Goal: Task Accomplishment & Management: Manage account settings

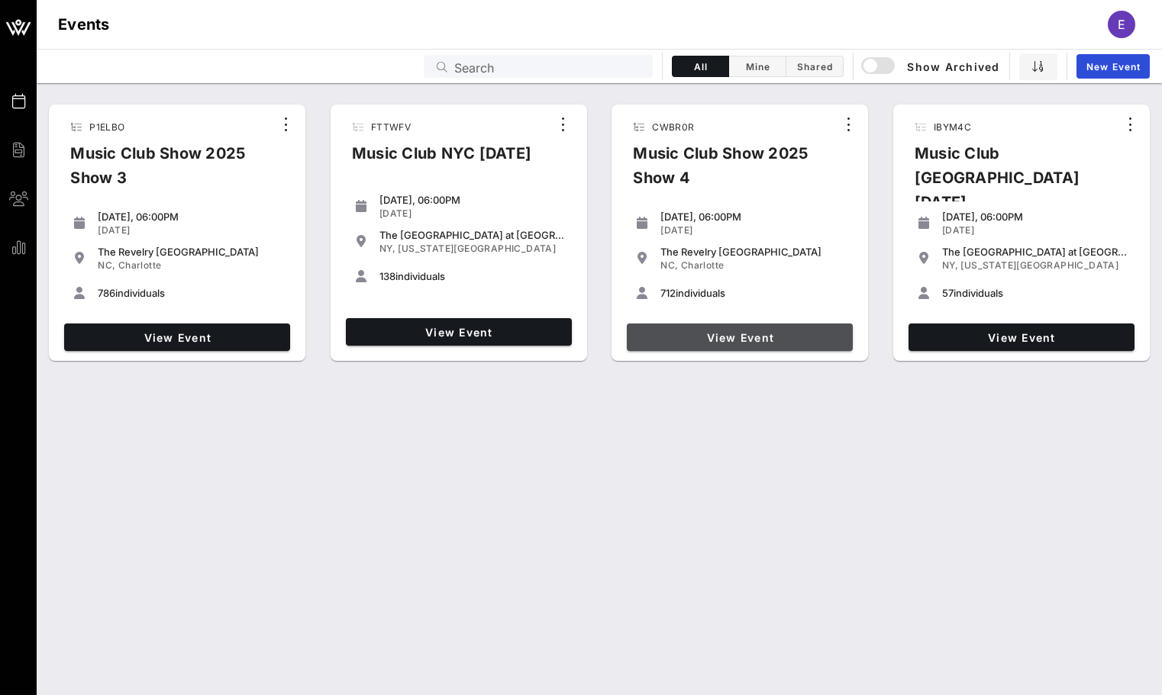
click at [690, 324] on link "View Event" at bounding box center [740, 337] width 226 height 27
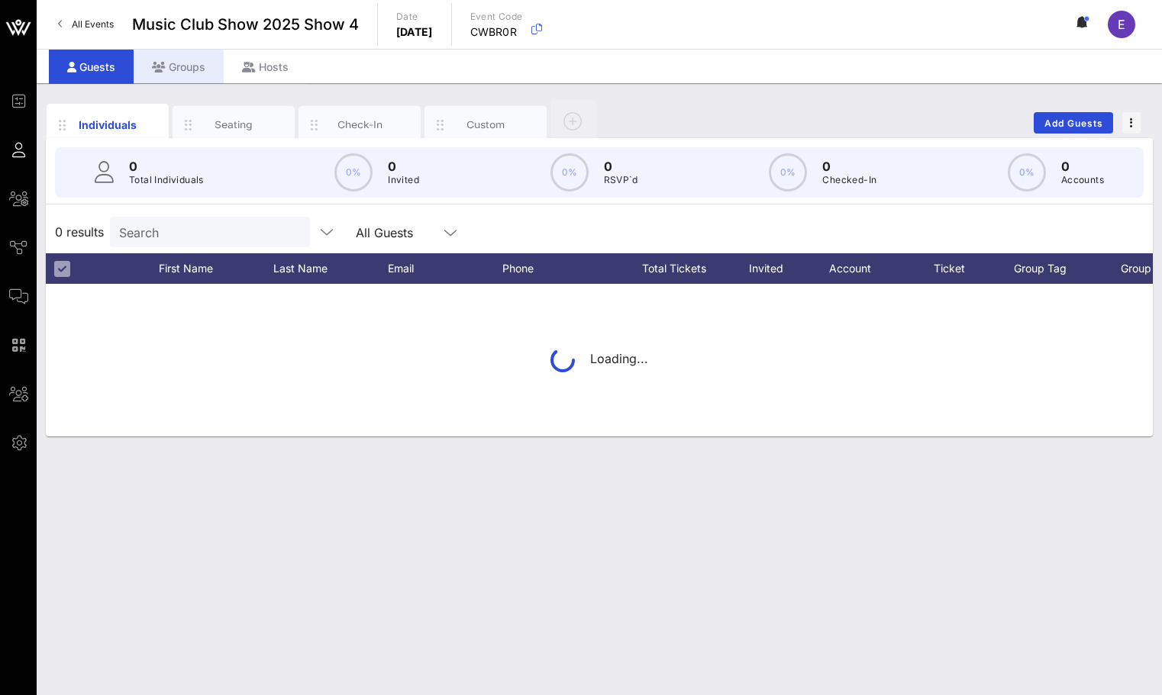
click at [189, 62] on div "Groups" at bounding box center [179, 67] width 90 height 34
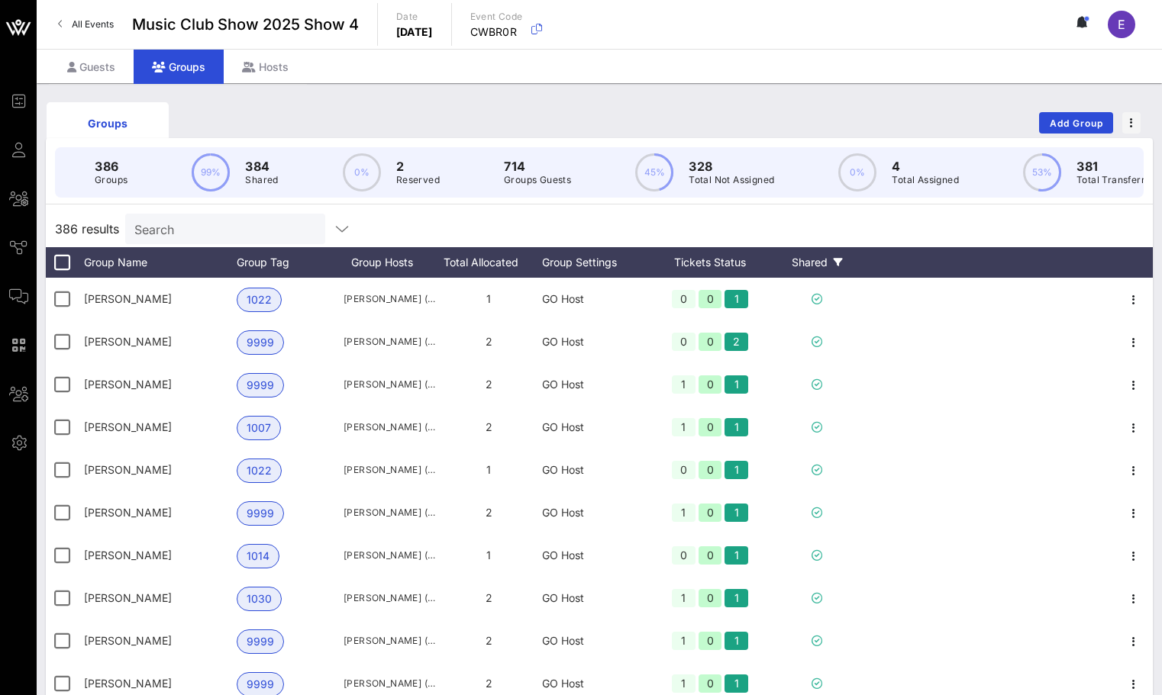
click at [822, 249] on div "Shared" at bounding box center [817, 262] width 92 height 31
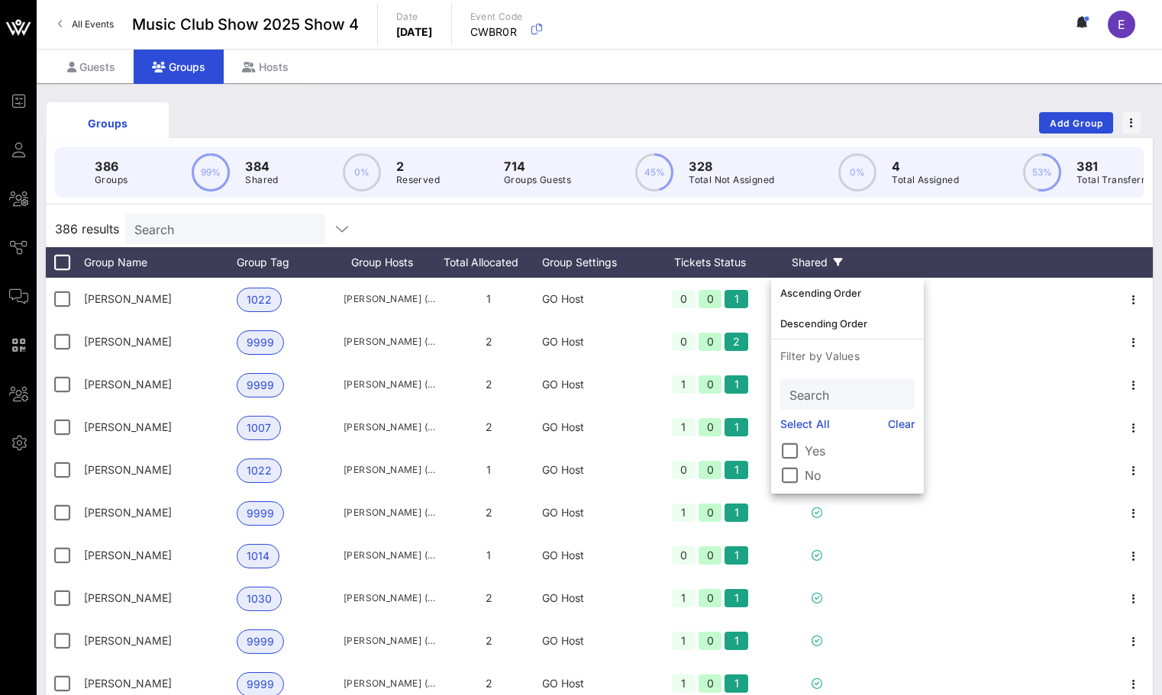
click at [821, 275] on div "Shared" at bounding box center [817, 262] width 92 height 31
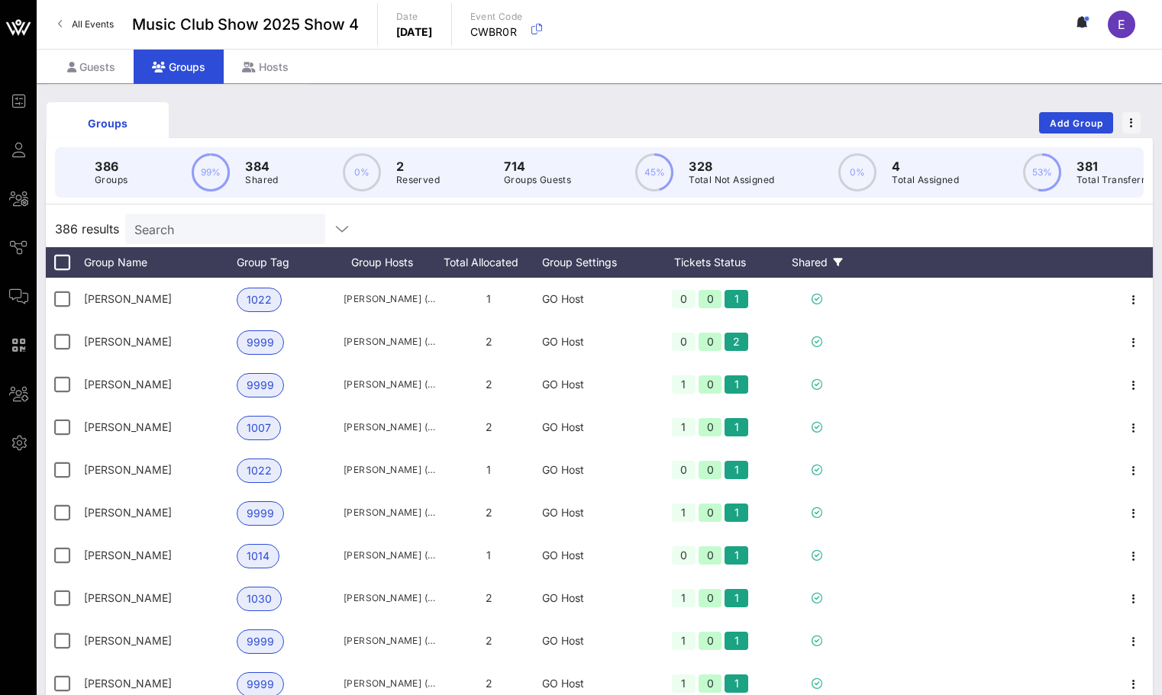
click at [825, 261] on div "Shared" at bounding box center [817, 262] width 92 height 31
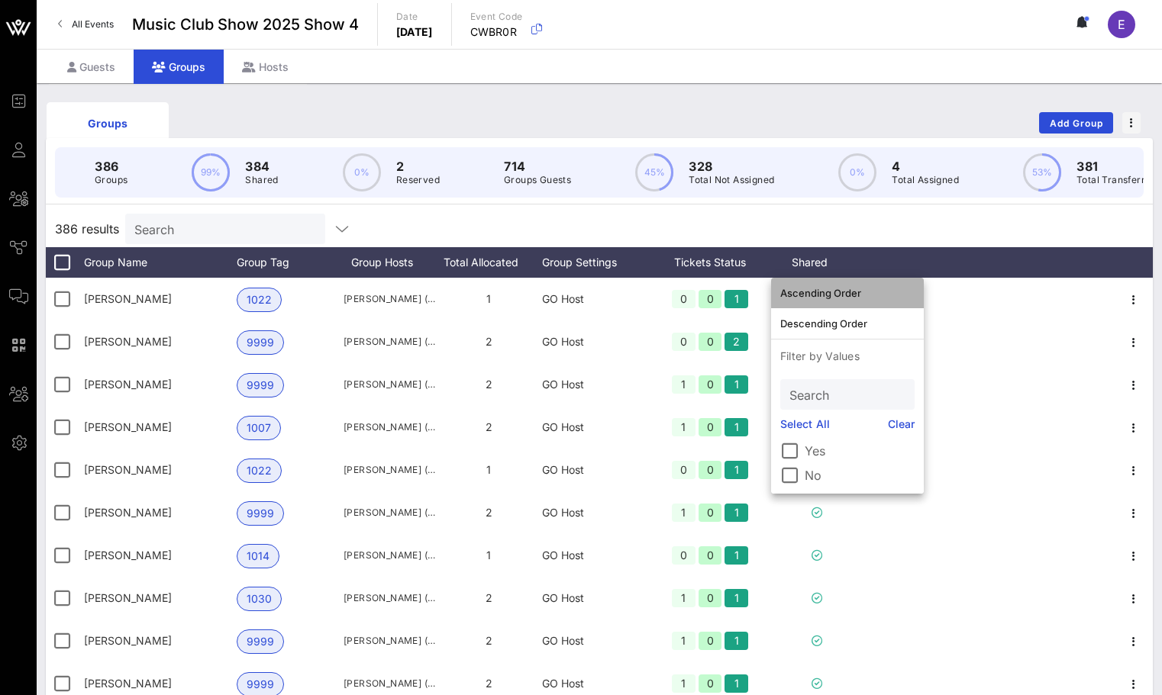
click at [825, 285] on div "Ascending Order" at bounding box center [847, 293] width 134 height 24
click at [820, 231] on div "386 results Search" at bounding box center [599, 229] width 1107 height 37
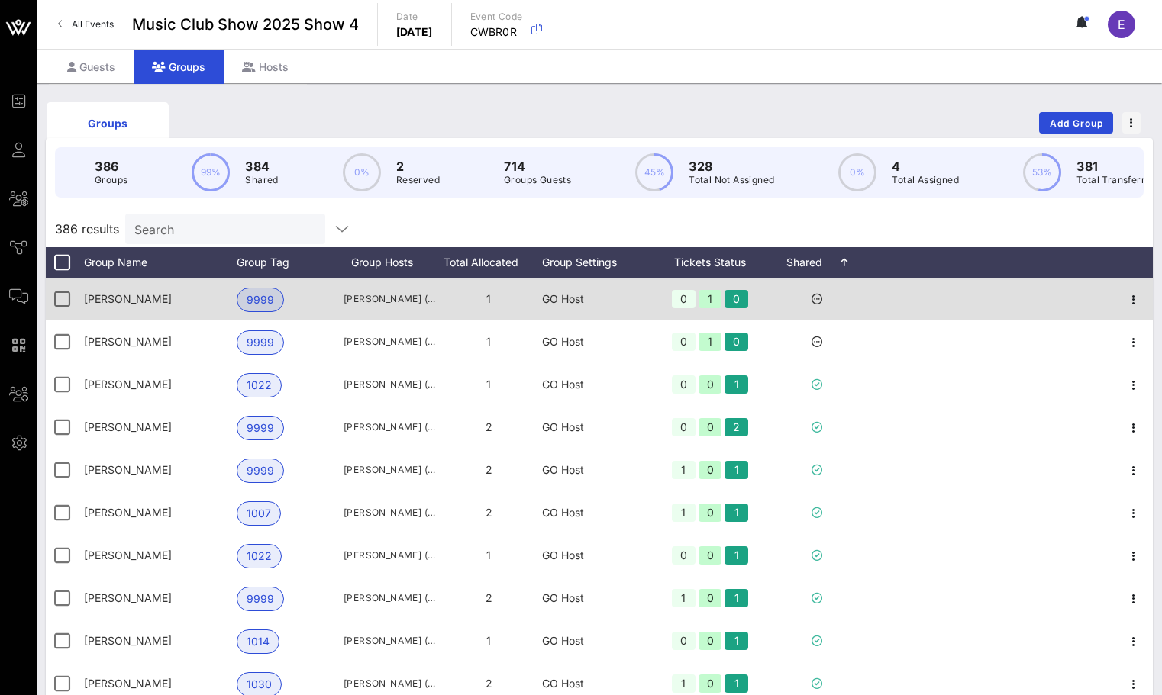
click at [1134, 289] on div at bounding box center [1133, 299] width 38 height 43
click at [1127, 300] on icon "button" at bounding box center [1133, 300] width 18 height 18
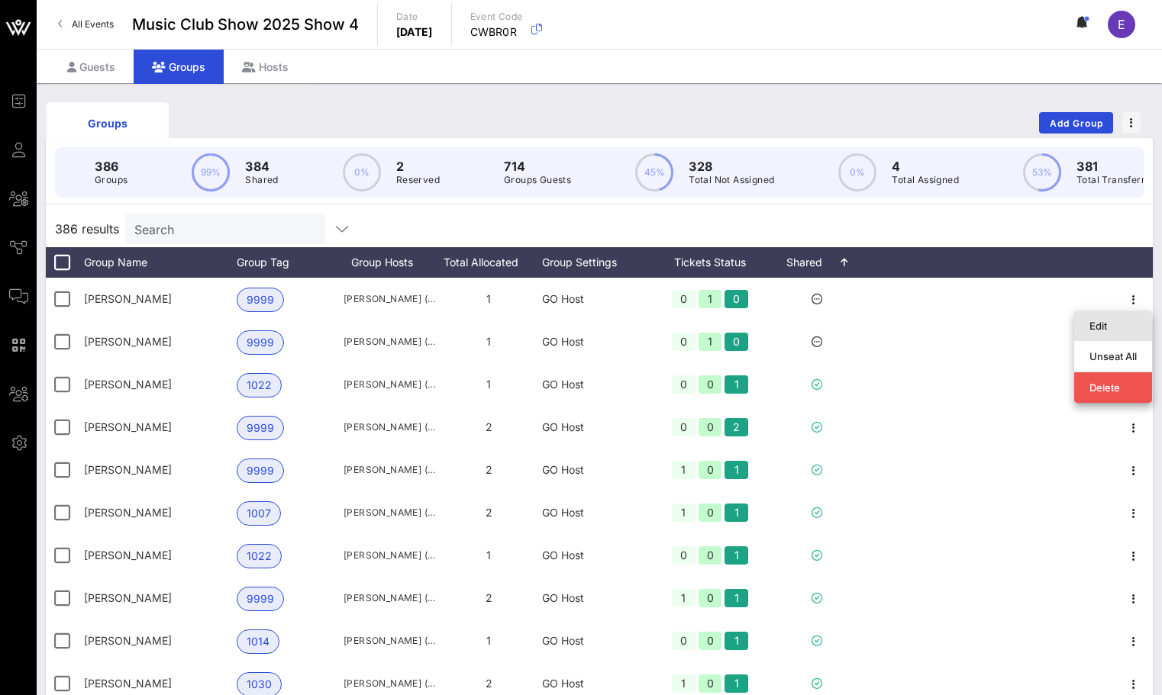
click at [1106, 316] on div "Edit" at bounding box center [1112, 326] width 47 height 24
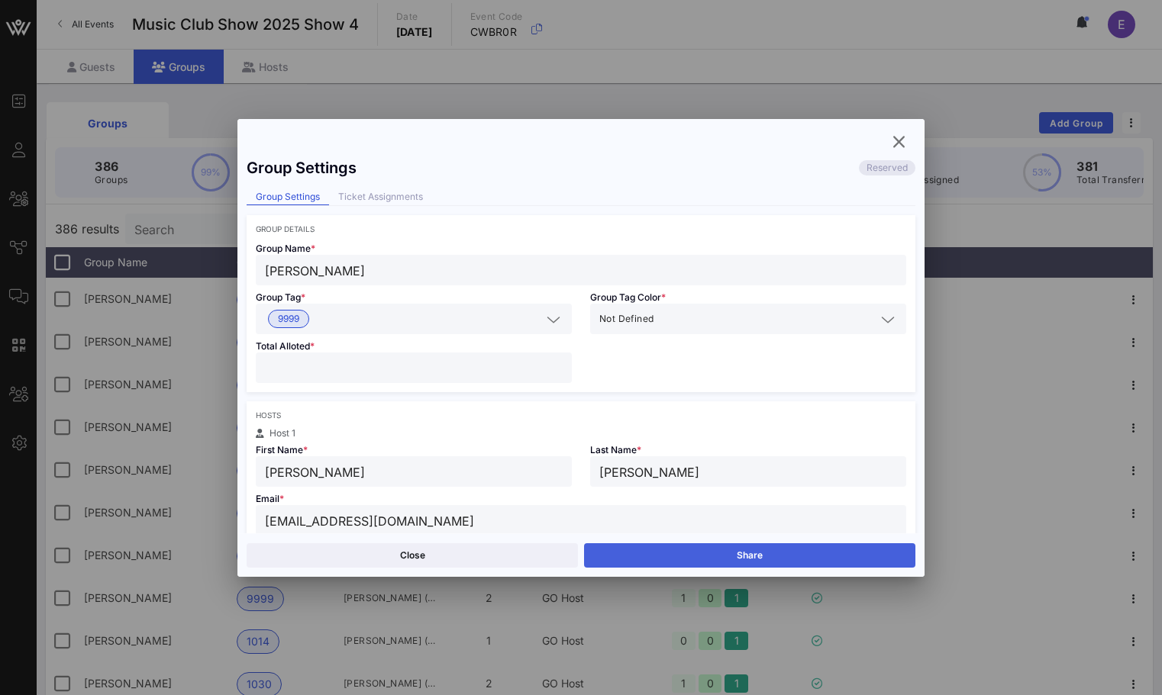
click at [679, 545] on button "Share" at bounding box center [749, 555] width 331 height 24
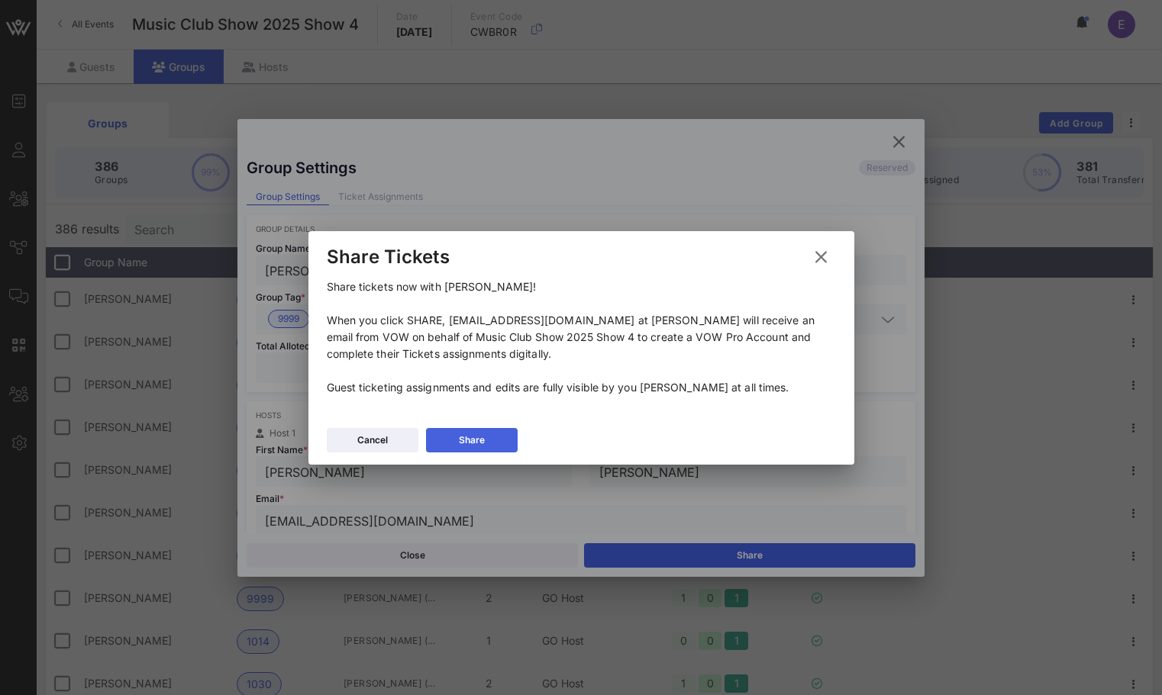
click at [483, 433] on div "Share" at bounding box center [472, 440] width 26 height 15
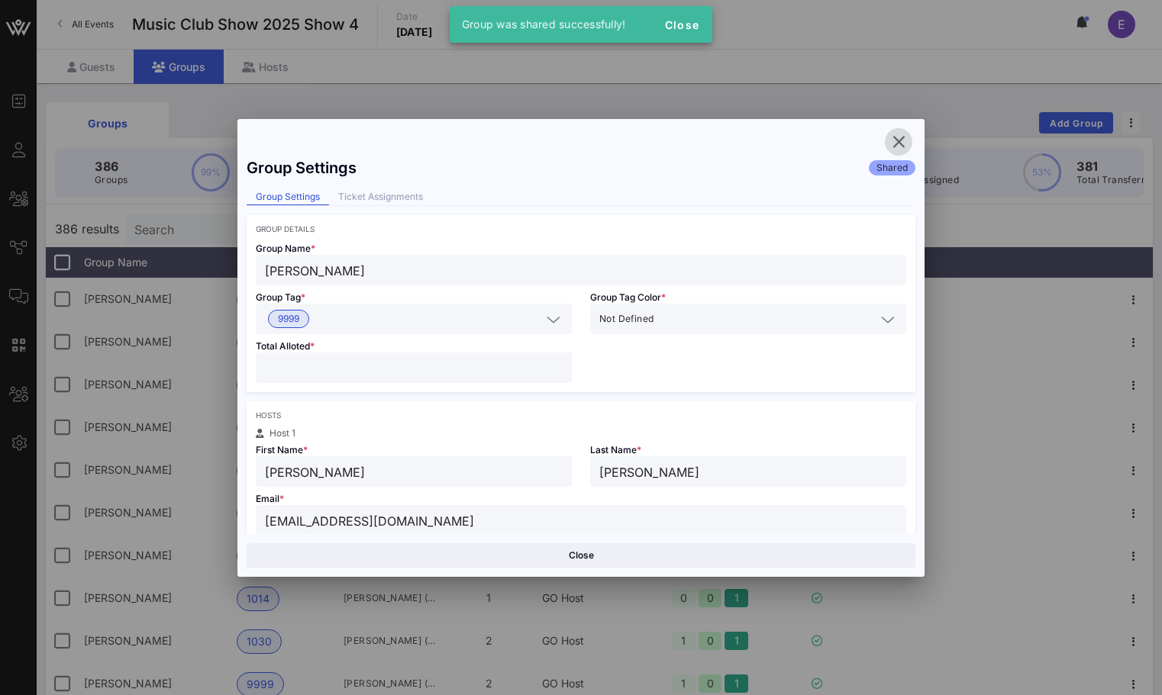
click at [900, 143] on icon "button" at bounding box center [898, 142] width 18 height 18
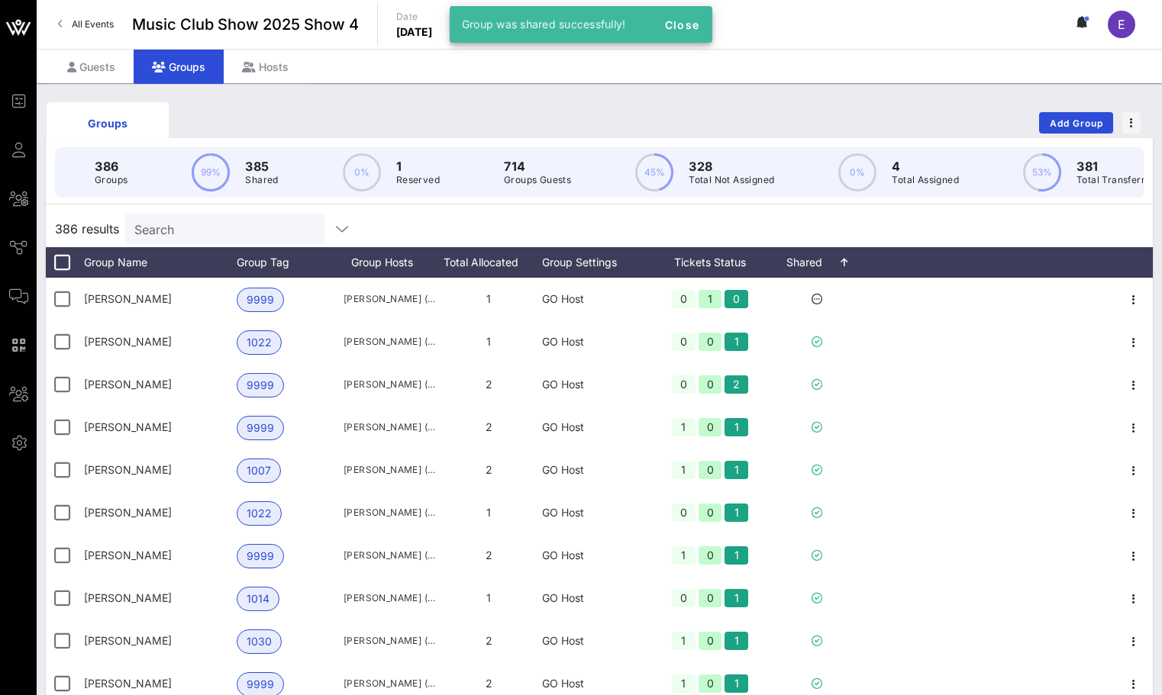
click at [102, 17] on link "All Events" at bounding box center [86, 24] width 74 height 24
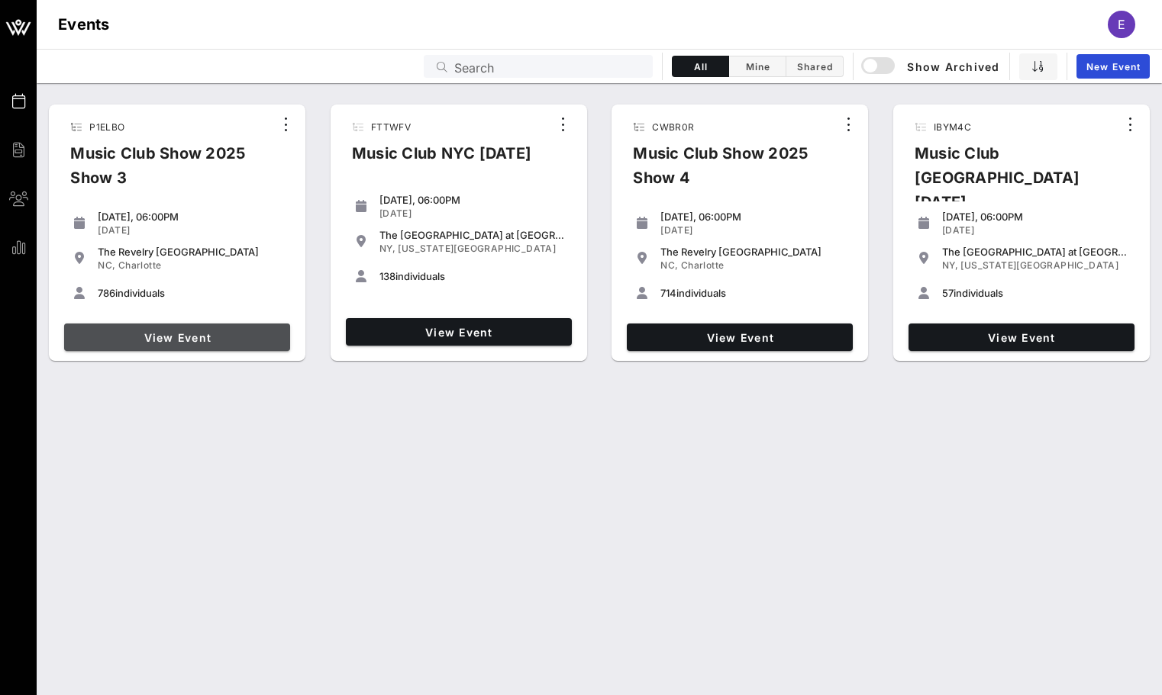
click at [224, 326] on link "View Event" at bounding box center [177, 337] width 226 height 27
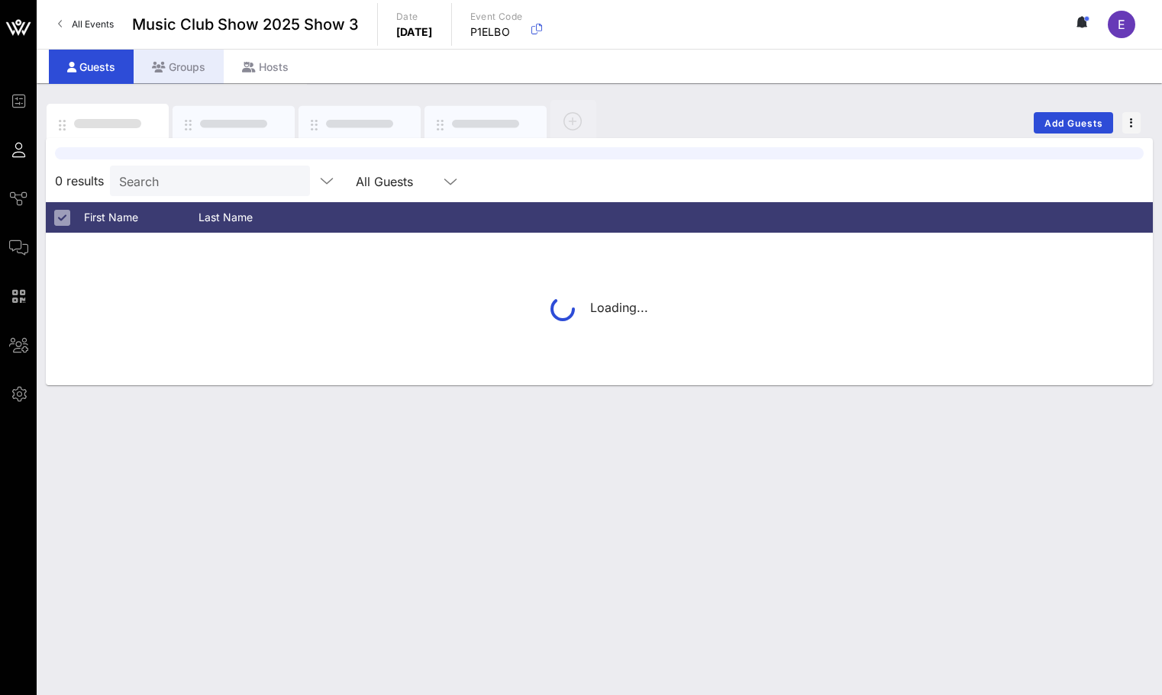
click at [187, 57] on div "Groups" at bounding box center [179, 67] width 90 height 34
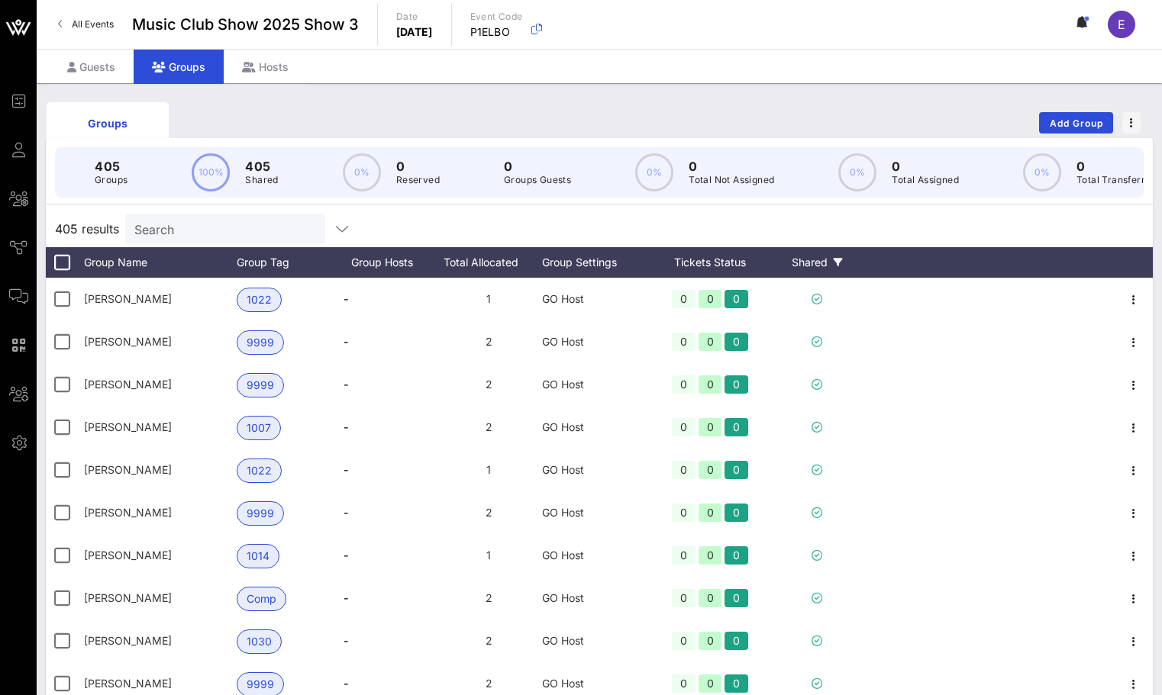
click at [817, 257] on div "Shared" at bounding box center [817, 262] width 92 height 31
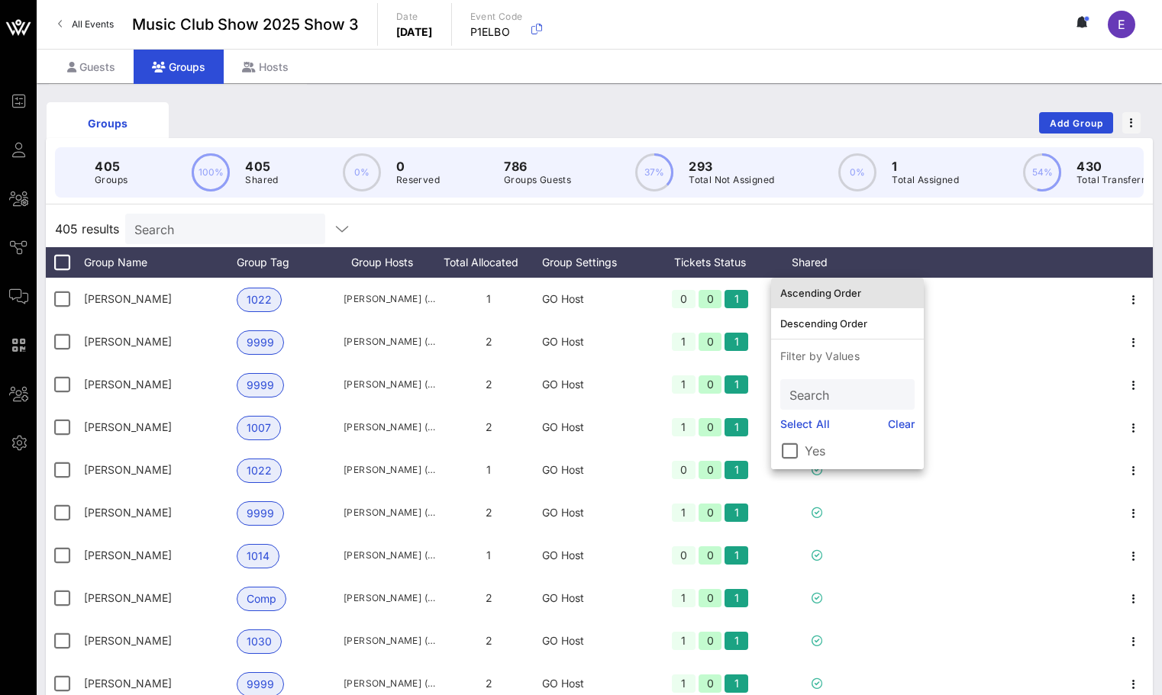
click at [822, 294] on div "Ascending Order" at bounding box center [847, 293] width 134 height 12
click at [819, 237] on div "405 results Search" at bounding box center [599, 229] width 1107 height 37
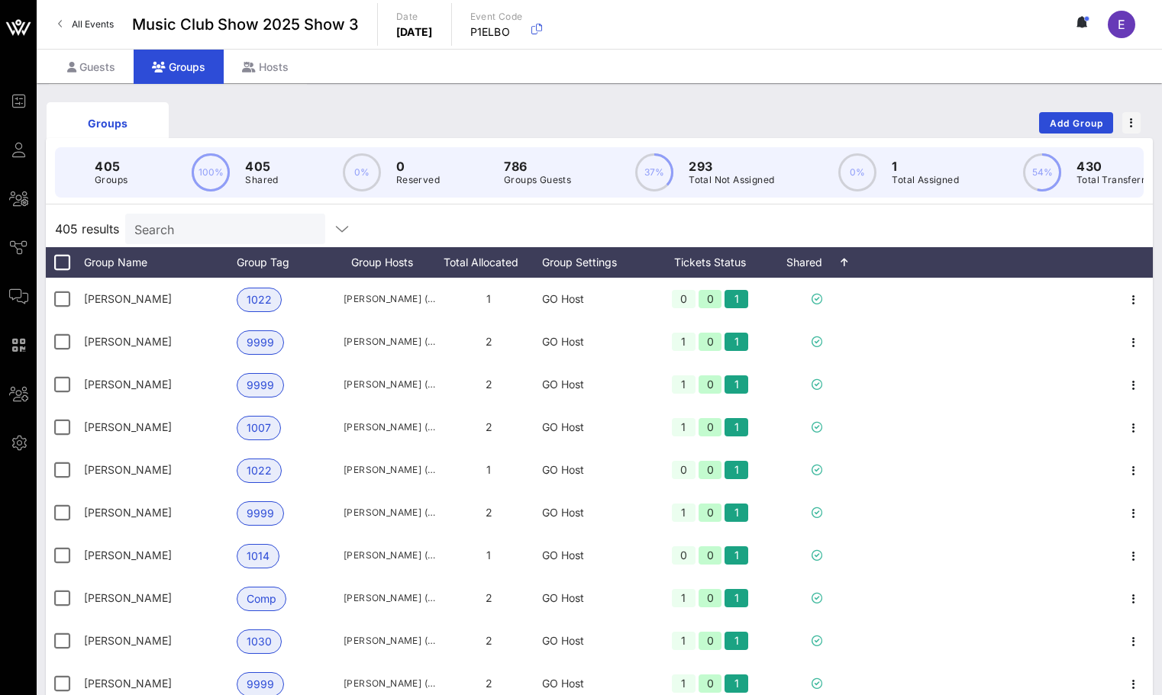
click at [237, 225] on input "Search" at bounding box center [223, 229] width 179 height 20
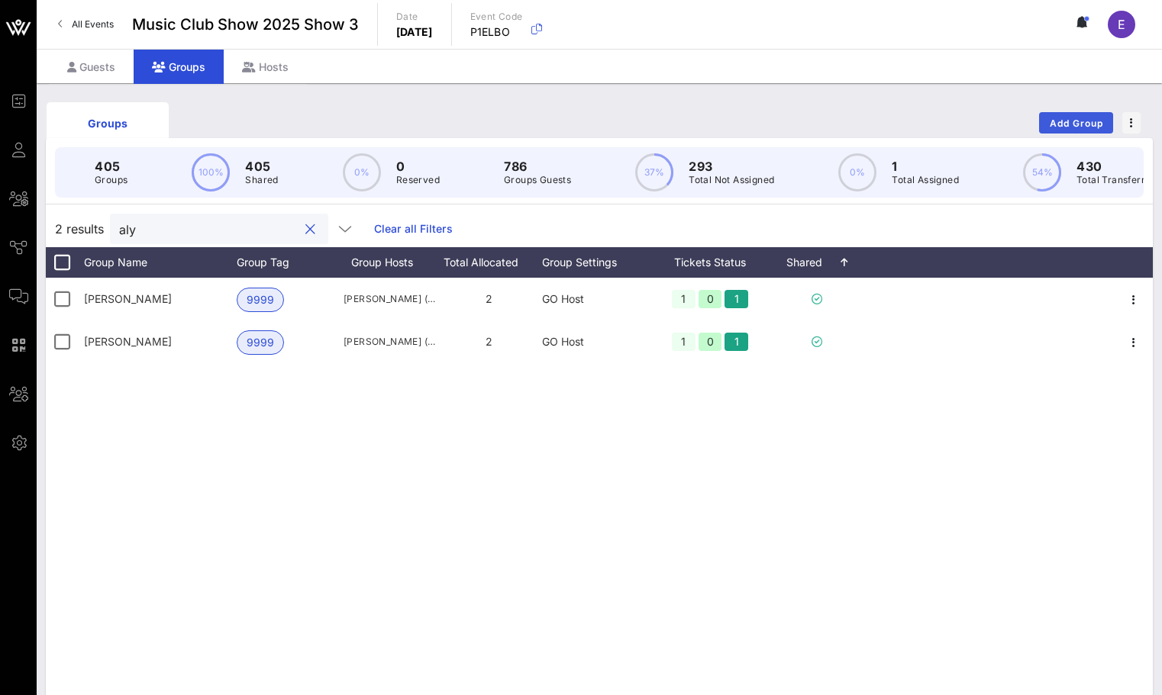
type input "aly"
click at [1081, 122] on span "Add Group" at bounding box center [1076, 123] width 55 height 11
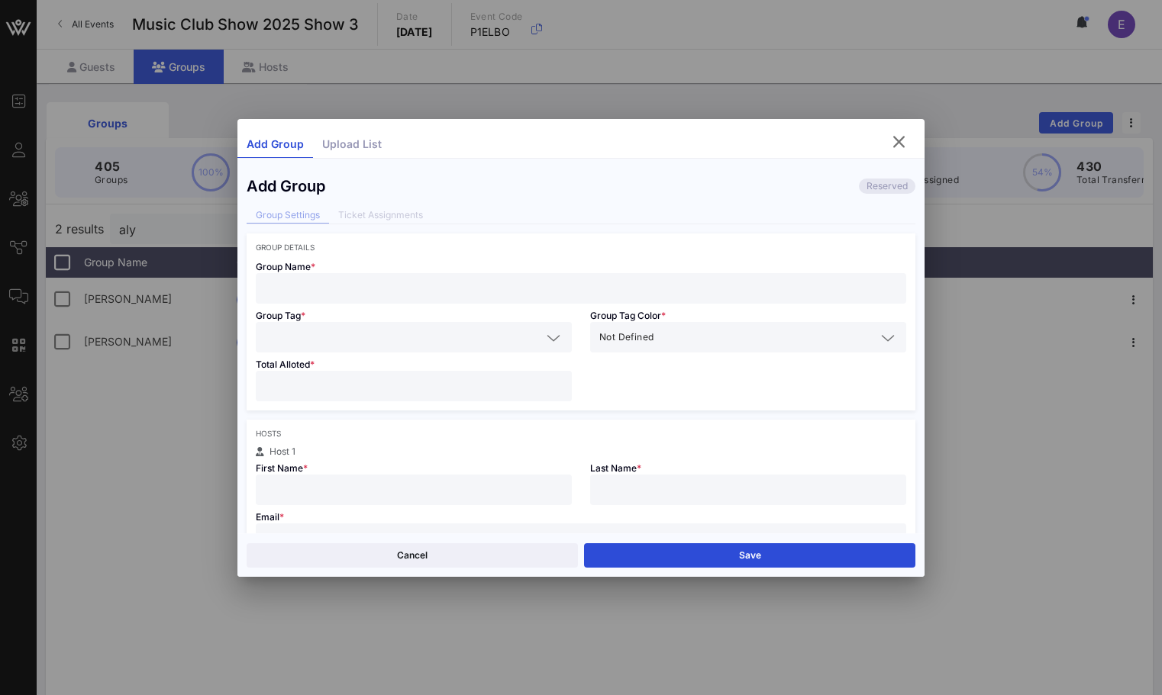
click at [375, 295] on input "text" at bounding box center [581, 289] width 632 height 20
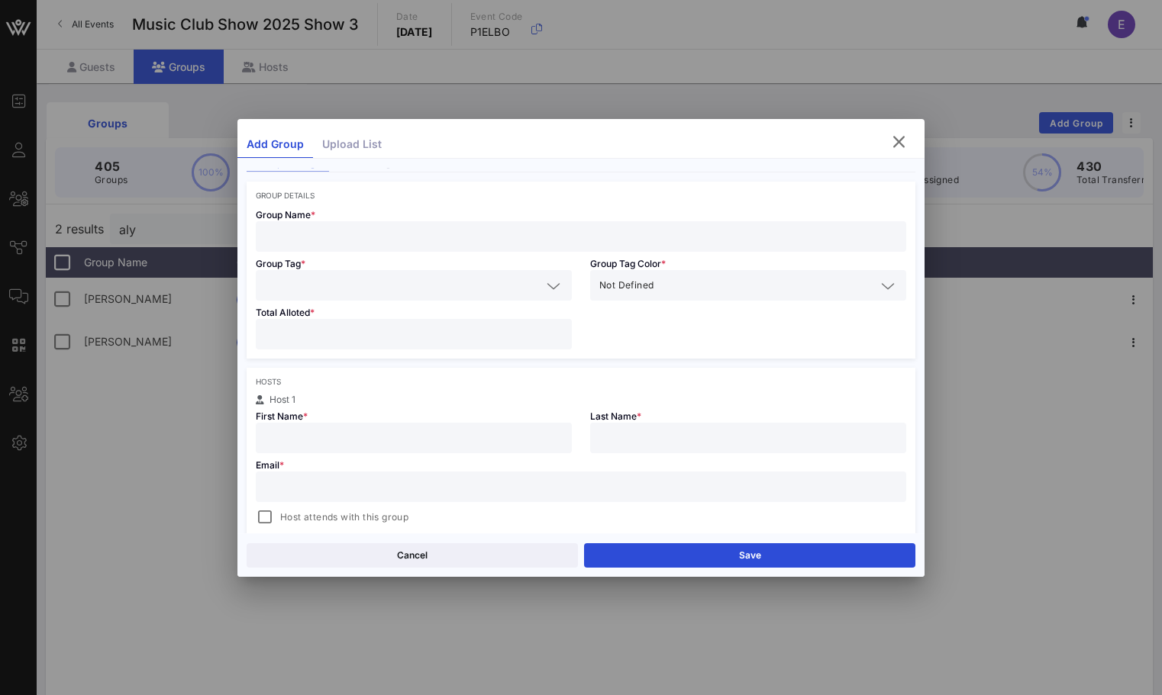
click at [331, 476] on div at bounding box center [581, 487] width 632 height 31
paste input "[EMAIL_ADDRESS][DOMAIN_NAME]"
type input "[EMAIL_ADDRESS][DOMAIN_NAME]"
click at [324, 448] on div at bounding box center [414, 438] width 298 height 31
type input "[PERSON_NAME]"
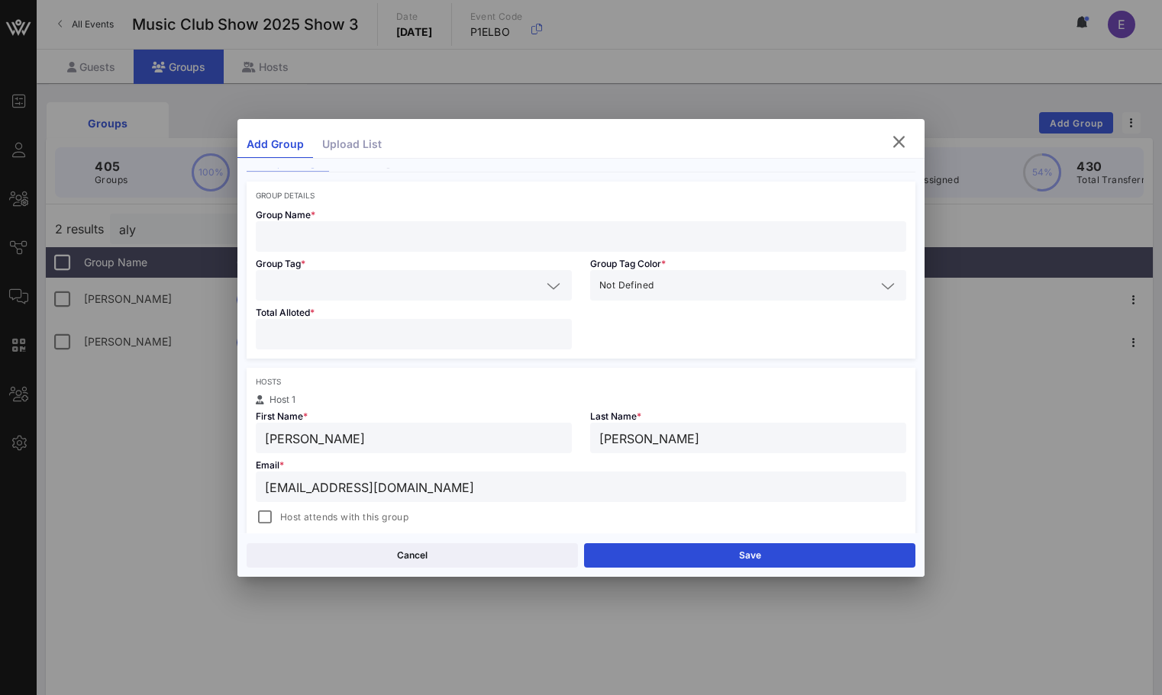
type input "[PERSON_NAME]"
click at [347, 238] on input "text" at bounding box center [581, 237] width 632 height 20
type input "[PERSON_NAME]"
click at [409, 270] on div at bounding box center [414, 285] width 298 height 31
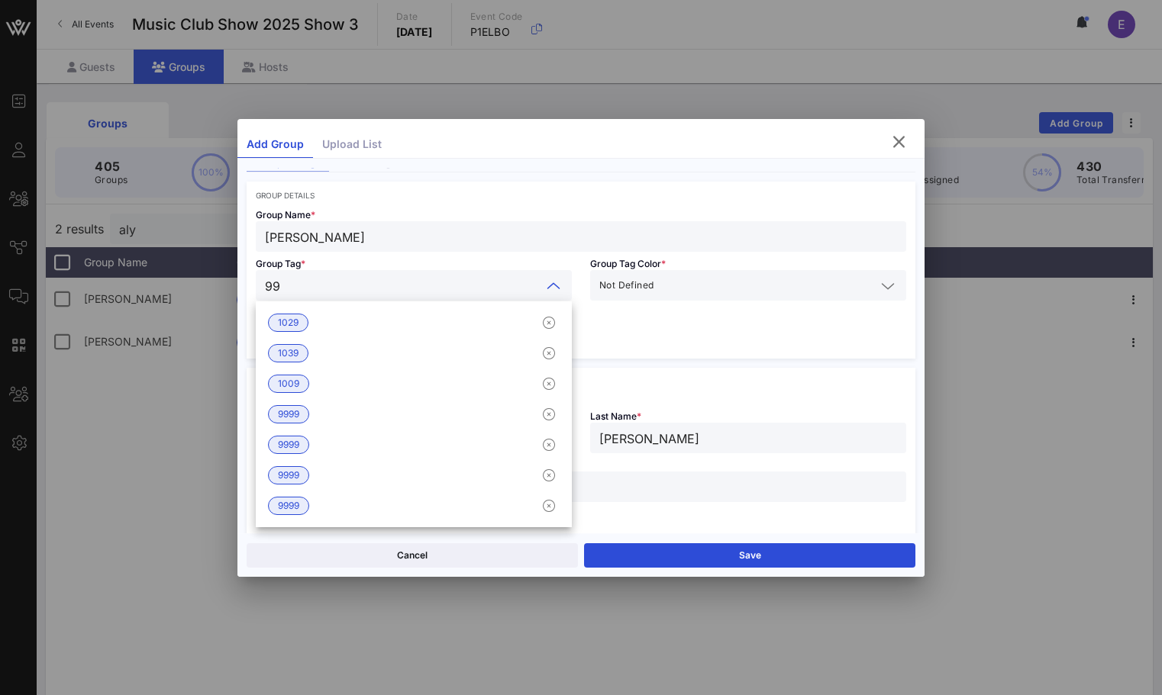
type input "999"
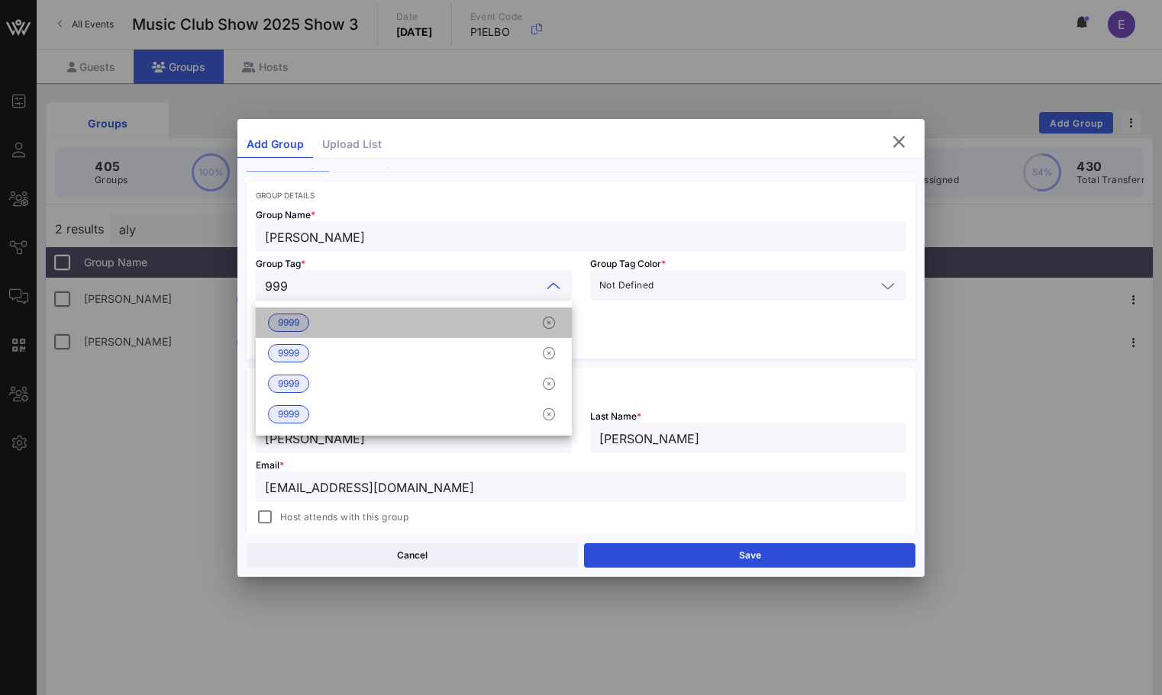
click at [343, 331] on div "9999" at bounding box center [414, 323] width 316 height 31
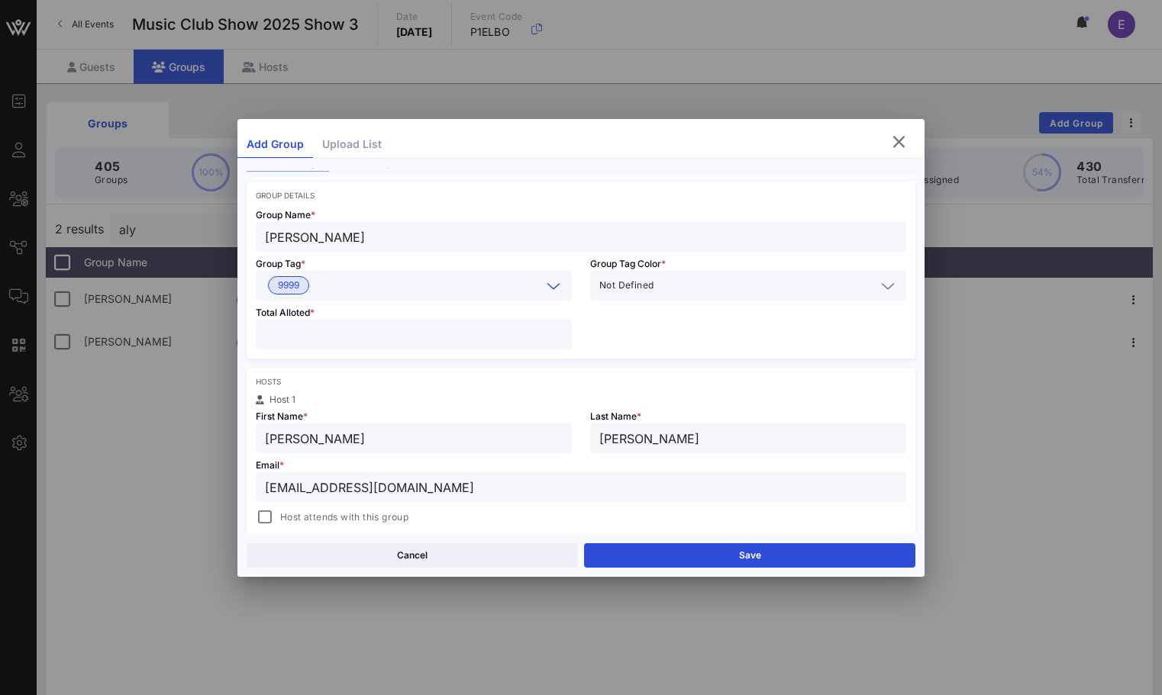
click at [340, 334] on input "number" at bounding box center [414, 334] width 298 height 20
type input "*"
click at [273, 521] on div at bounding box center [264, 517] width 21 height 21
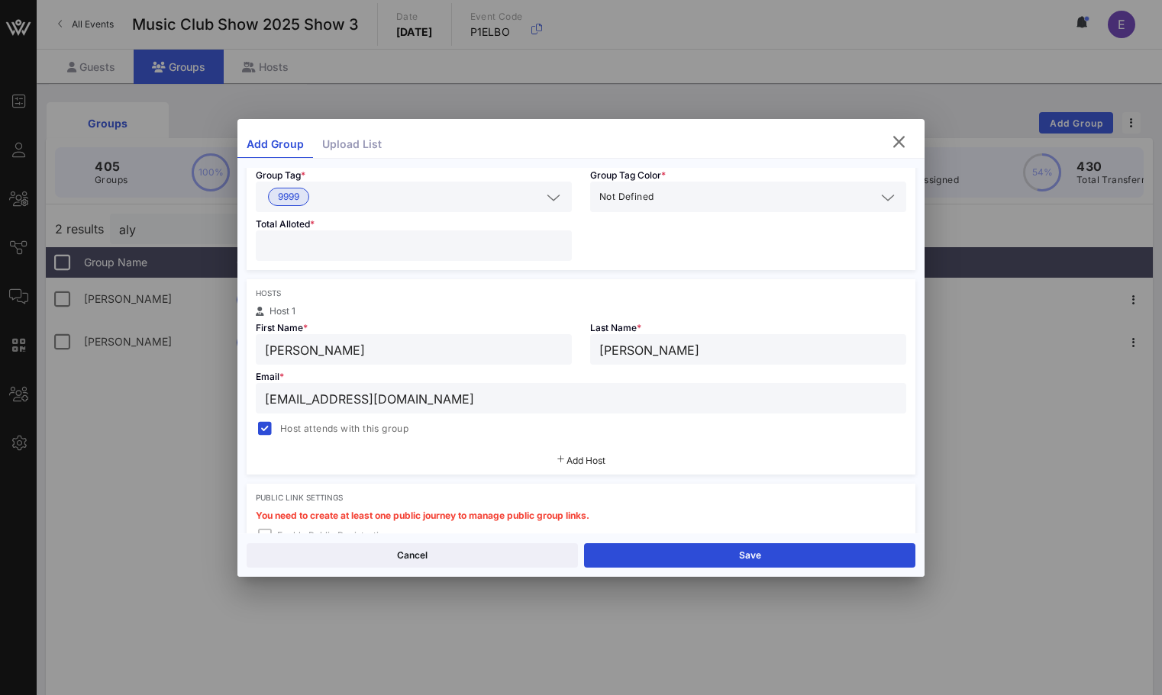
scroll to position [350, 0]
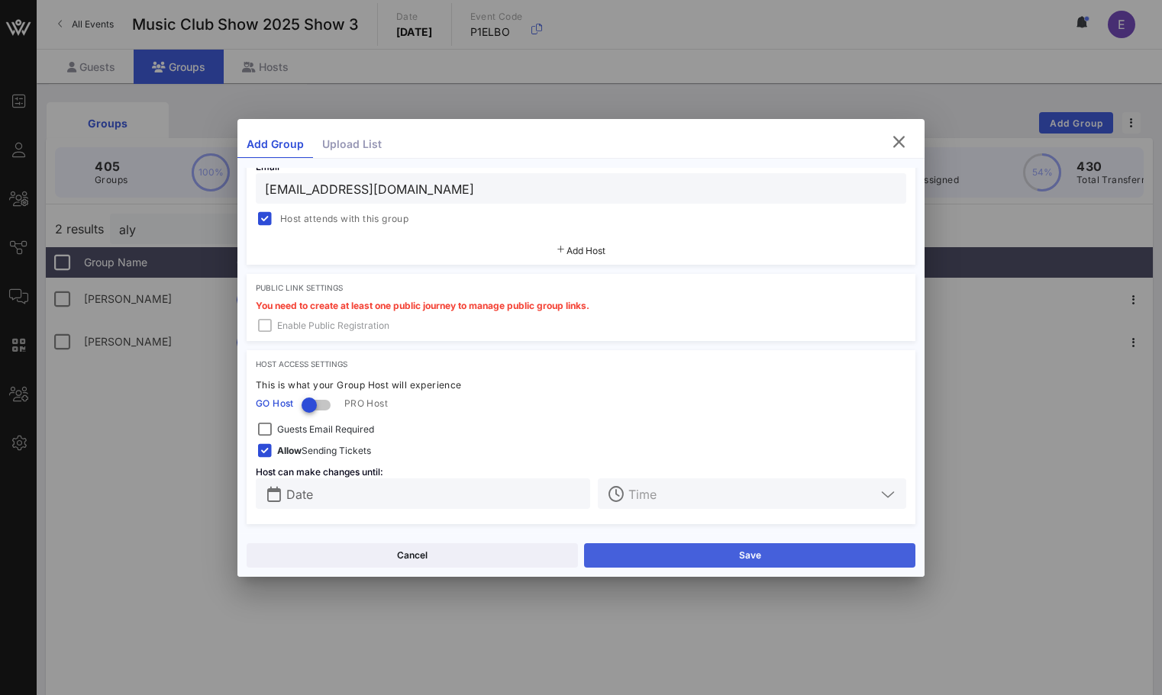
click at [624, 551] on button "Save" at bounding box center [749, 555] width 331 height 24
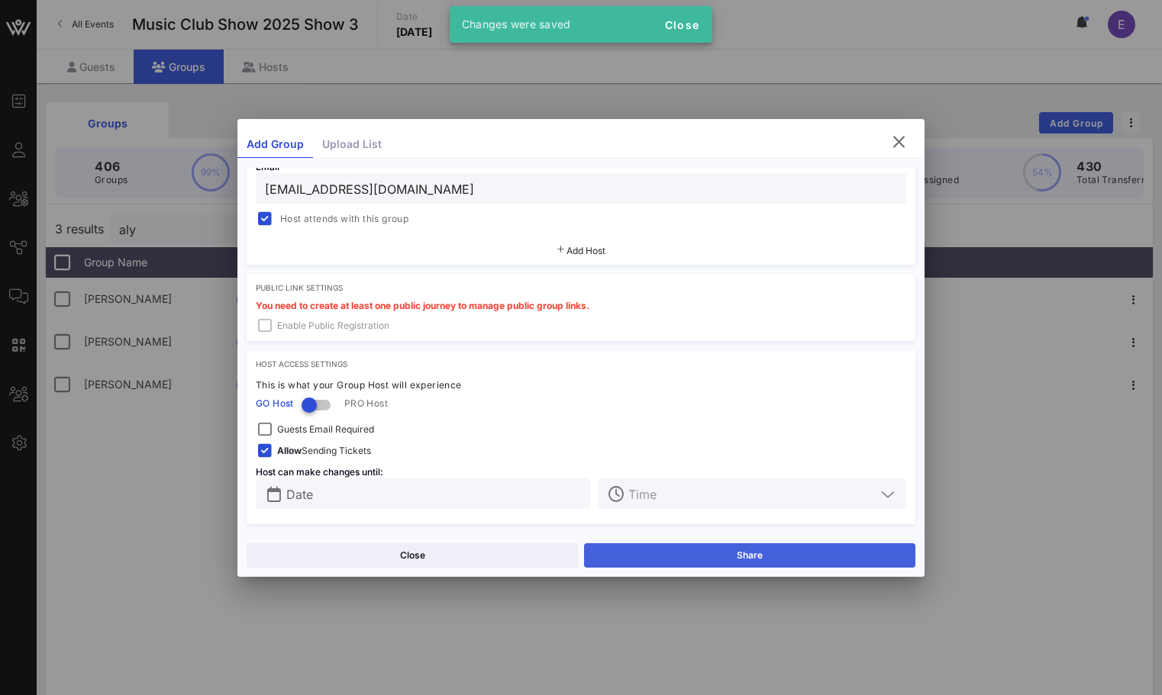
click at [624, 551] on button "Share" at bounding box center [749, 555] width 331 height 24
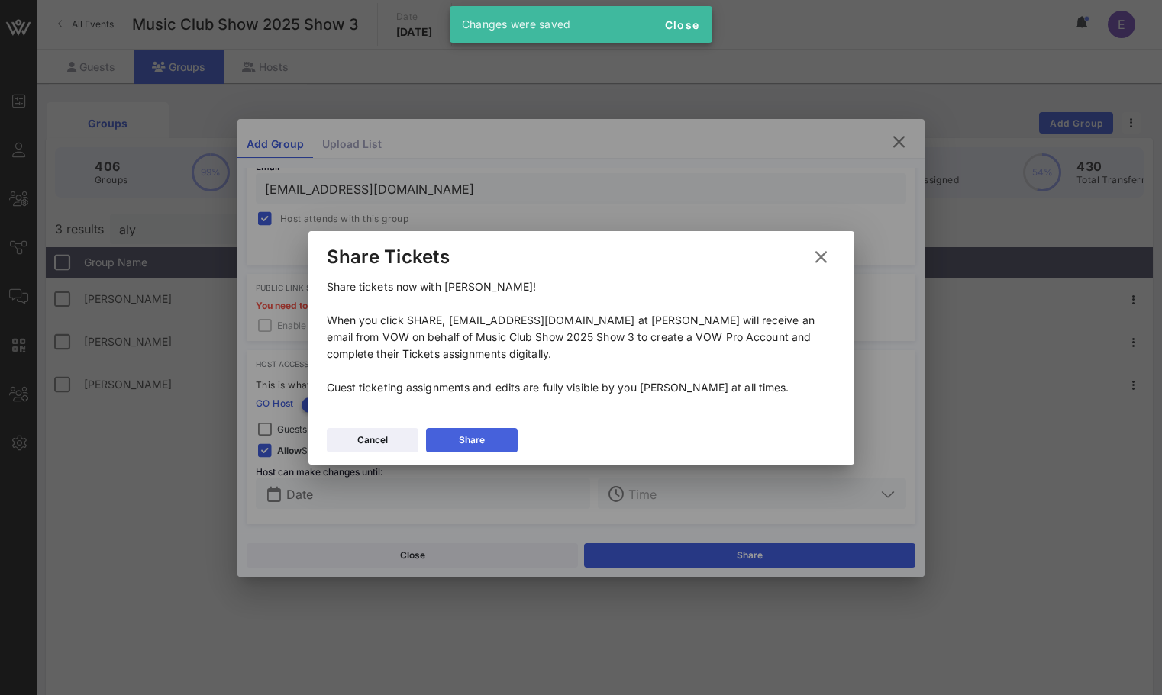
click at [507, 439] on button "Share" at bounding box center [472, 440] width 92 height 24
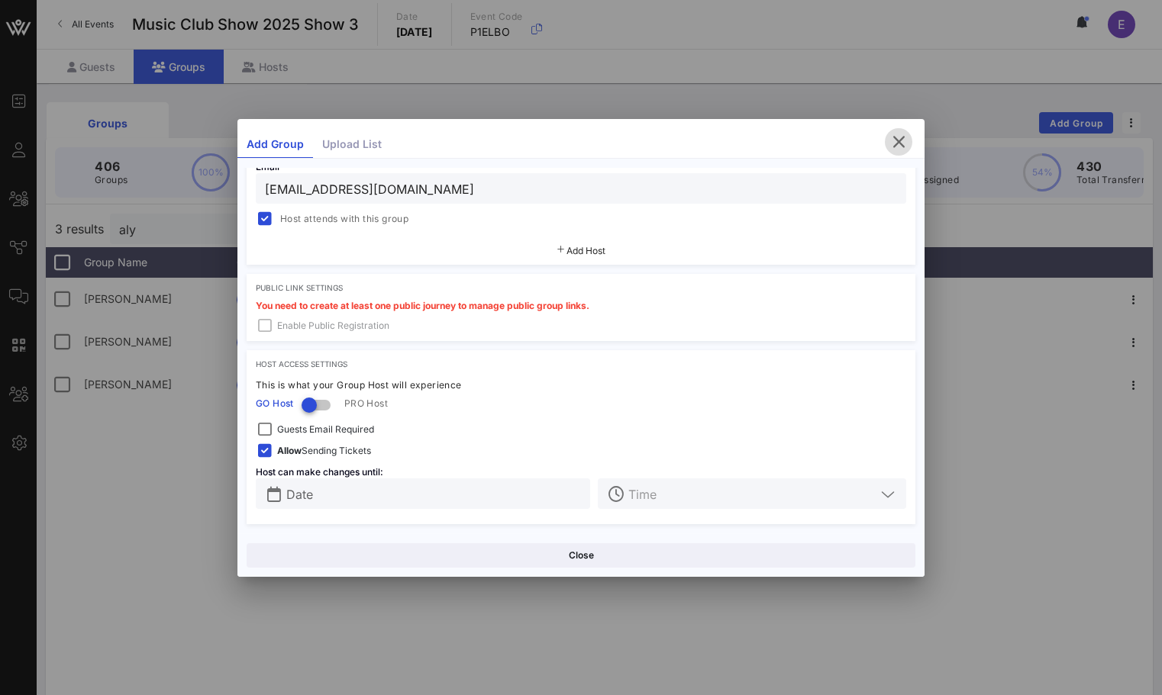
click at [901, 146] on icon "button" at bounding box center [898, 142] width 18 height 18
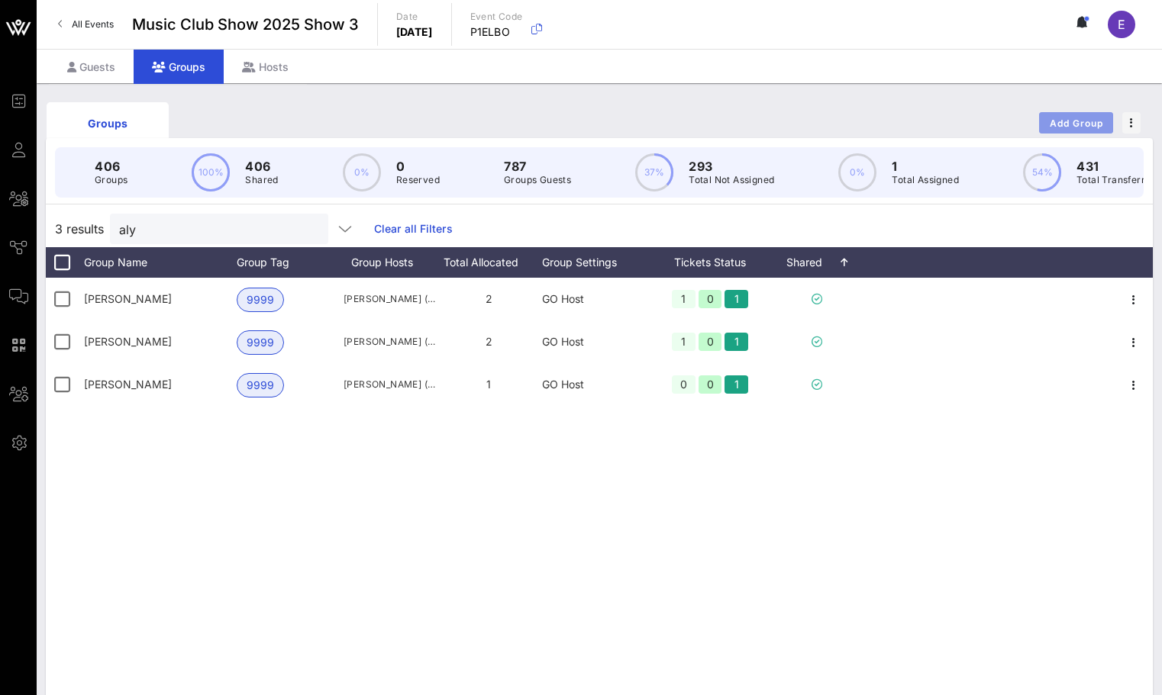
click at [1053, 121] on span "Add Group" at bounding box center [1076, 123] width 55 height 11
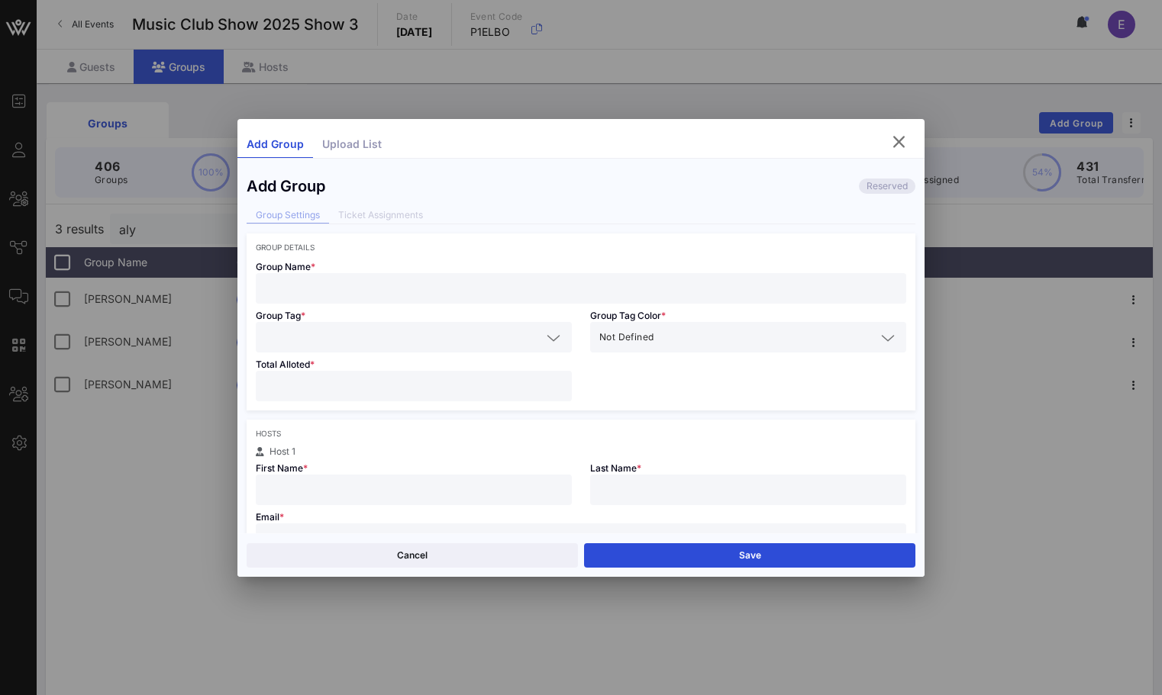
click at [629, 299] on div at bounding box center [581, 288] width 632 height 31
type input "[PERSON_NAME]"
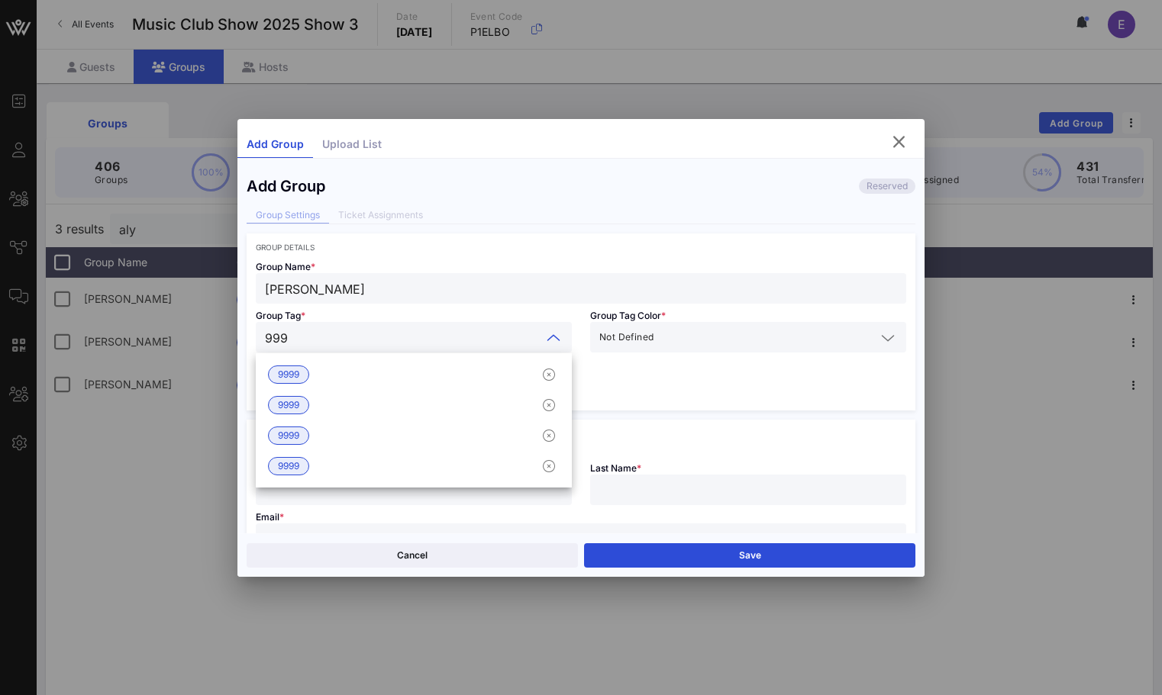
type input "9999"
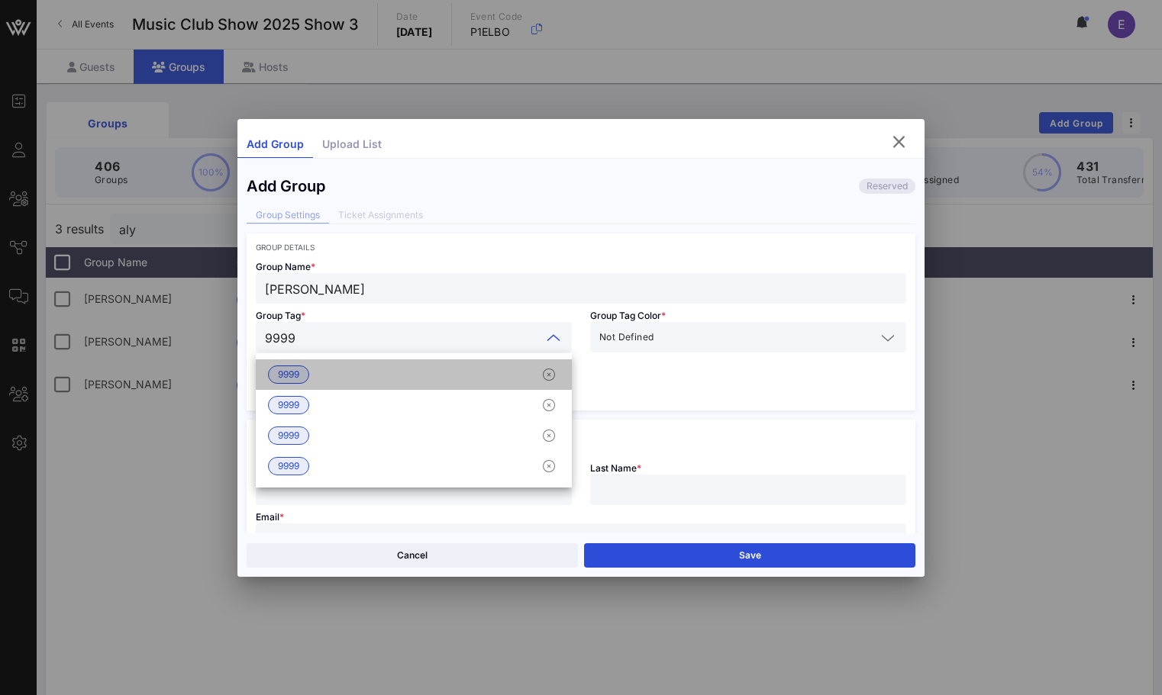
click at [466, 381] on div "9999" at bounding box center [414, 375] width 316 height 31
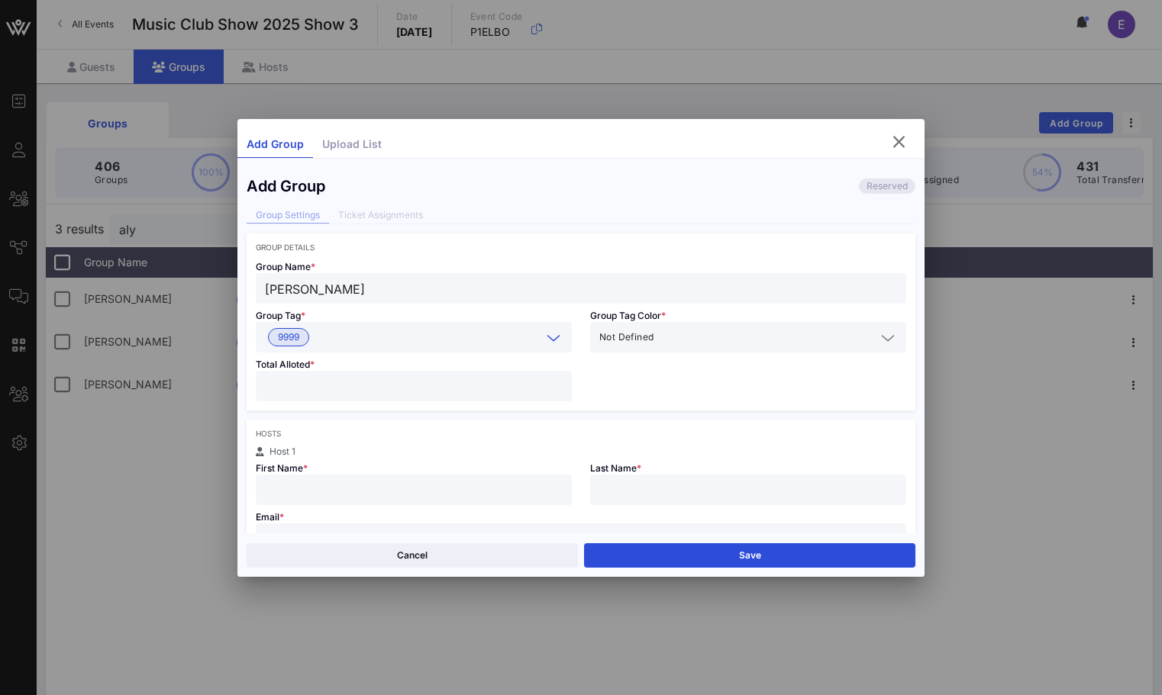
click at [430, 394] on input "number" at bounding box center [414, 386] width 298 height 20
type input "*"
click at [349, 491] on input "text" at bounding box center [414, 490] width 298 height 20
type input "[PERSON_NAME]"
type input "Wise"
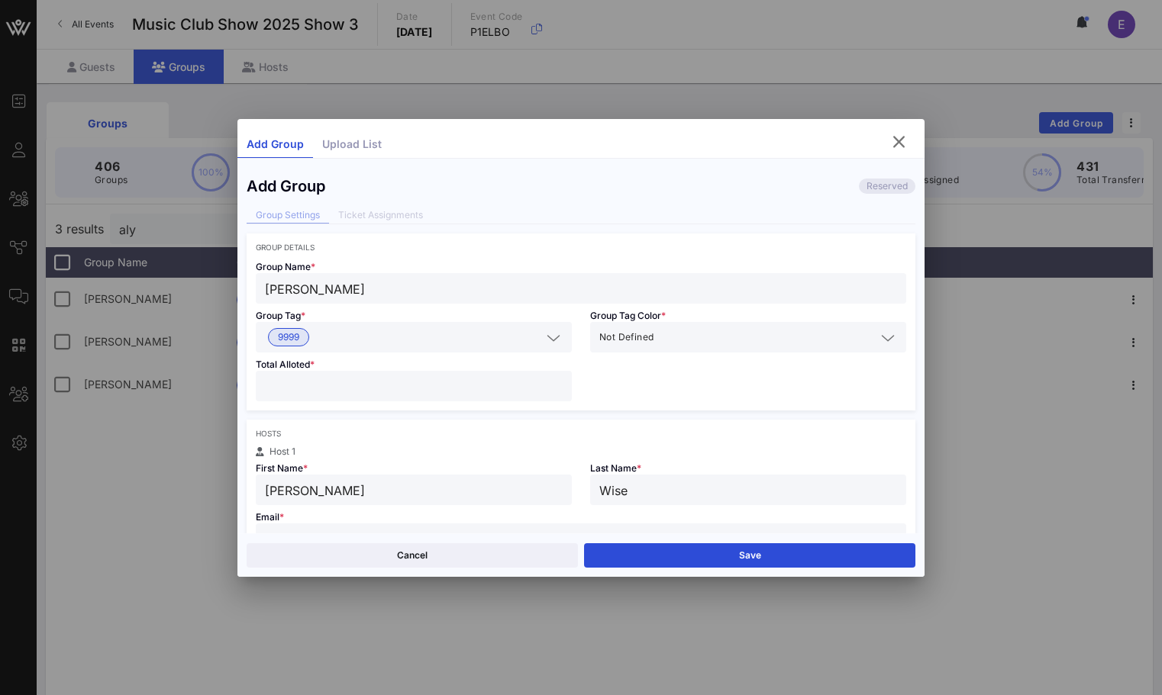
scroll to position [15, 0]
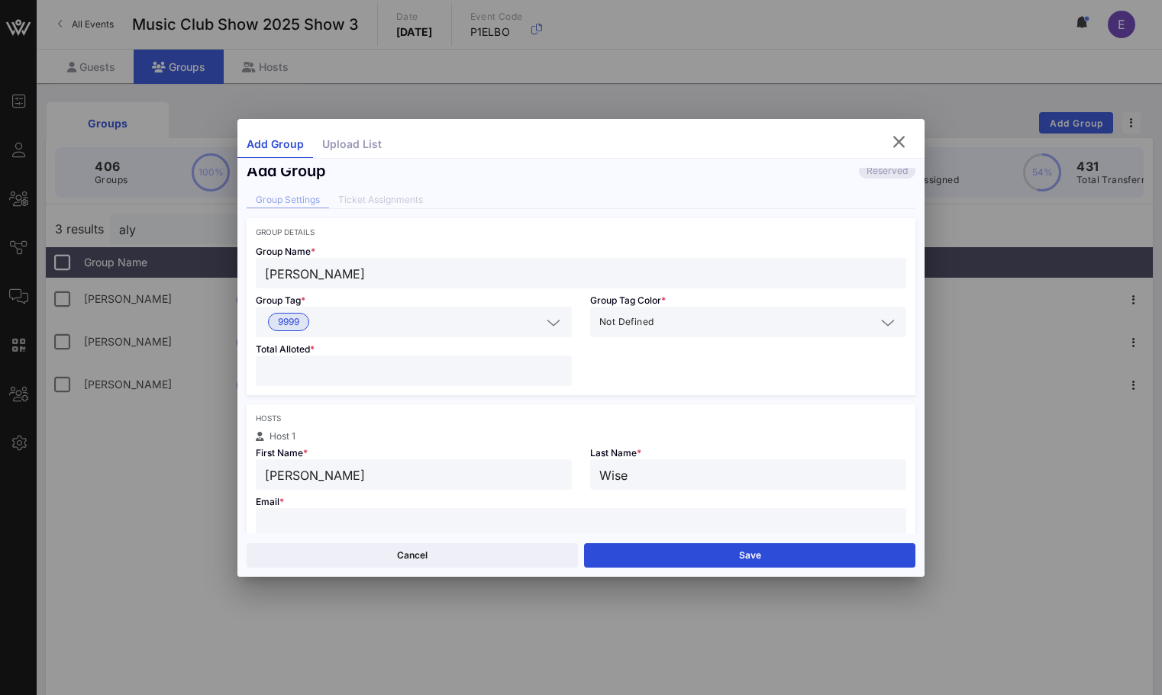
paste input "[EMAIL_ADDRESS][DOMAIN_NAME]"
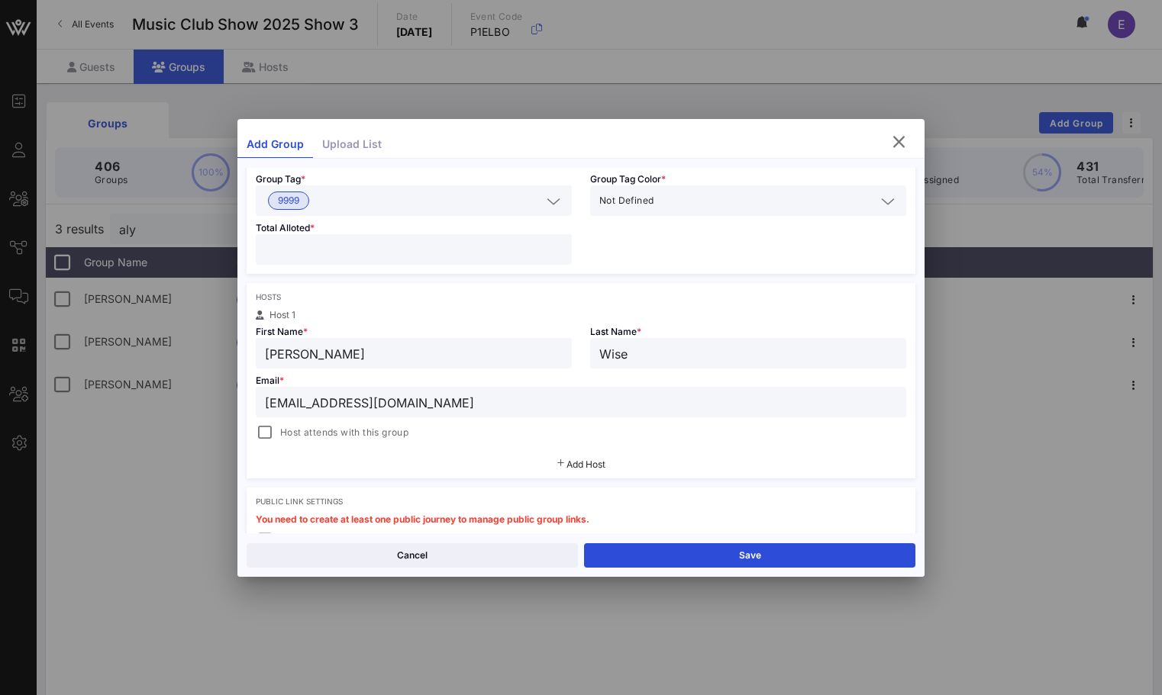
scroll to position [350, 0]
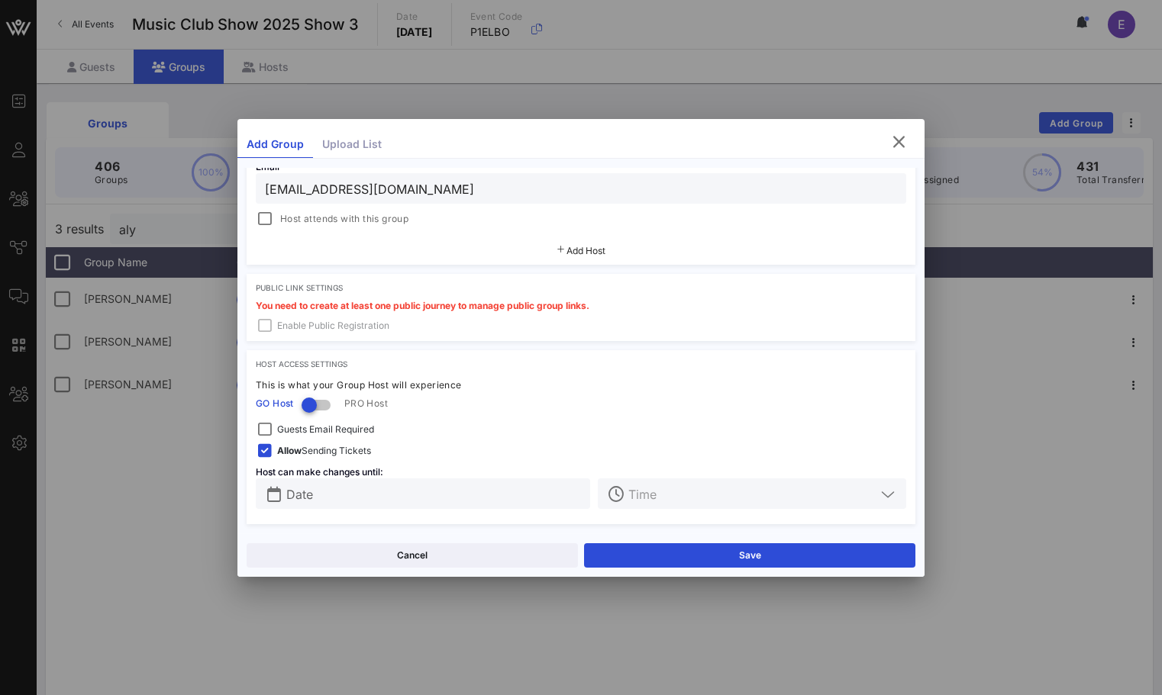
type input "[EMAIL_ADDRESS][DOMAIN_NAME]"
click at [269, 233] on div "Hosts Host 1 First Name * [PERSON_NAME] Last Name * [PERSON_NAME] Email * [EMAI…" at bounding box center [581, 166] width 669 height 195
click at [268, 225] on div at bounding box center [264, 218] width 21 height 21
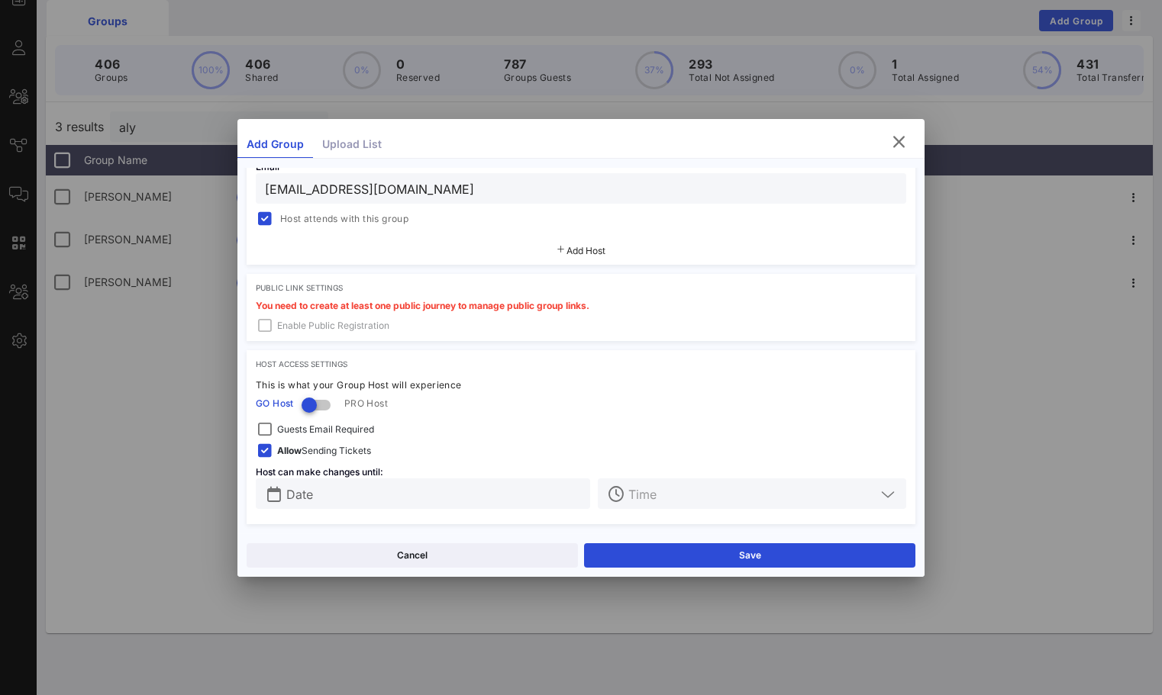
scroll to position [105, 0]
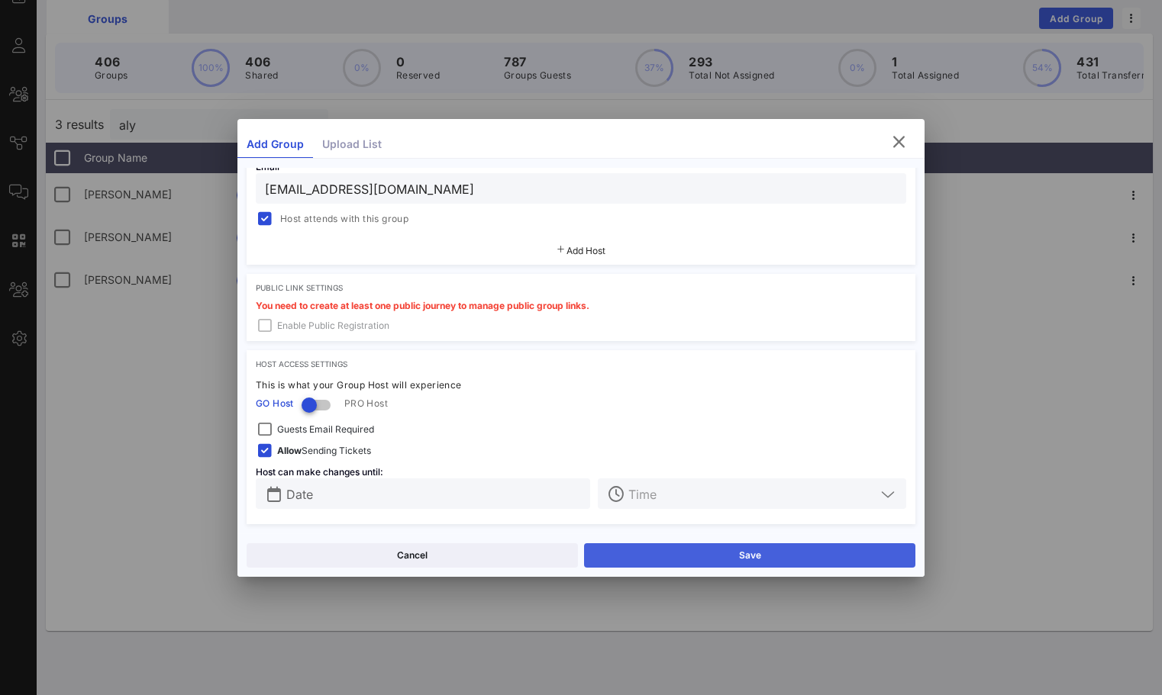
click at [701, 559] on button "Save" at bounding box center [749, 555] width 331 height 24
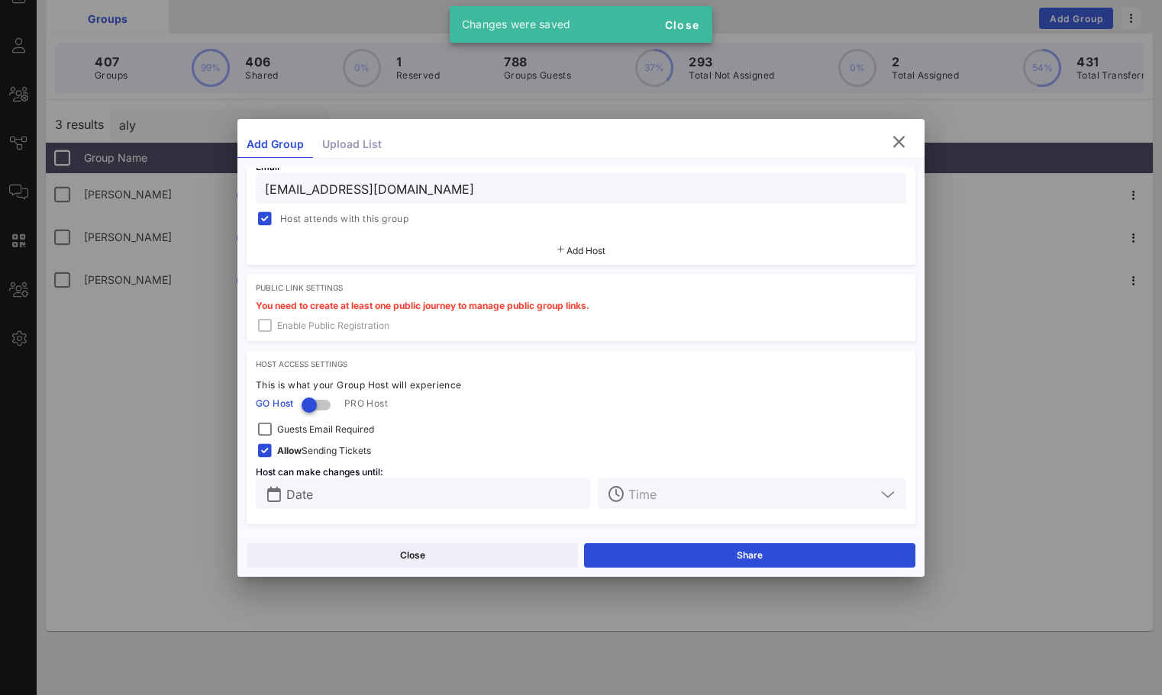
click at [650, 541] on div "Close Share" at bounding box center [580, 556] width 687 height 44
click at [650, 547] on button "Share" at bounding box center [749, 555] width 331 height 24
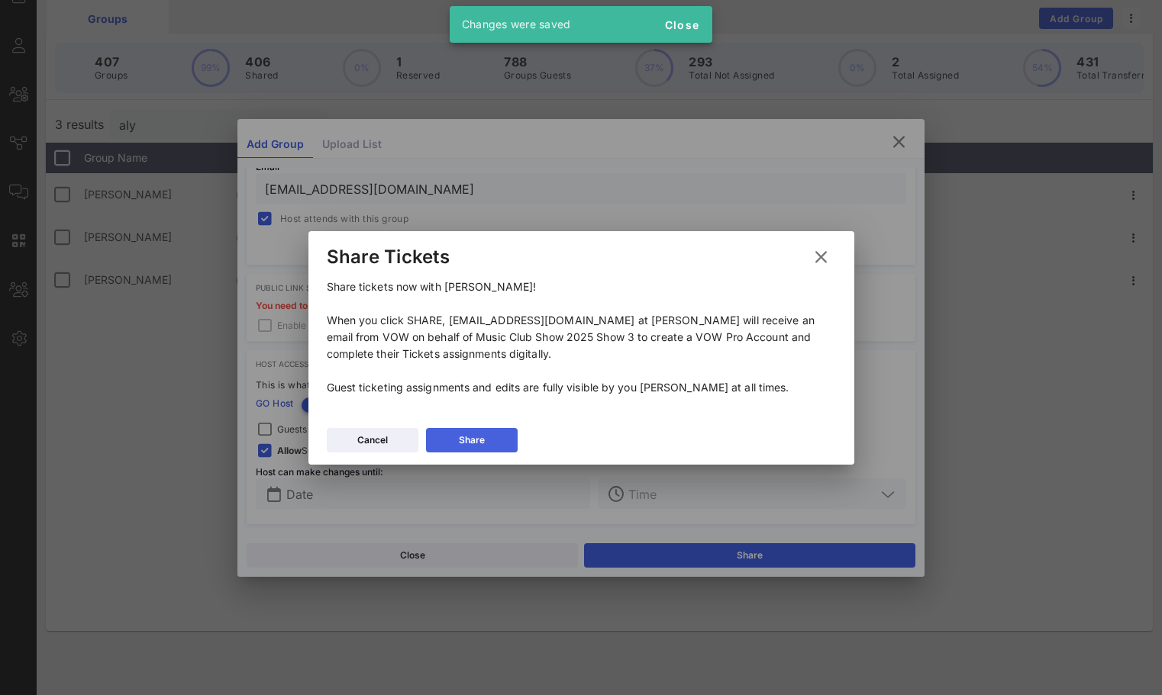
click at [480, 435] on div "Share" at bounding box center [472, 440] width 26 height 15
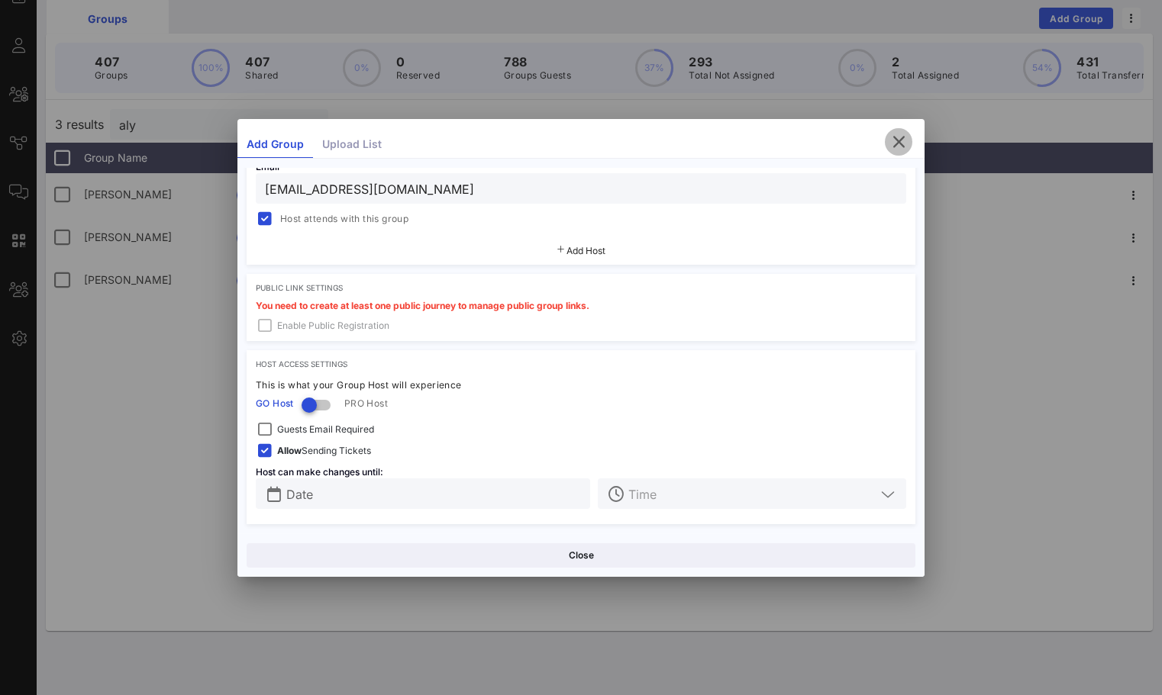
click at [894, 135] on icon "button" at bounding box center [898, 142] width 18 height 18
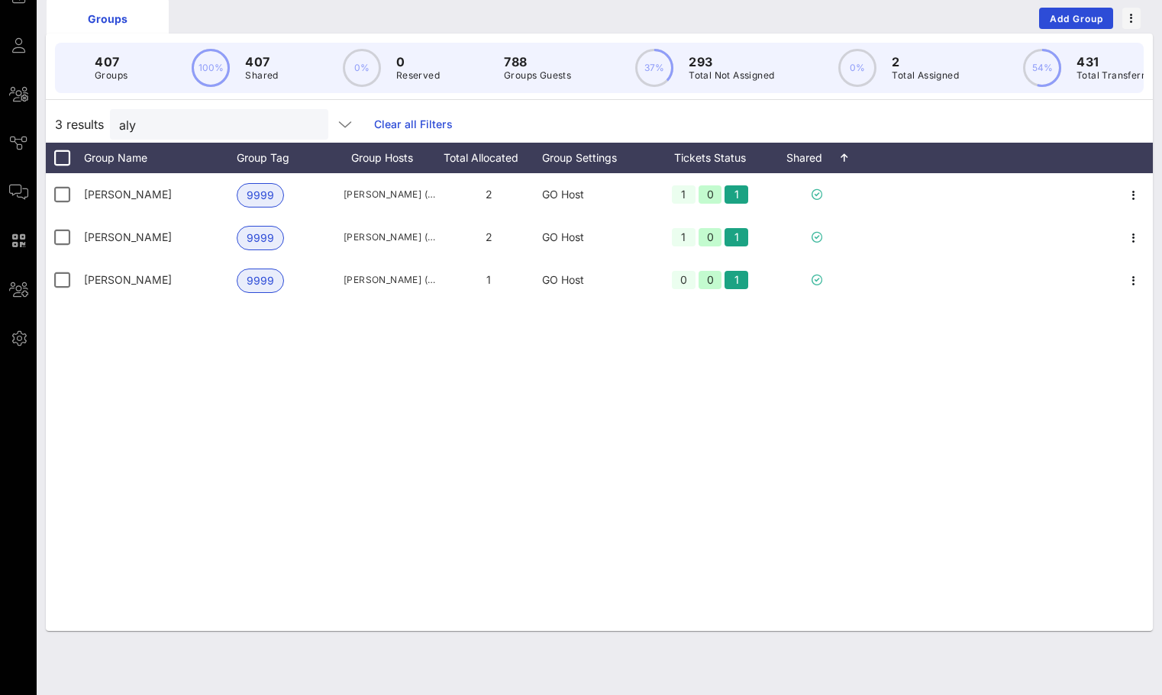
scroll to position [0, 0]
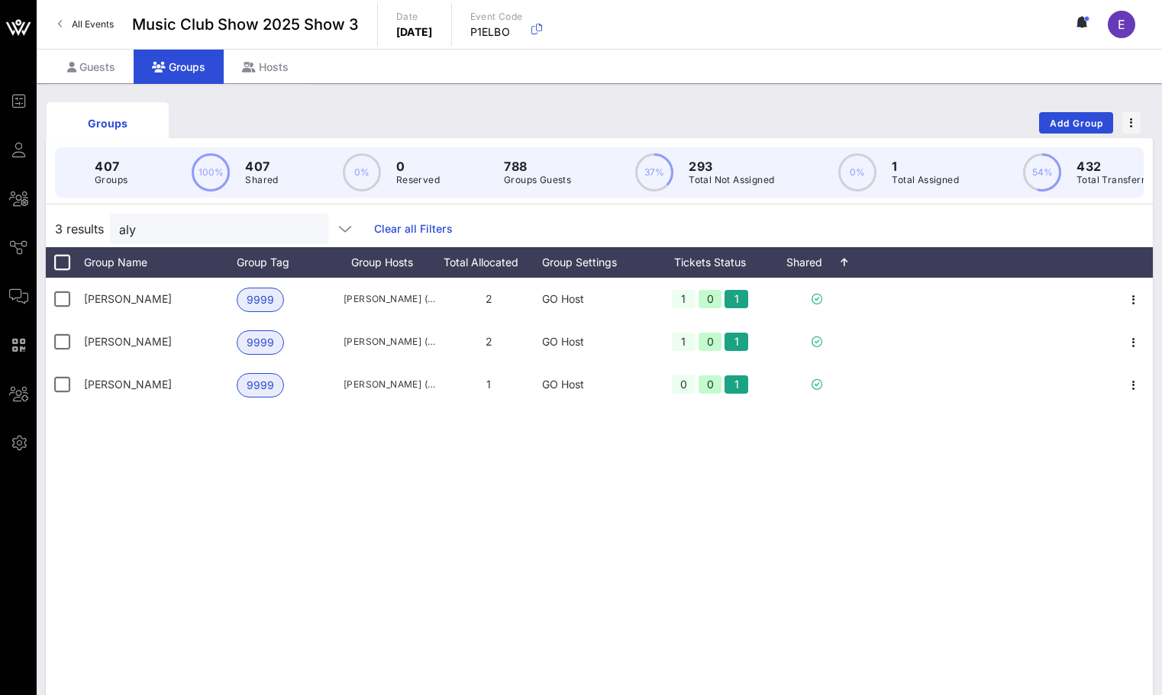
click at [98, 32] on link "All Events" at bounding box center [86, 24] width 74 height 24
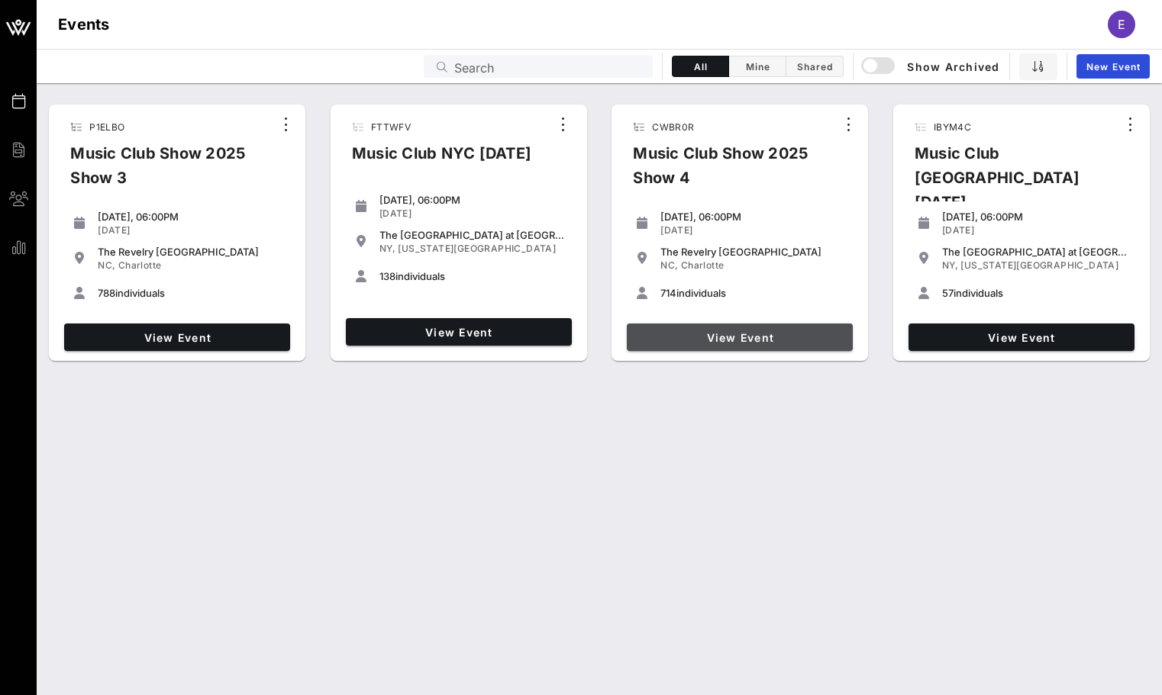
click at [766, 334] on span "View Event" at bounding box center [740, 337] width 214 height 13
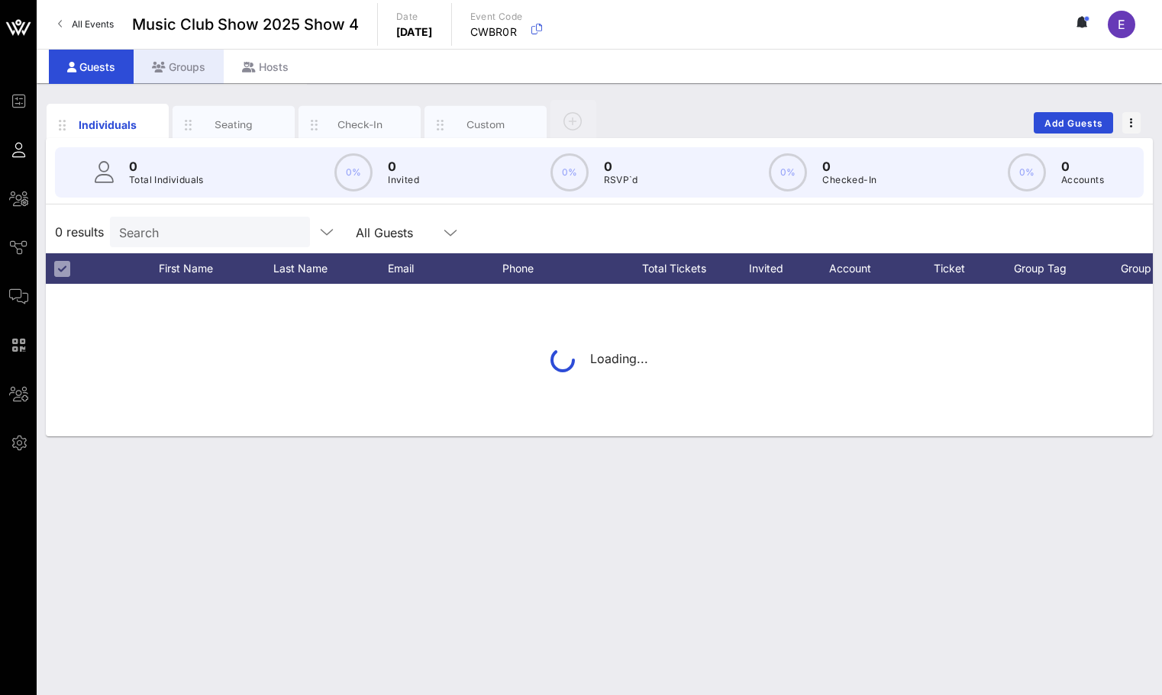
click at [196, 77] on div "Groups" at bounding box center [179, 67] width 90 height 34
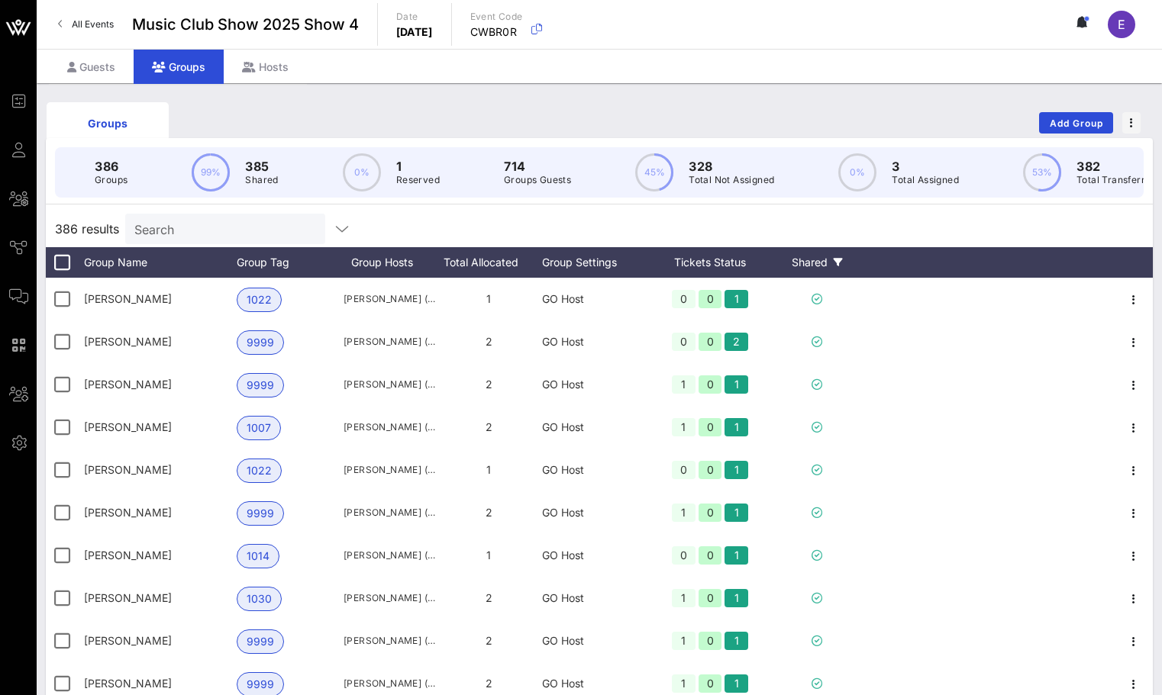
click at [824, 254] on div "Shared" at bounding box center [817, 262] width 92 height 31
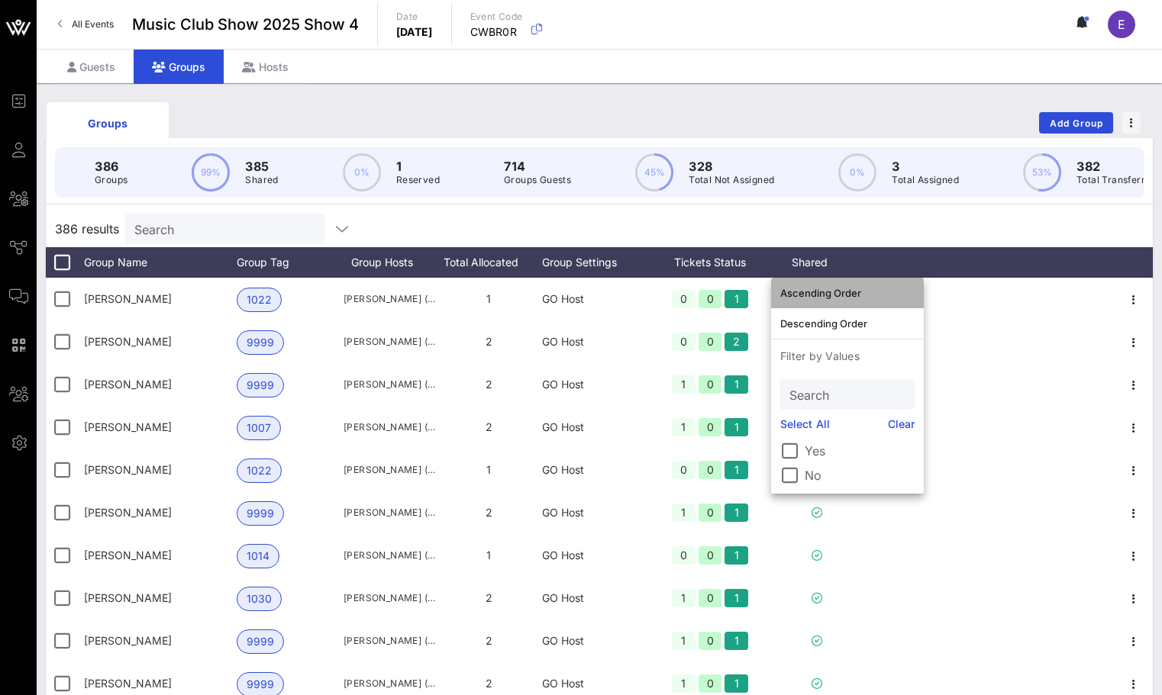
click at [825, 281] on div "Ascending Order" at bounding box center [847, 293] width 134 height 24
click at [864, 214] on div "386 results Search" at bounding box center [599, 229] width 1107 height 37
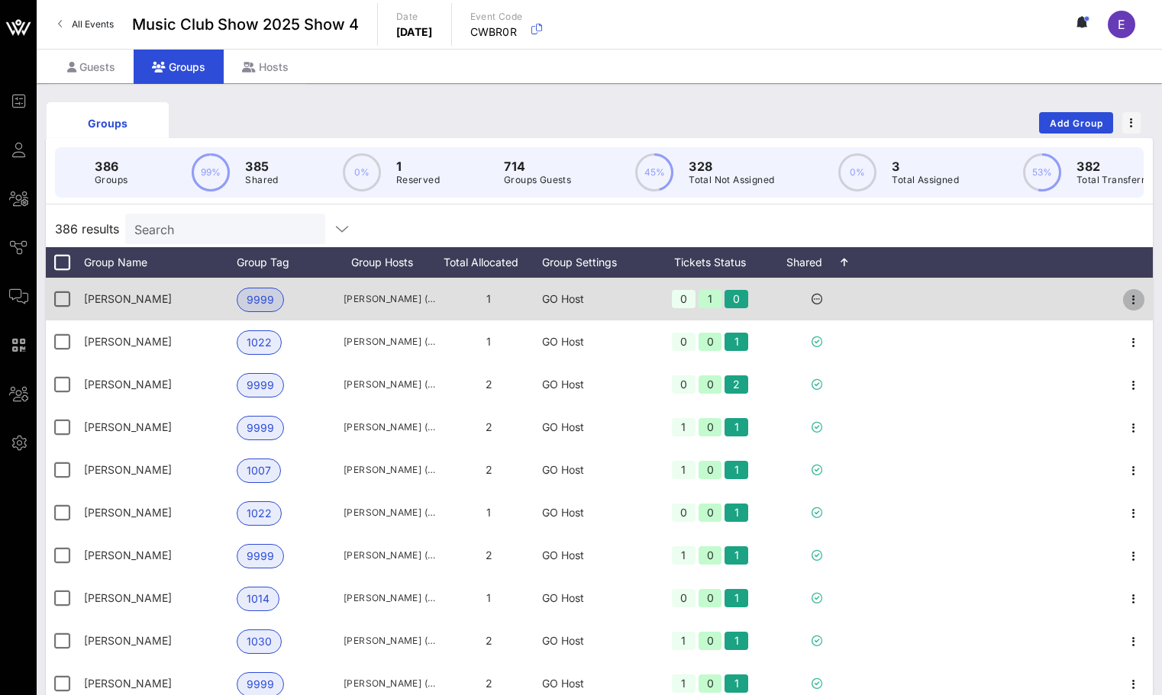
click at [1132, 291] on icon "button" at bounding box center [1133, 300] width 18 height 18
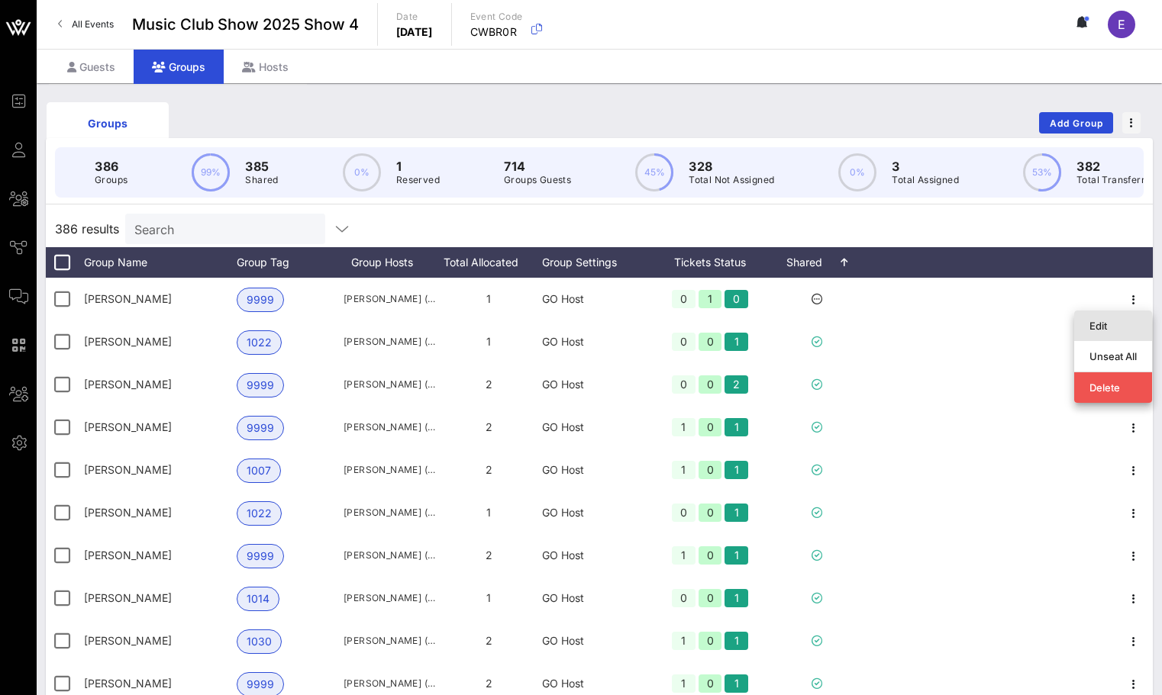
click at [1097, 321] on div "Edit" at bounding box center [1112, 326] width 47 height 12
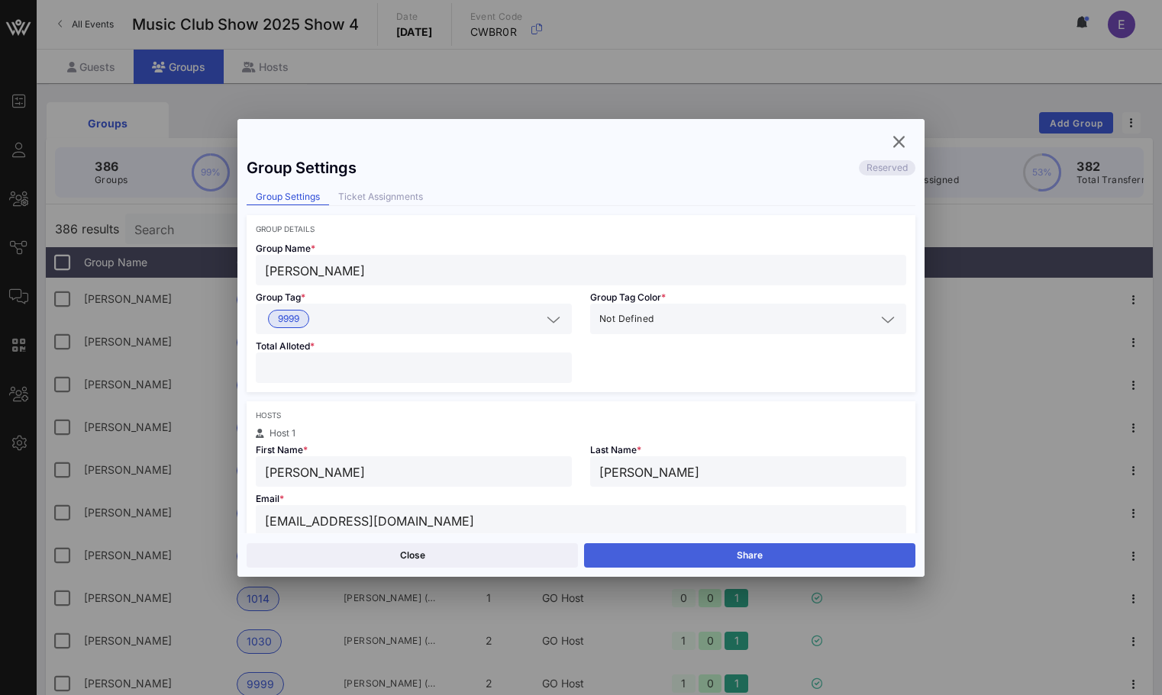
click at [780, 553] on button "Share" at bounding box center [749, 555] width 331 height 24
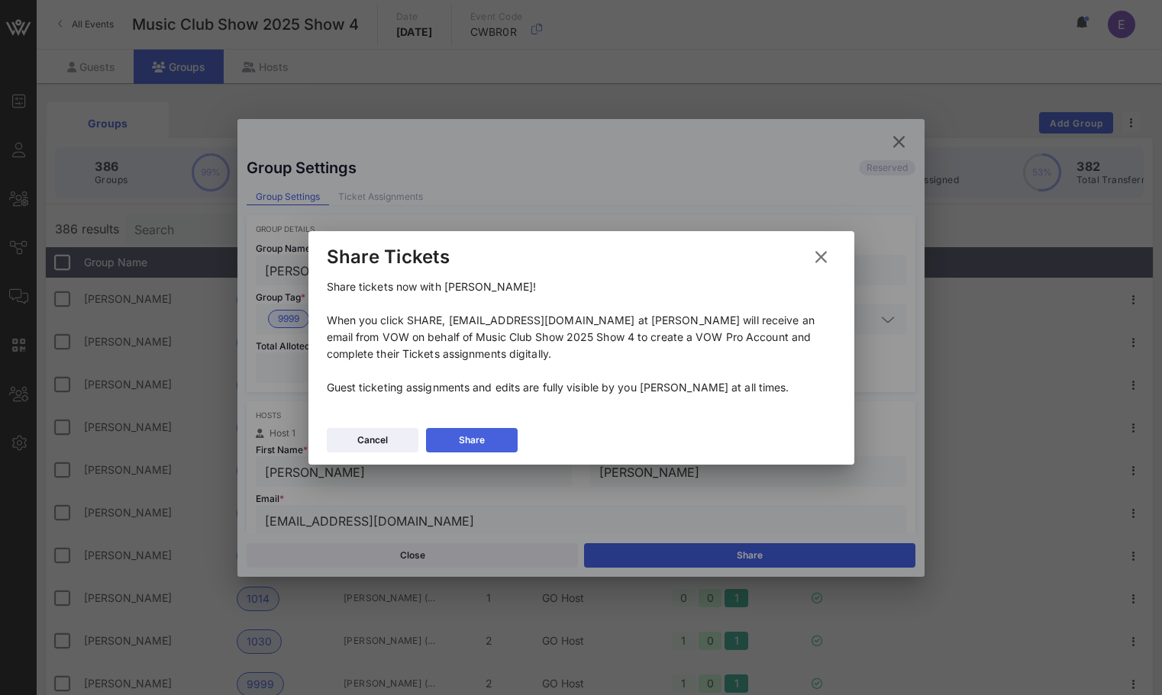
click at [459, 439] on div "Share" at bounding box center [472, 440] width 26 height 15
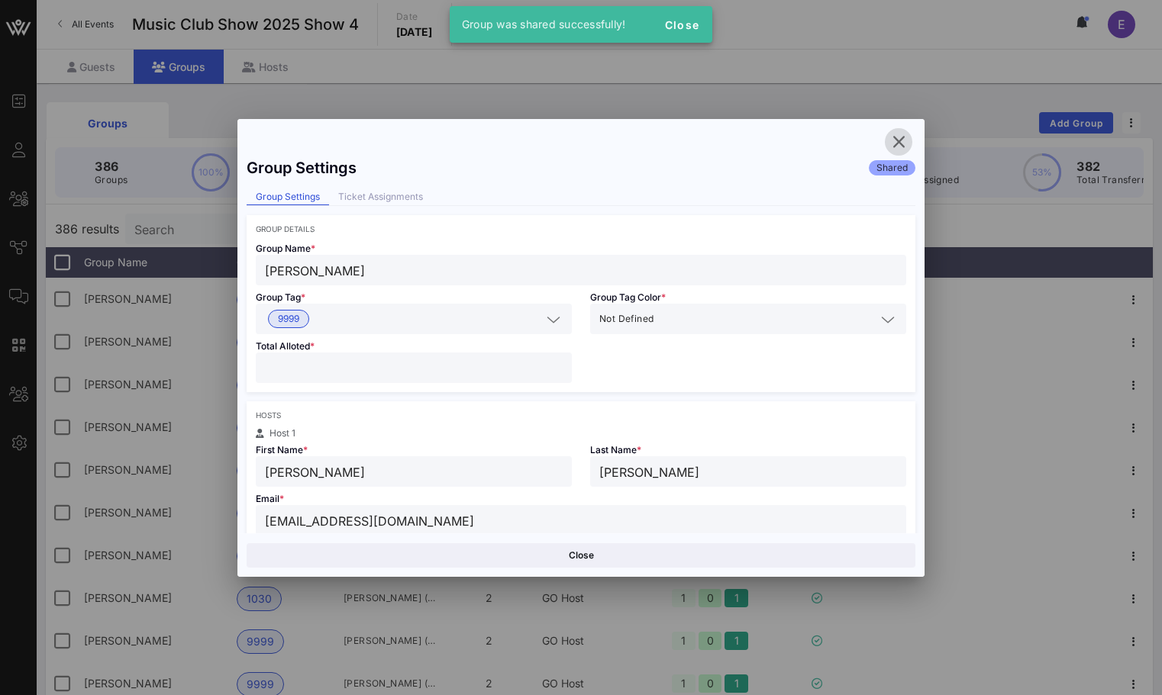
click at [892, 137] on icon "button" at bounding box center [898, 142] width 18 height 18
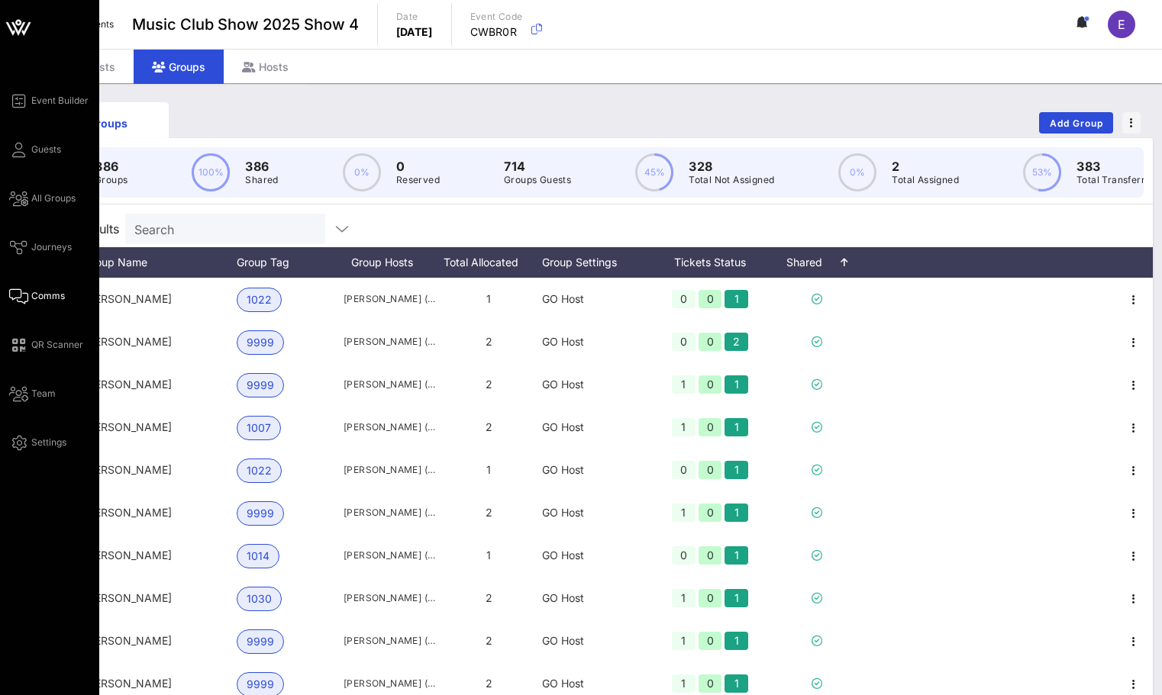
click at [15, 298] on icon at bounding box center [18, 296] width 19 height 2
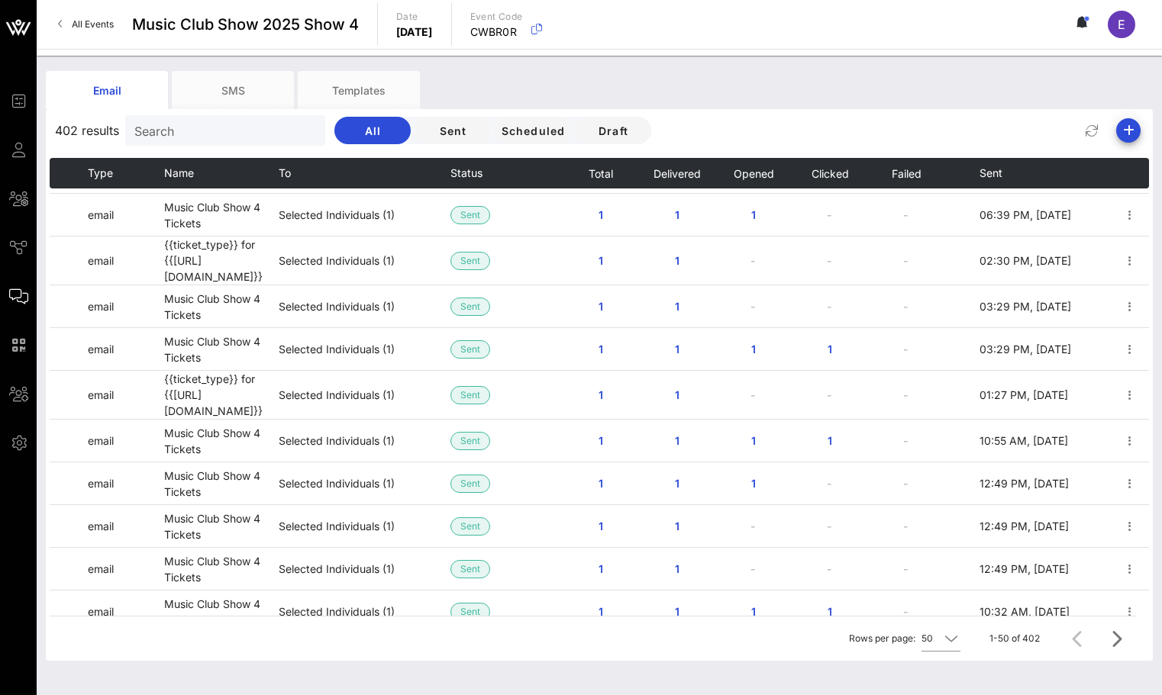
scroll to position [769, 0]
click at [500, 134] on span "Scheduled" at bounding box center [532, 130] width 65 height 13
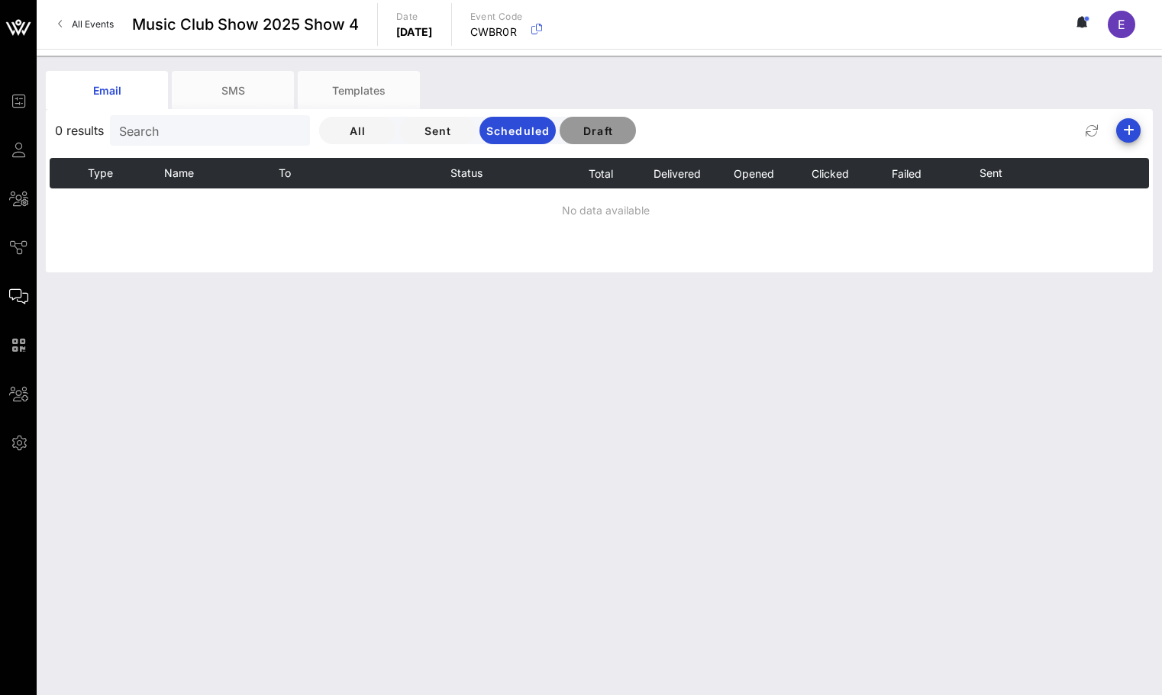
click at [572, 129] on span "Draft" at bounding box center [598, 130] width 52 height 13
click at [411, 130] on span "Sent" at bounding box center [437, 130] width 52 height 13
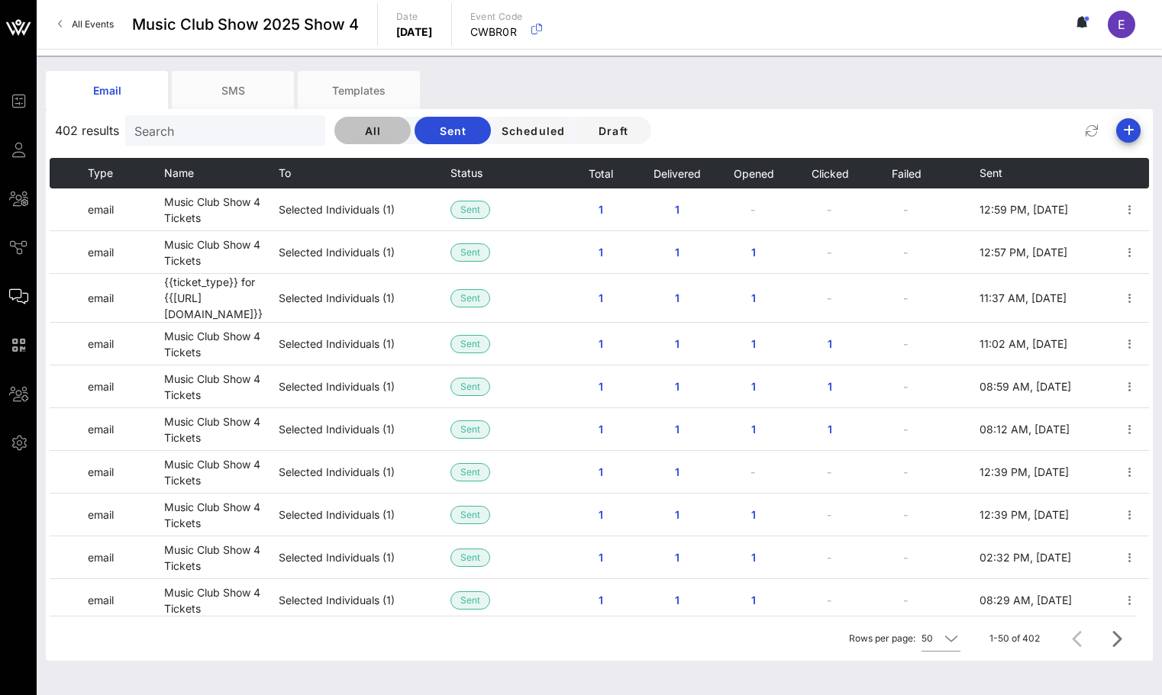
click at [347, 131] on span "All" at bounding box center [373, 130] width 52 height 13
click at [225, 132] on input "Search" at bounding box center [223, 131] width 179 height 20
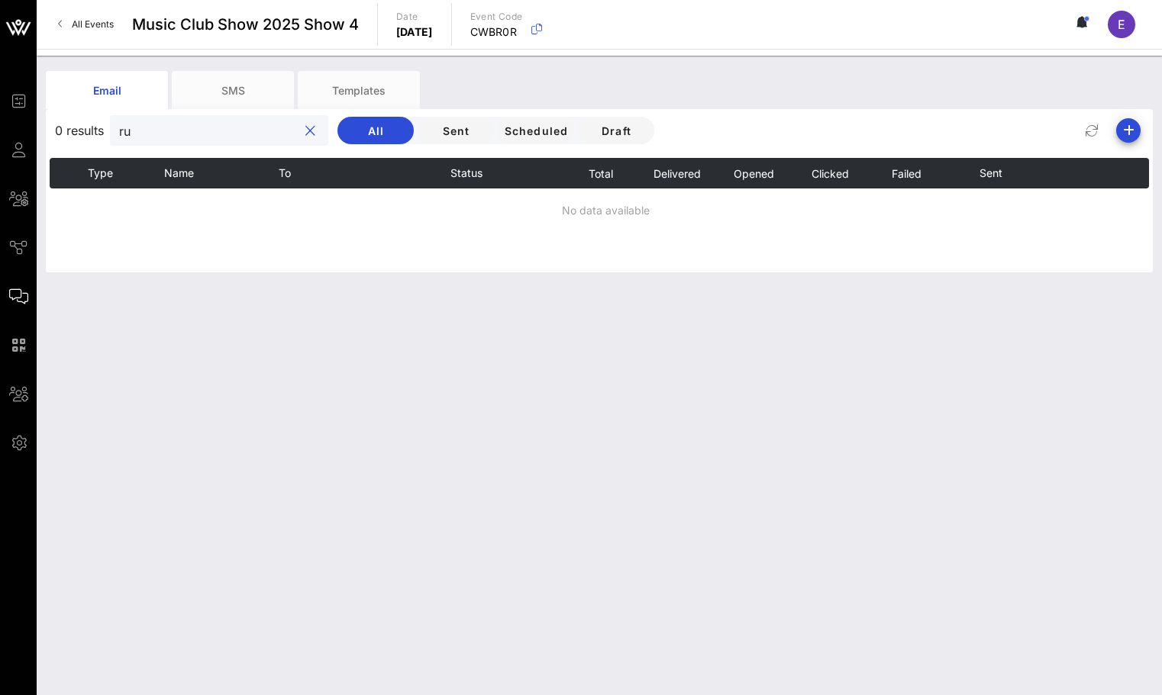
type input "r"
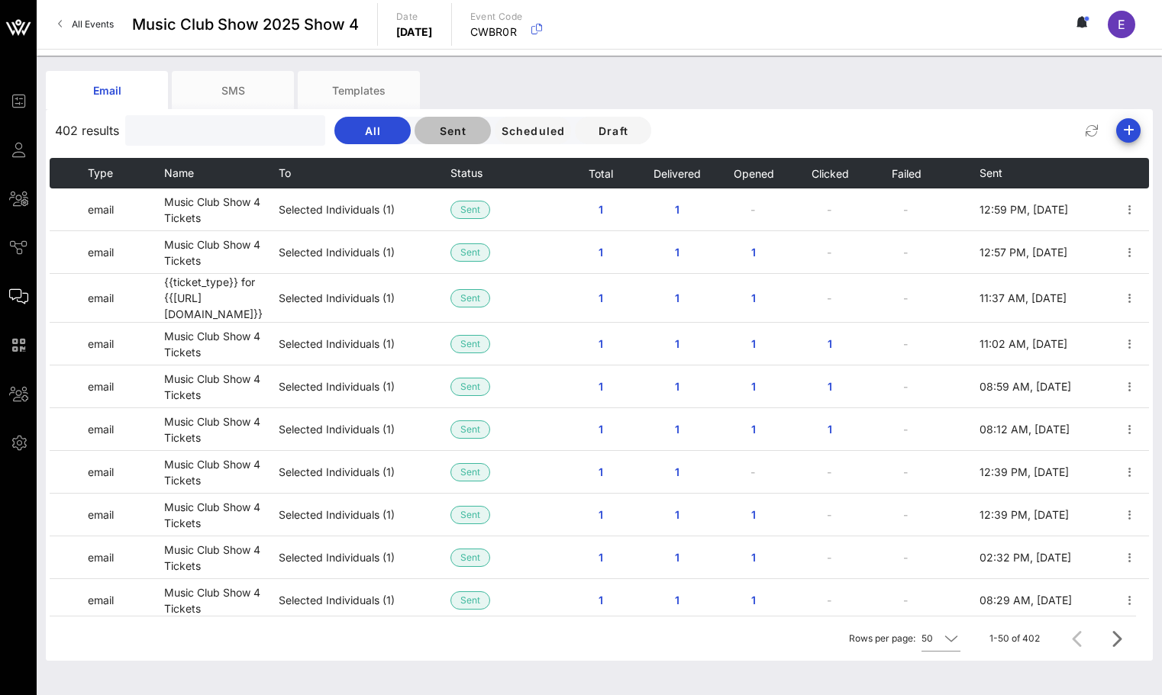
click at [427, 131] on span "Sent" at bounding box center [453, 130] width 52 height 13
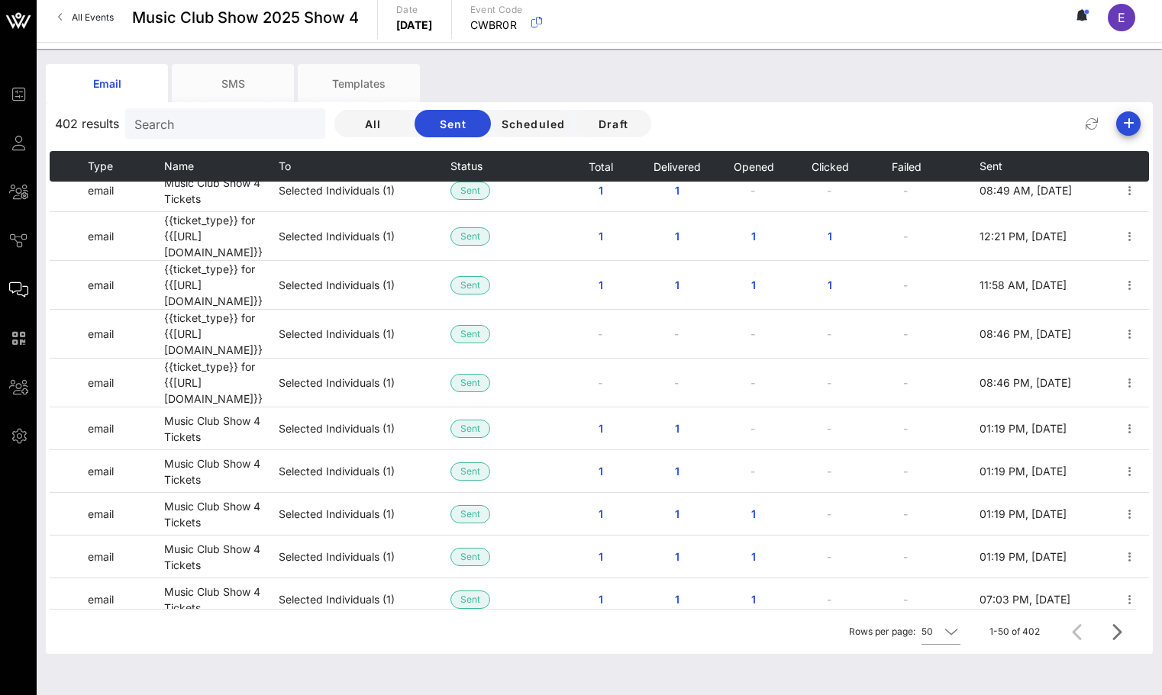
scroll to position [30, 0]
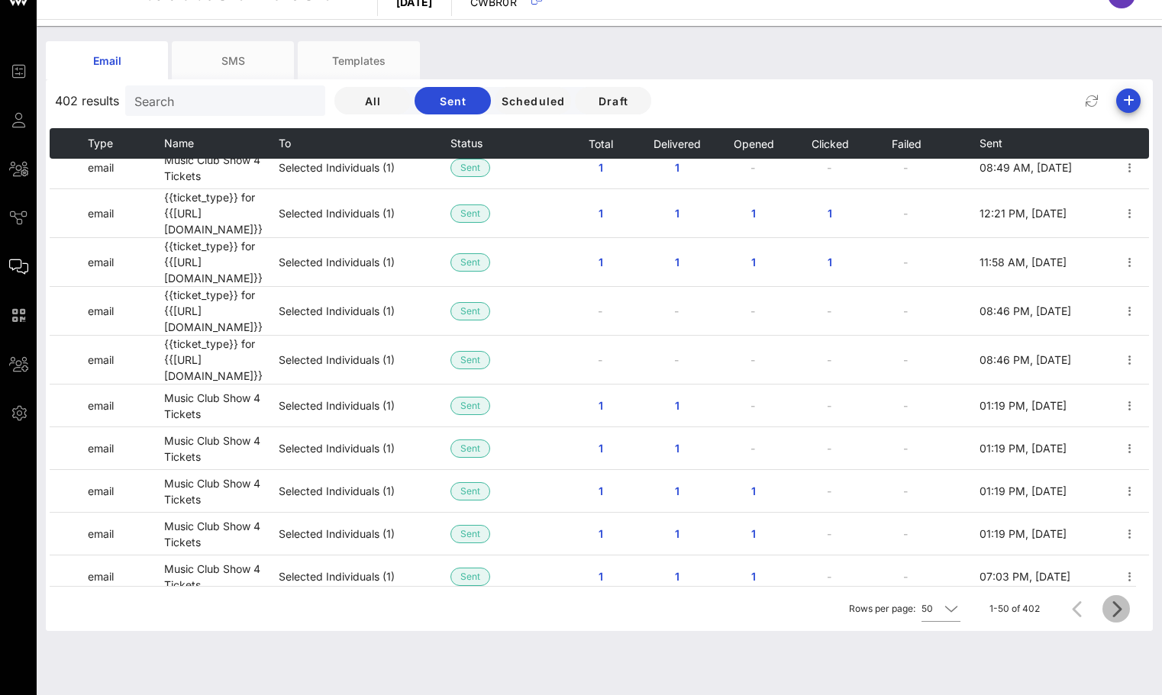
click at [1112, 605] on icon "Next page" at bounding box center [1116, 609] width 18 height 18
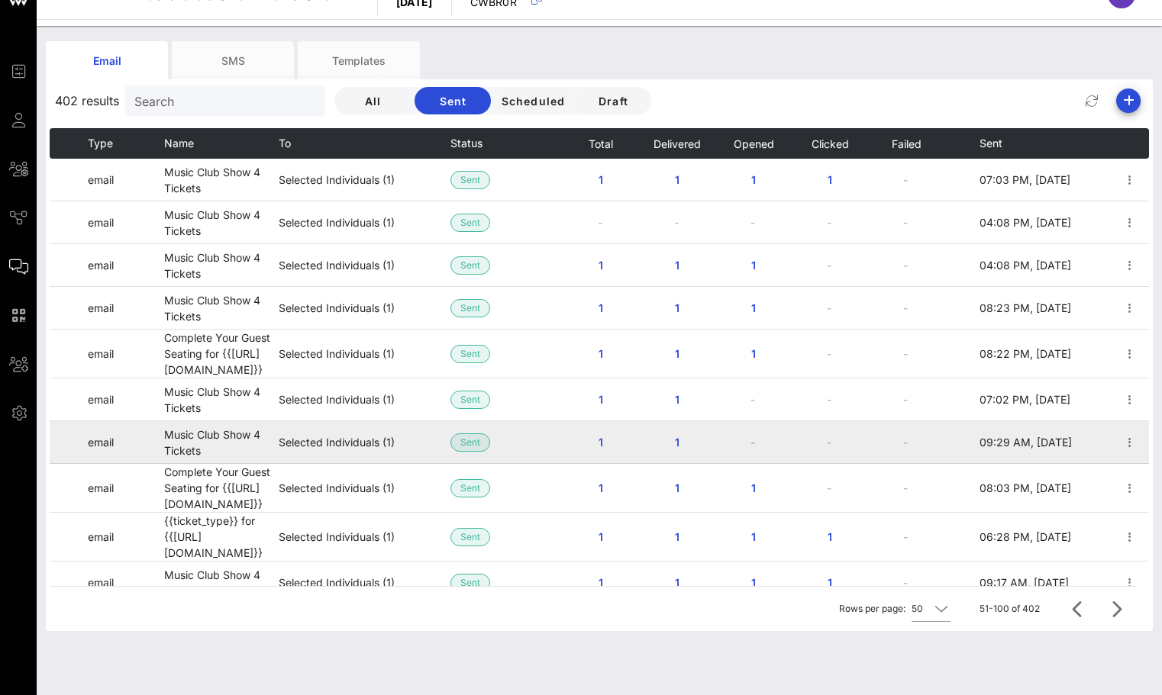
scroll to position [0, 0]
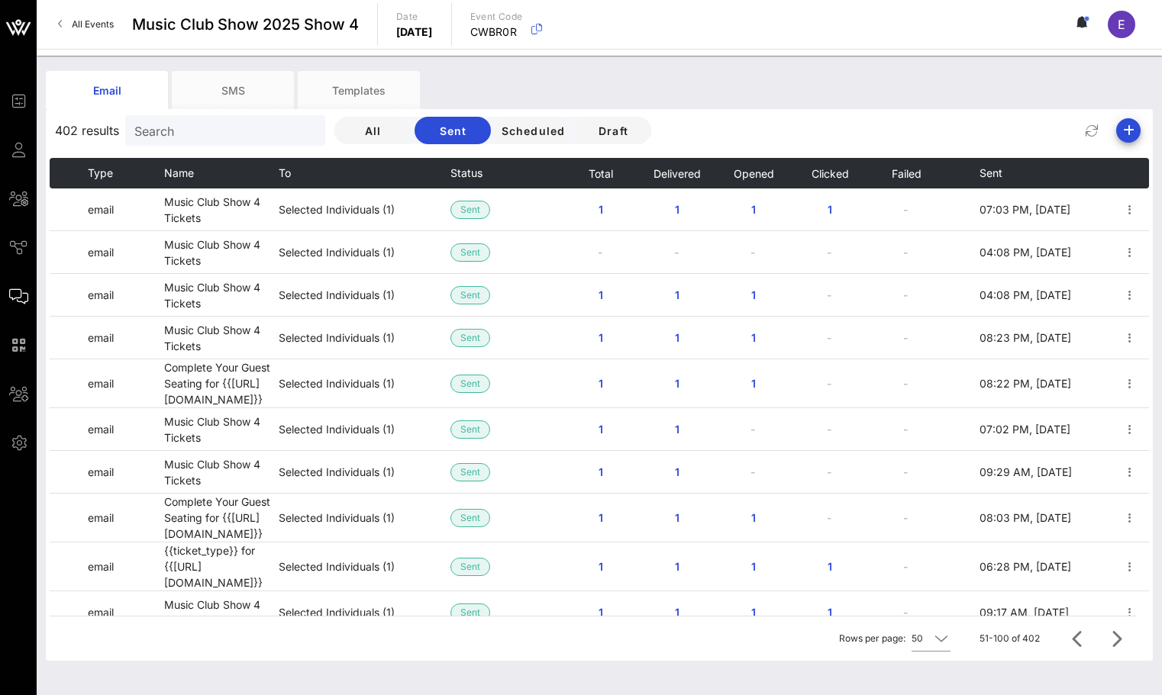
click at [95, 19] on span "All Events" at bounding box center [93, 23] width 42 height 11
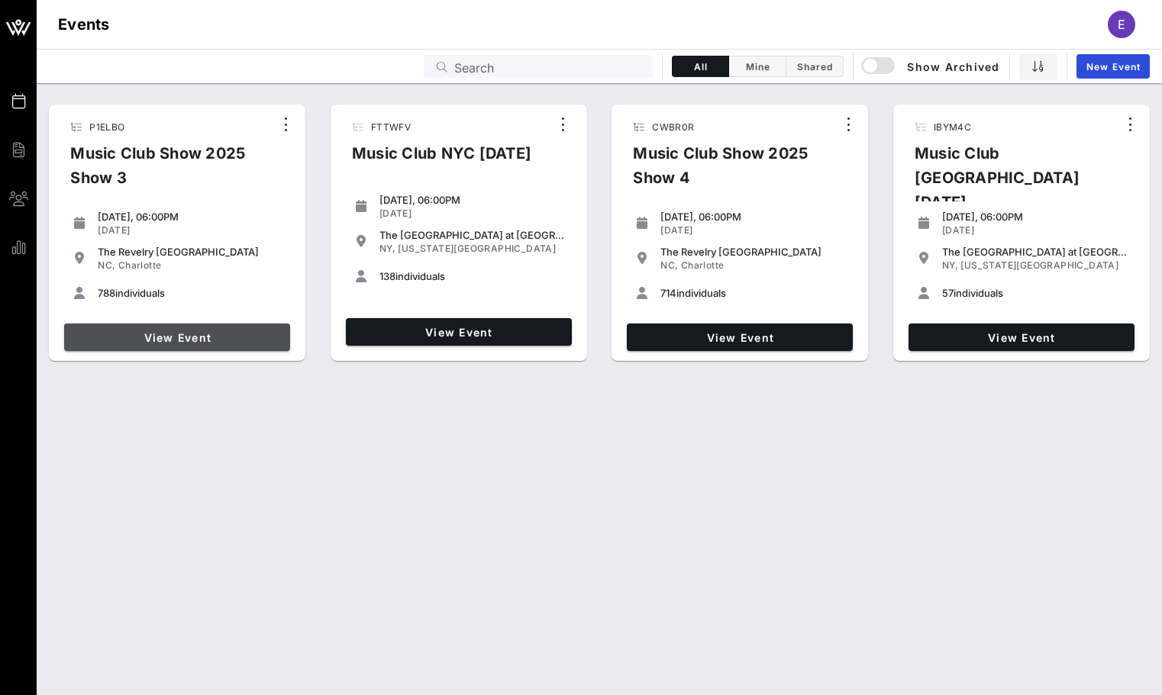
click at [172, 340] on span "View Event" at bounding box center [177, 337] width 214 height 13
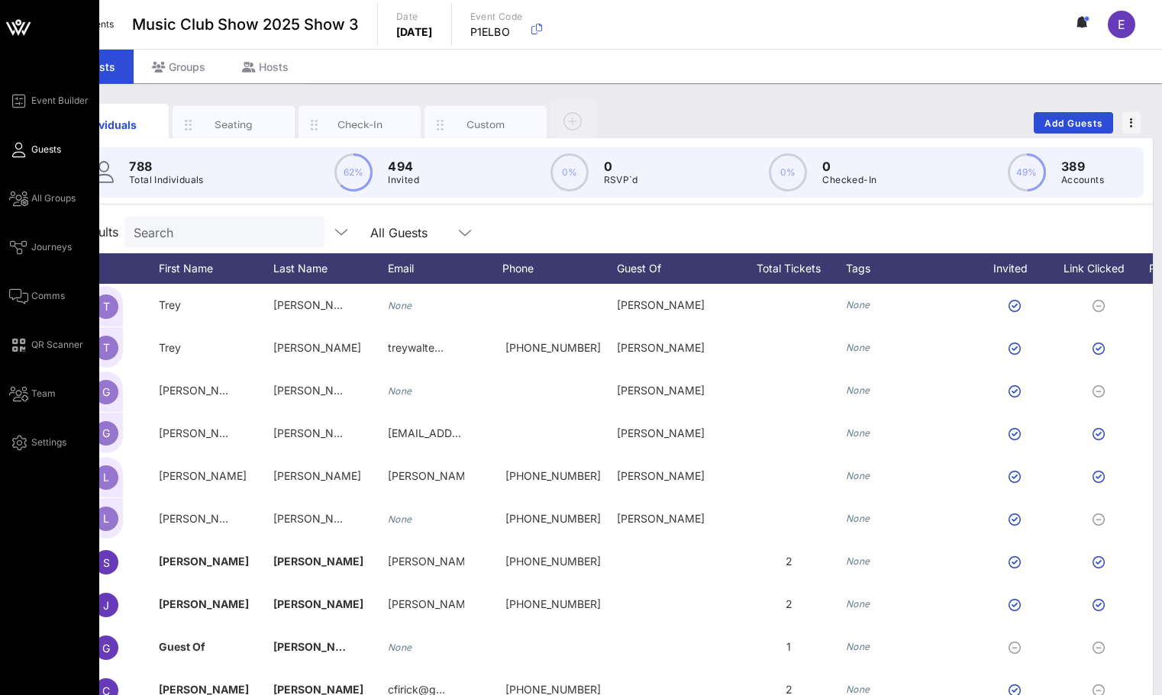
click at [4, 288] on div "Event Builder Guests All Groups Journeys Comms QR Scanner Team Settings" at bounding box center [49, 378] width 99 height 757
click at [24, 295] on icon at bounding box center [18, 296] width 19 height 2
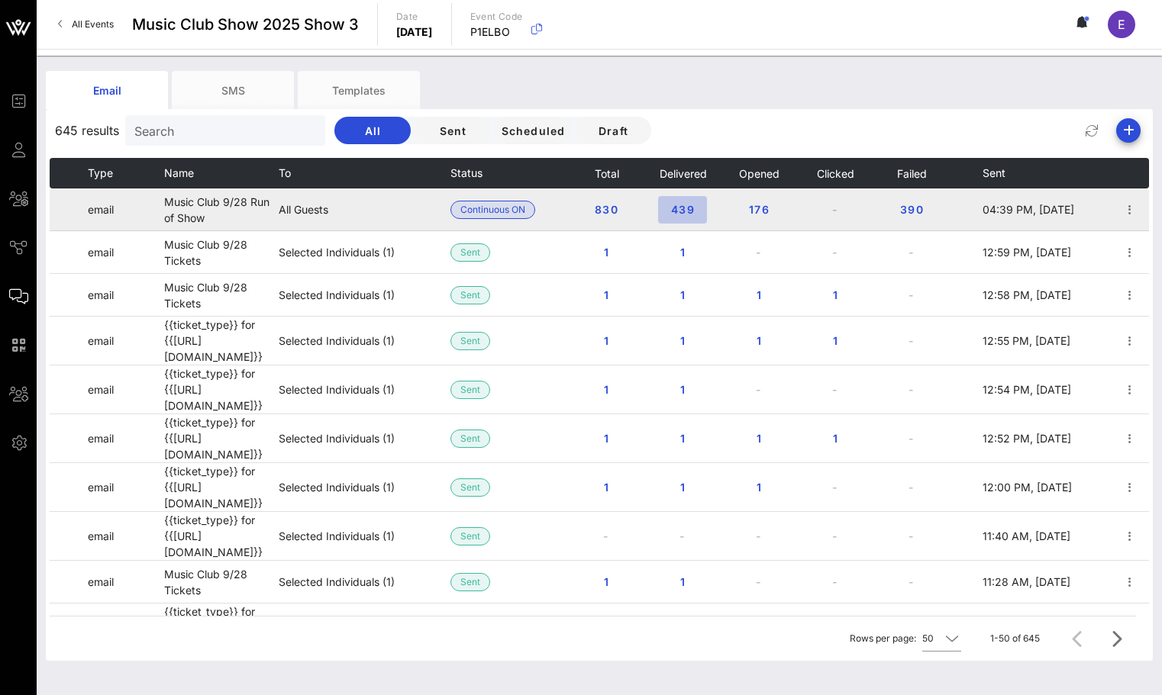
click at [685, 213] on span "439" at bounding box center [682, 209] width 24 height 13
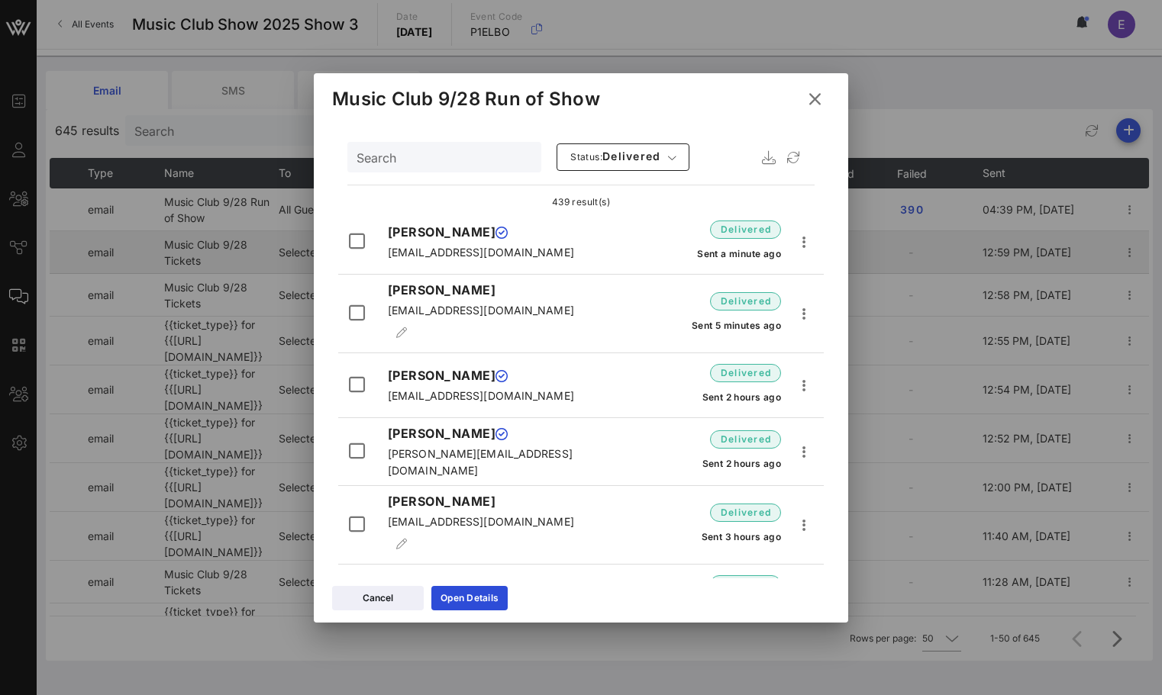
click at [816, 103] on icon at bounding box center [815, 99] width 22 height 21
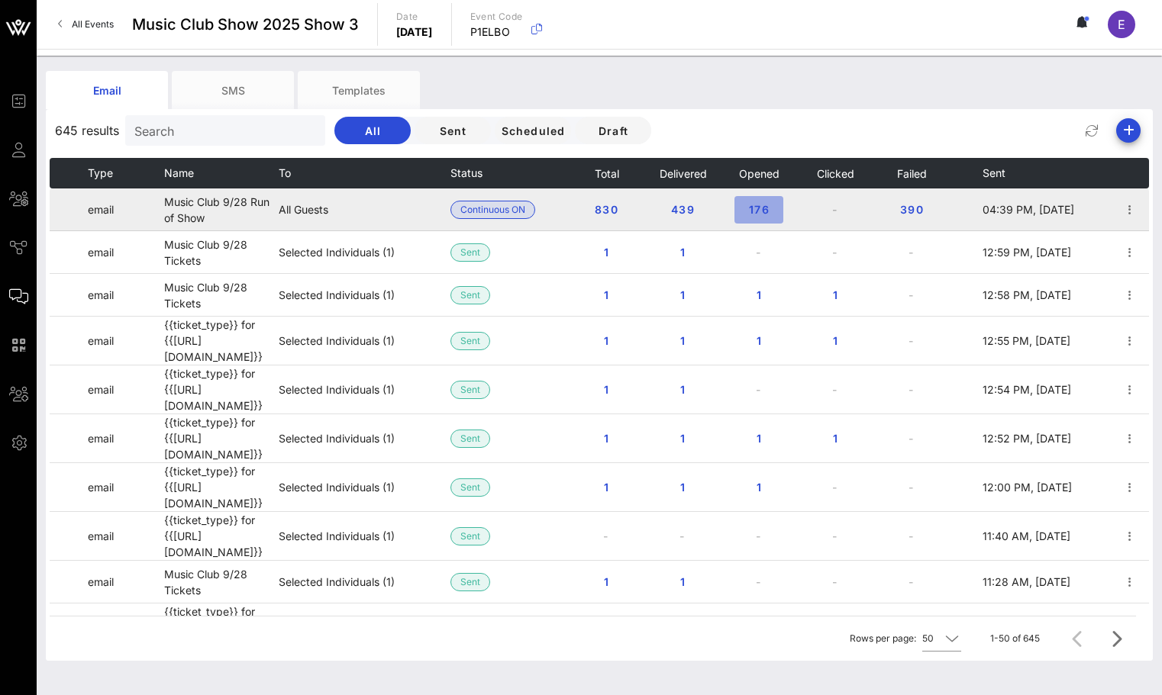
click at [740, 206] on button "176" at bounding box center [758, 209] width 49 height 27
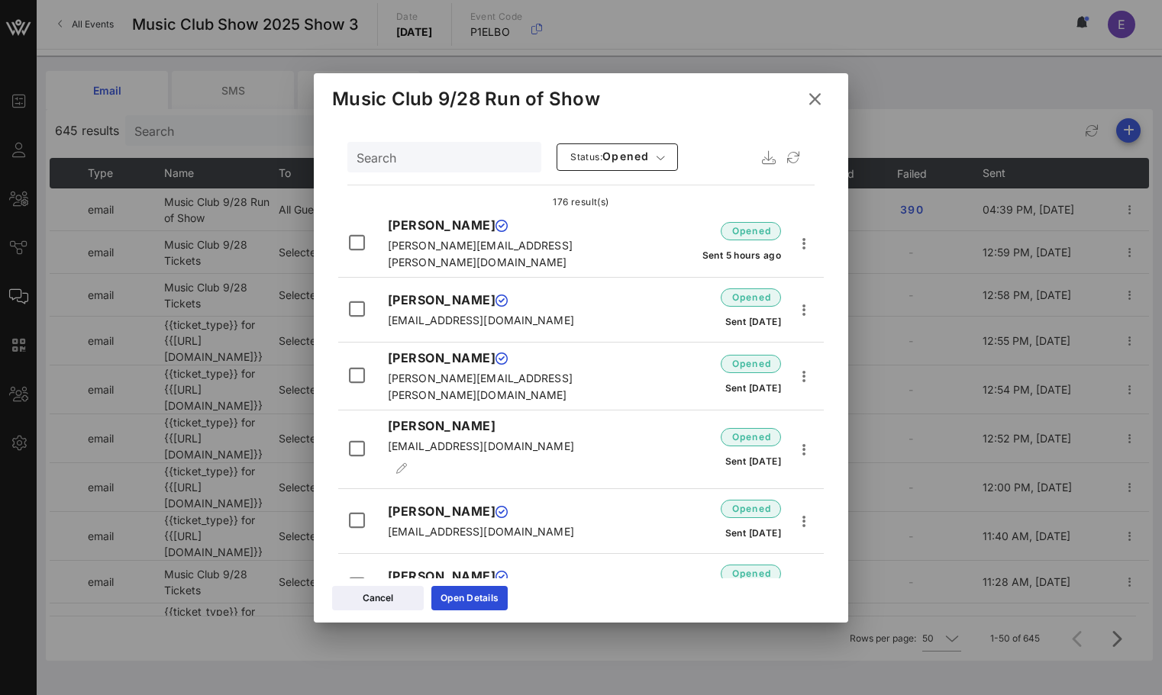
click at [817, 92] on icon at bounding box center [814, 98] width 21 height 19
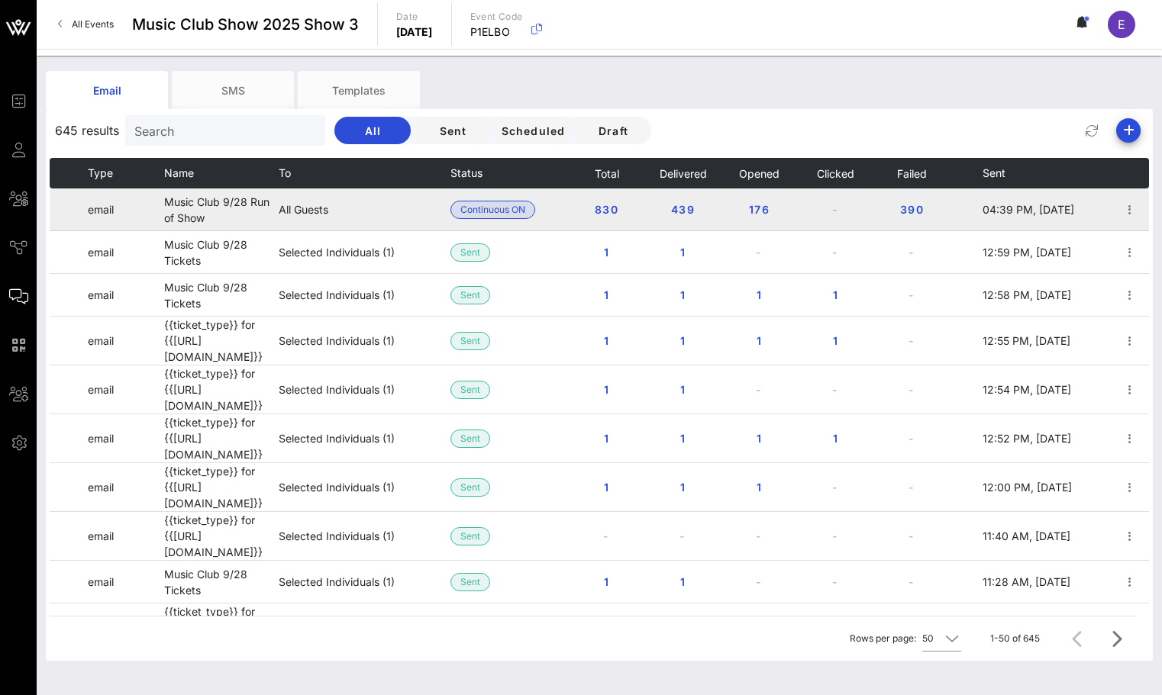
click at [1142, 208] on td at bounding box center [1130, 210] width 38 height 43
click at [1131, 207] on icon "button" at bounding box center [1130, 210] width 18 height 18
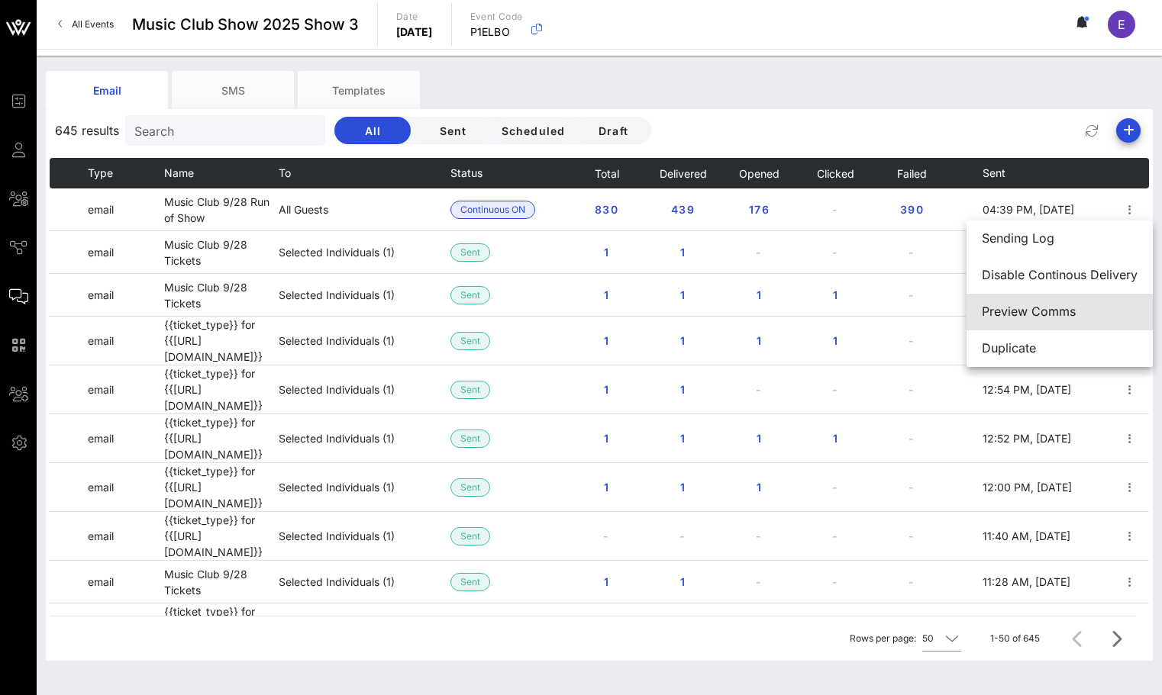
click at [1021, 318] on div "Preview Comms" at bounding box center [1060, 312] width 156 height 15
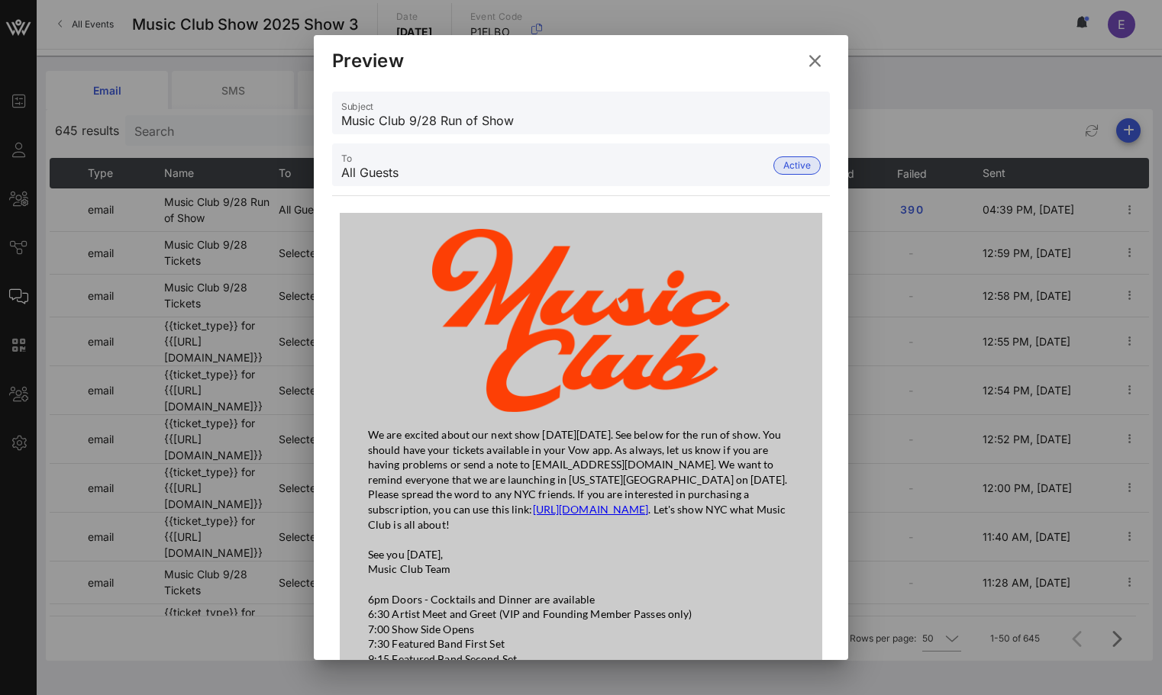
scroll to position [121, 0]
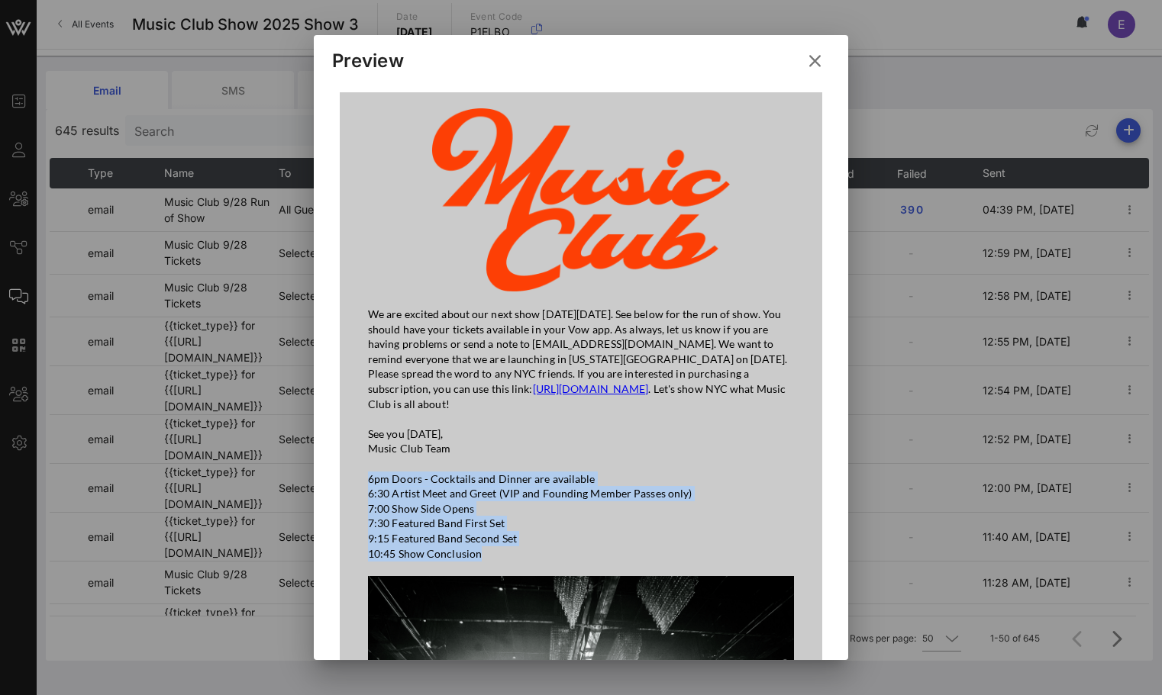
drag, startPoint x: 511, startPoint y: 547, endPoint x: 367, endPoint y: 481, distance: 158.5
click at [367, 481] on td "We are excited about our next show [DATE][DATE]. See below for the run of show.…" at bounding box center [580, 433] width 441 height 269
copy p "6pm Doors - Cocktails and Dinner are available 6:30 Artist Meet and Greet (VIP …"
drag, startPoint x: 382, startPoint y: 60, endPoint x: 381, endPoint y: -21, distance: 80.9
click at [381, 0] on html "Event Builder Guests All Groups Journeys Comms QR Scanner Team Settings Music C…" at bounding box center [581, 347] width 1162 height 695
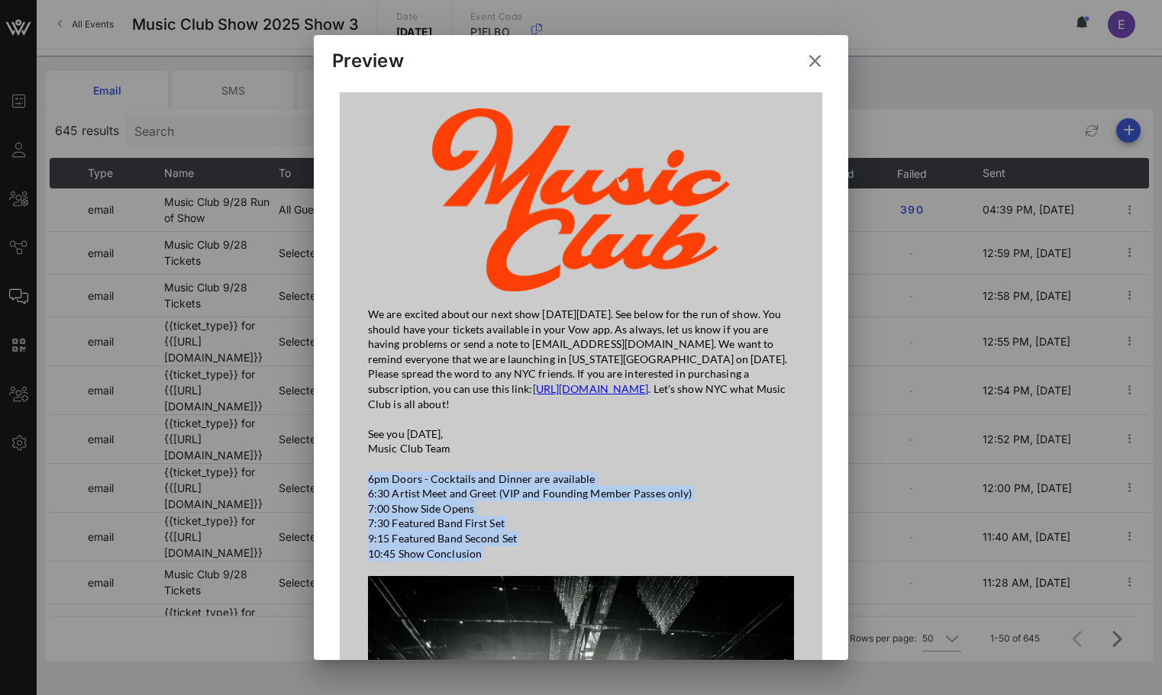
click at [819, 52] on icon at bounding box center [815, 61] width 21 height 18
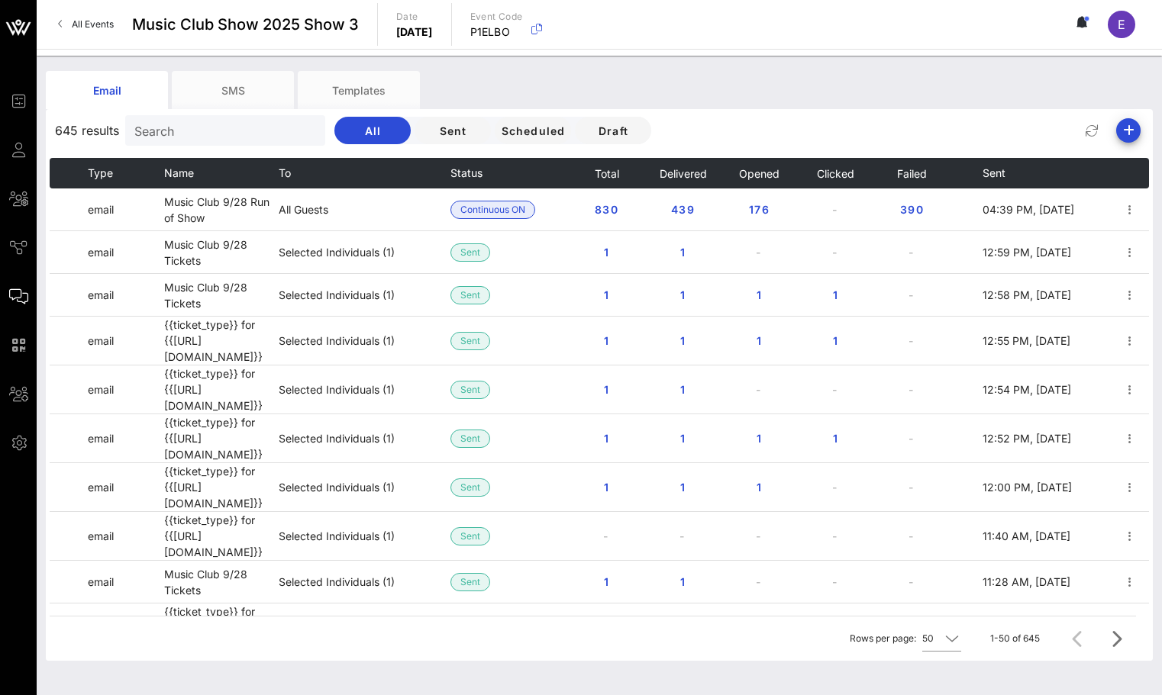
click at [112, 27] on span "All Events" at bounding box center [93, 23] width 42 height 11
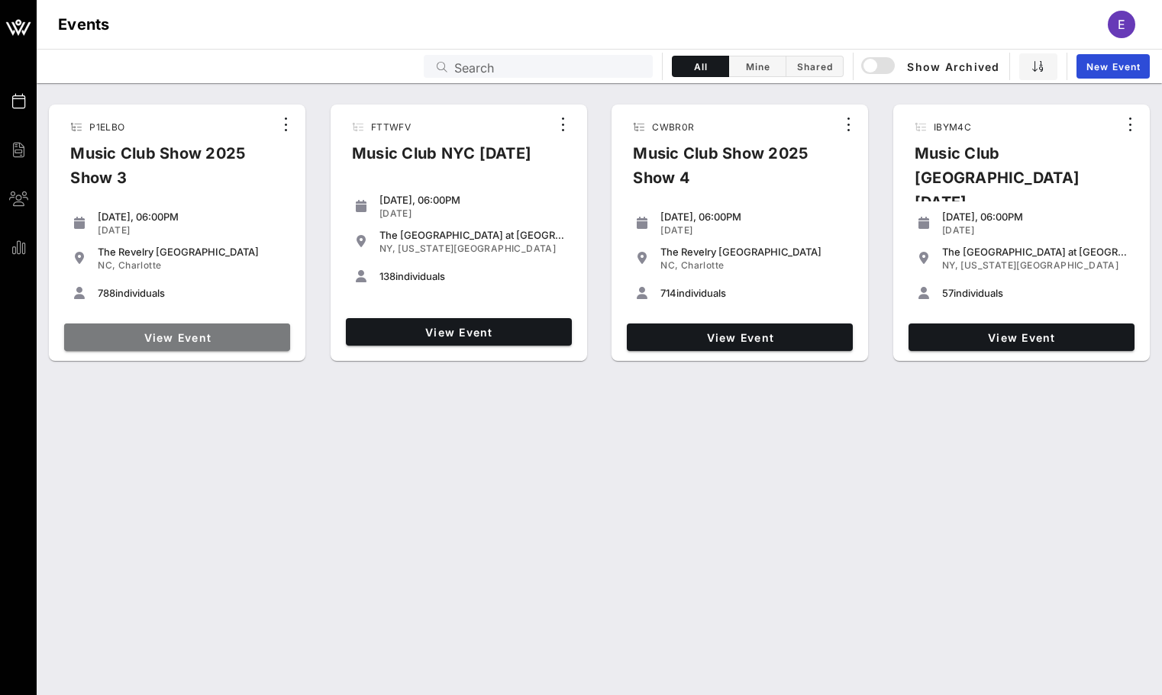
click at [163, 342] on span "View Event" at bounding box center [177, 337] width 214 height 13
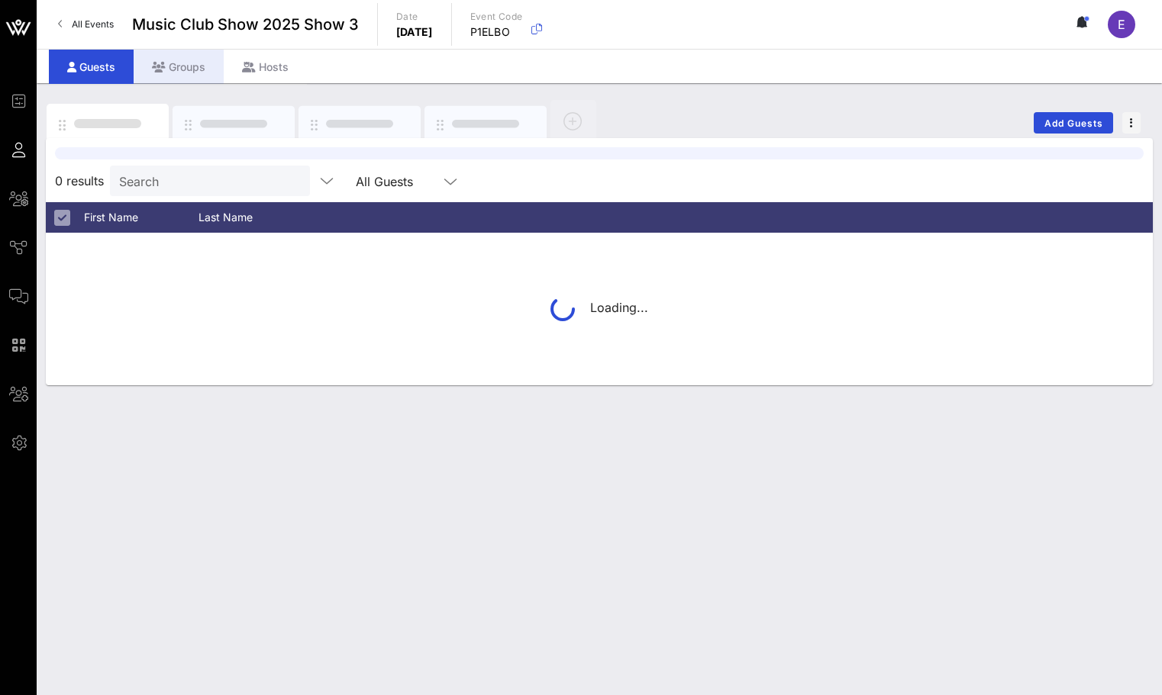
click at [188, 64] on div "Groups" at bounding box center [179, 67] width 90 height 34
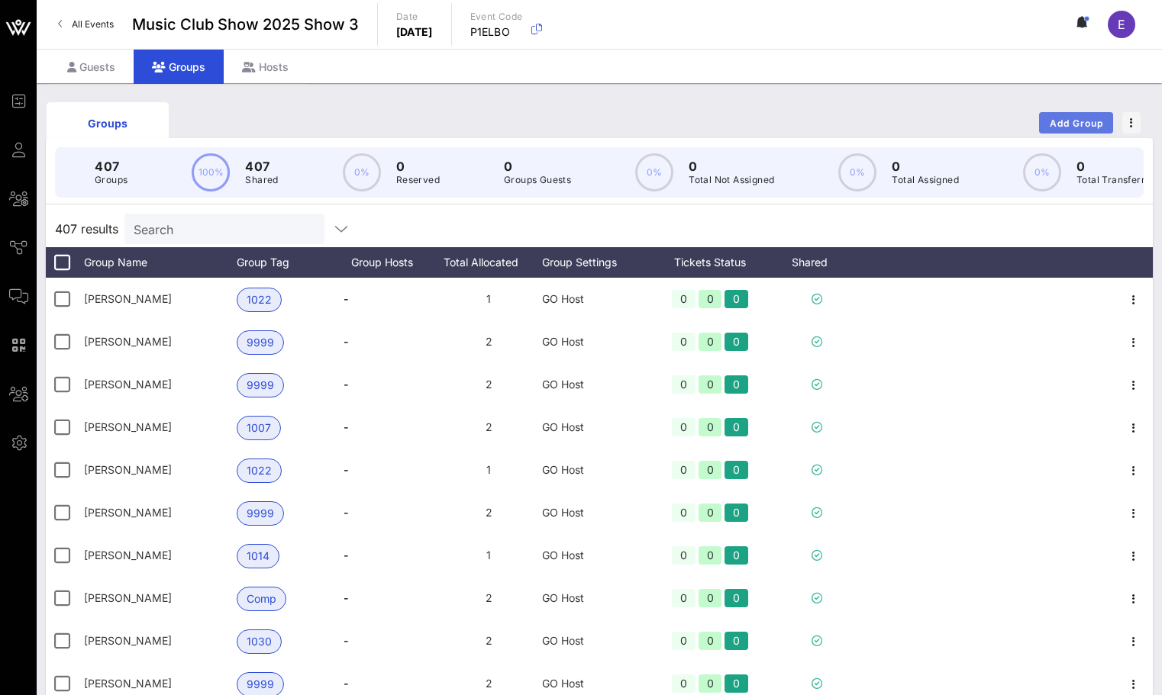
click at [1085, 112] on button "Add Group" at bounding box center [1076, 122] width 74 height 21
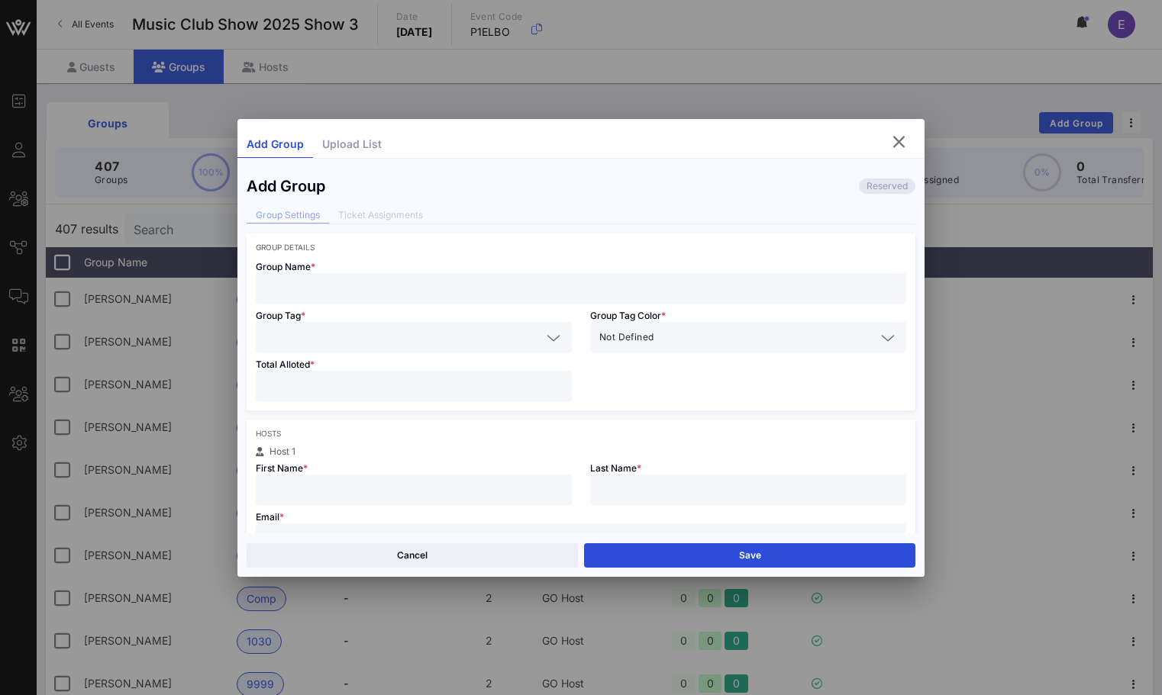
click at [417, 265] on div "Group Name *" at bounding box center [581, 278] width 669 height 52
click at [415, 289] on input "text" at bounding box center [581, 289] width 632 height 20
type input "[PERSON_NAME]"
type input "1"
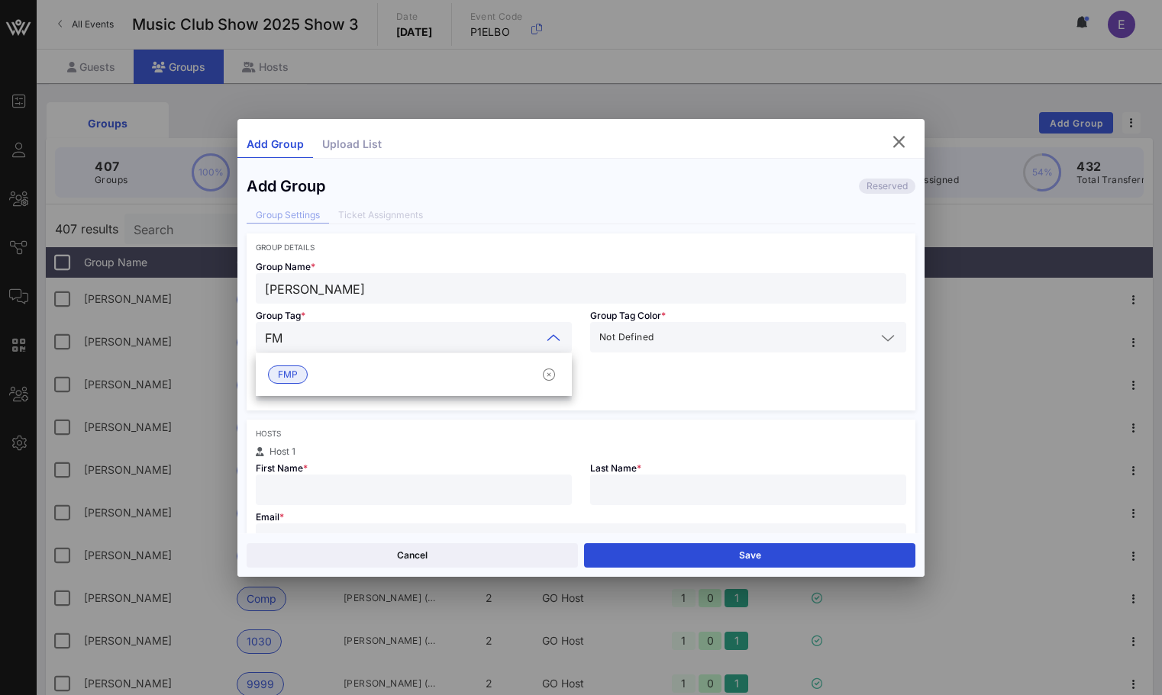
type input "FMP"
click at [354, 381] on div "FMP" at bounding box center [414, 375] width 316 height 31
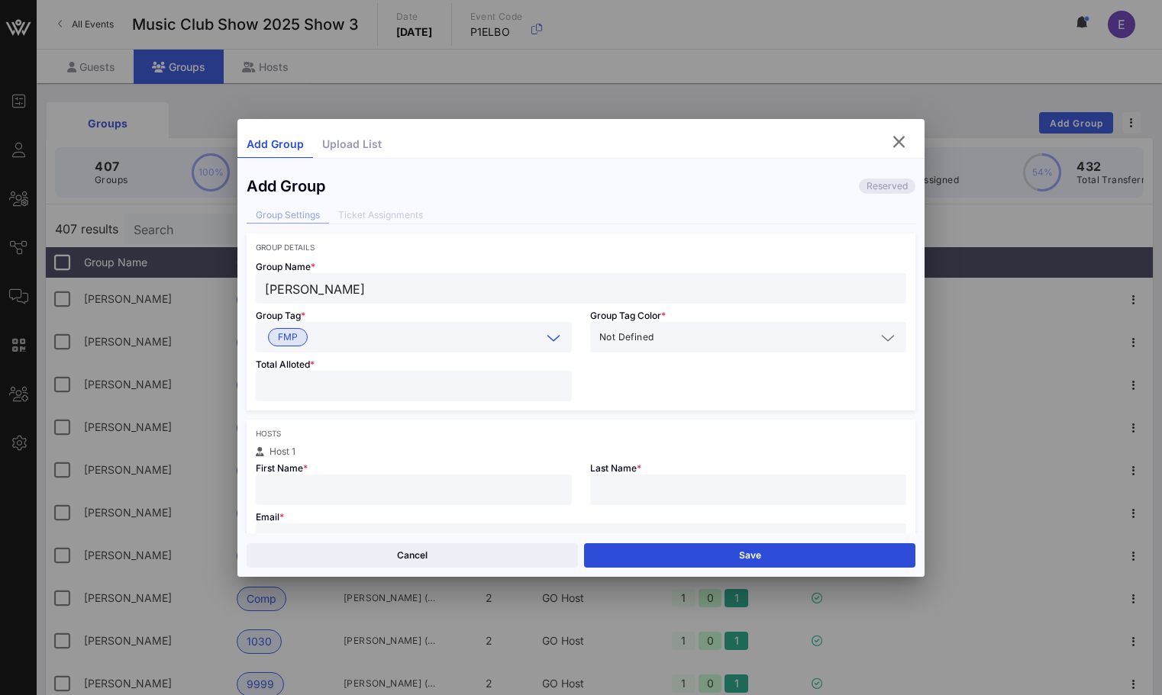
click at [335, 381] on input "number" at bounding box center [414, 386] width 298 height 20
type input "*"
click at [346, 474] on div "First Name *" at bounding box center [414, 480] width 334 height 49
click at [344, 488] on input "text" at bounding box center [414, 490] width 298 height 20
type input "Ed"
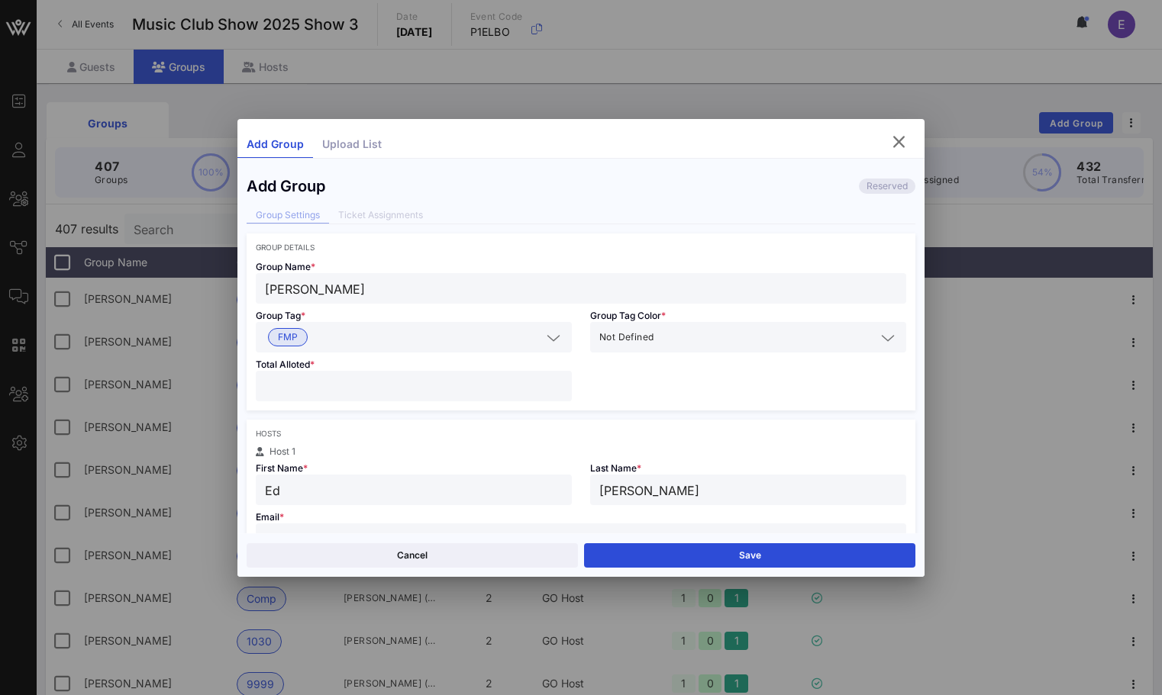
type input "[PERSON_NAME]"
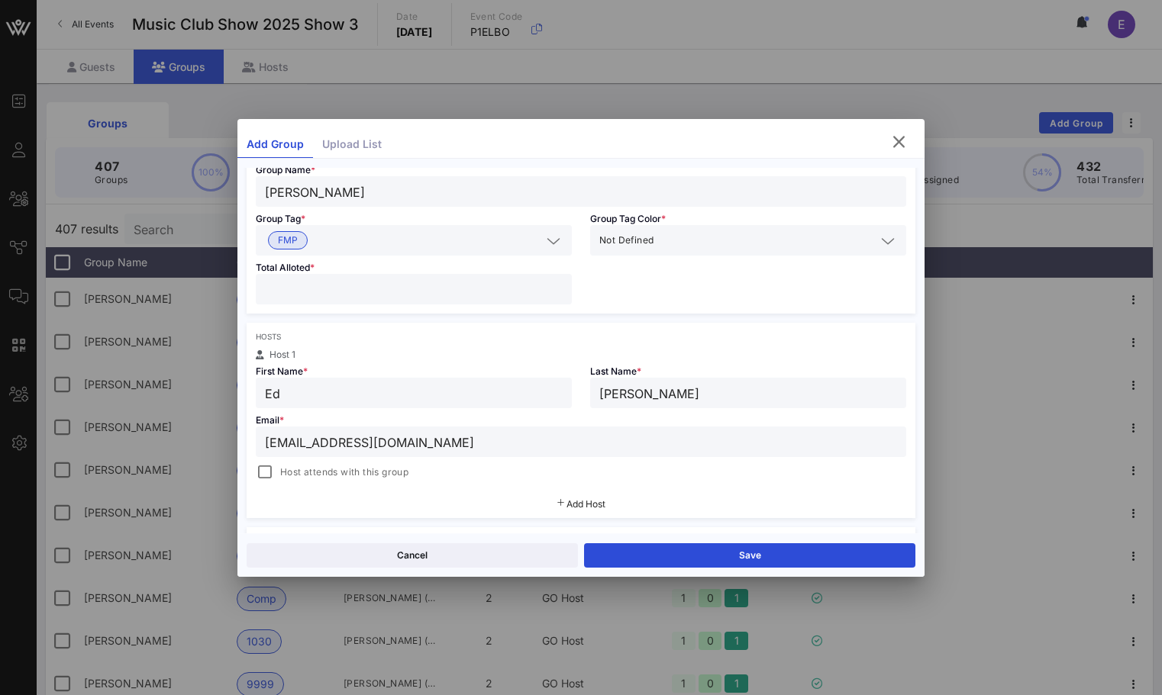
scroll to position [199, 0]
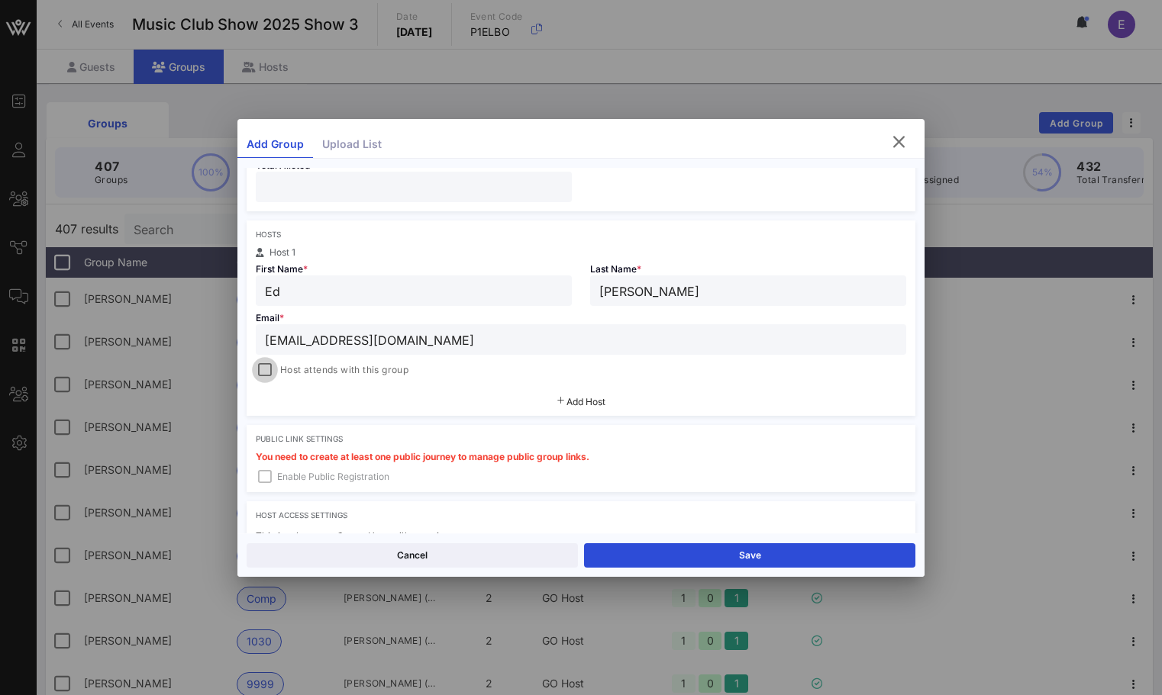
type input "[EMAIL_ADDRESS][DOMAIN_NAME]"
click at [273, 366] on div at bounding box center [264, 370] width 21 height 21
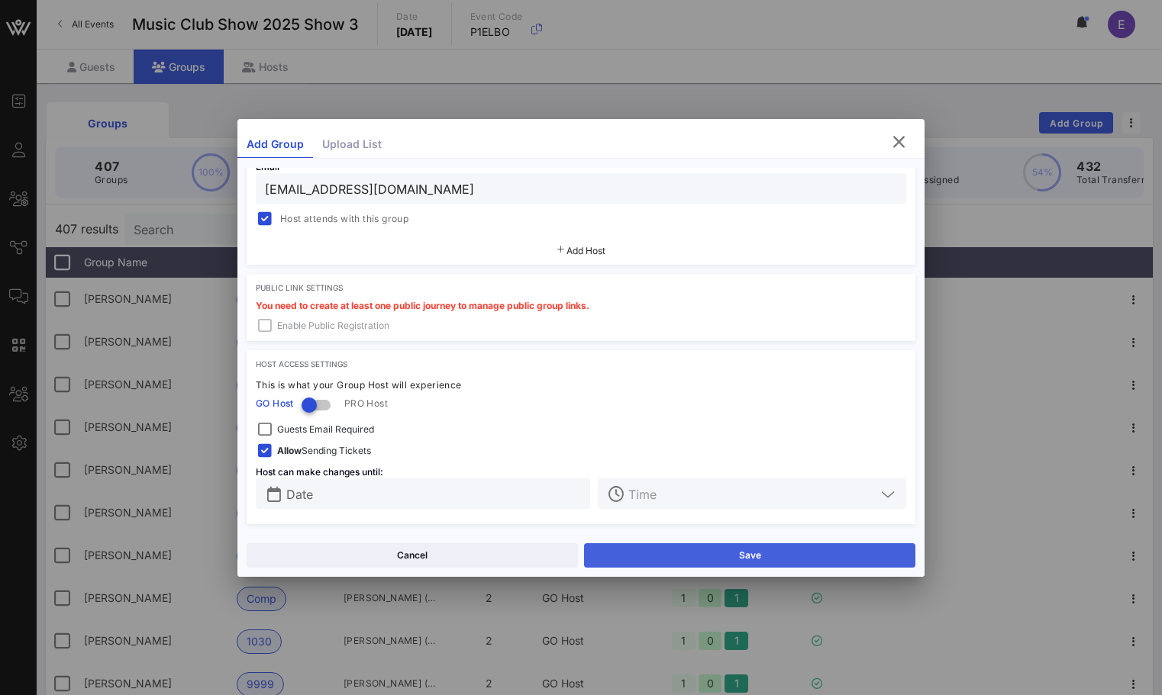
click at [618, 552] on button "Save" at bounding box center [749, 555] width 331 height 24
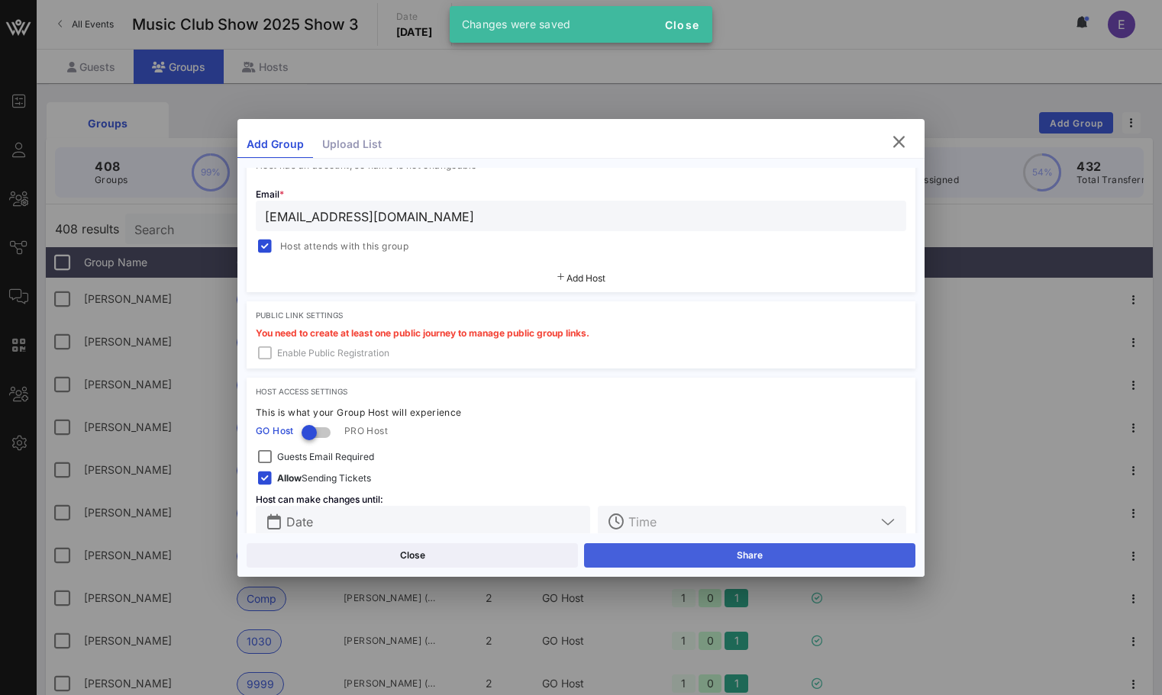
scroll to position [378, 0]
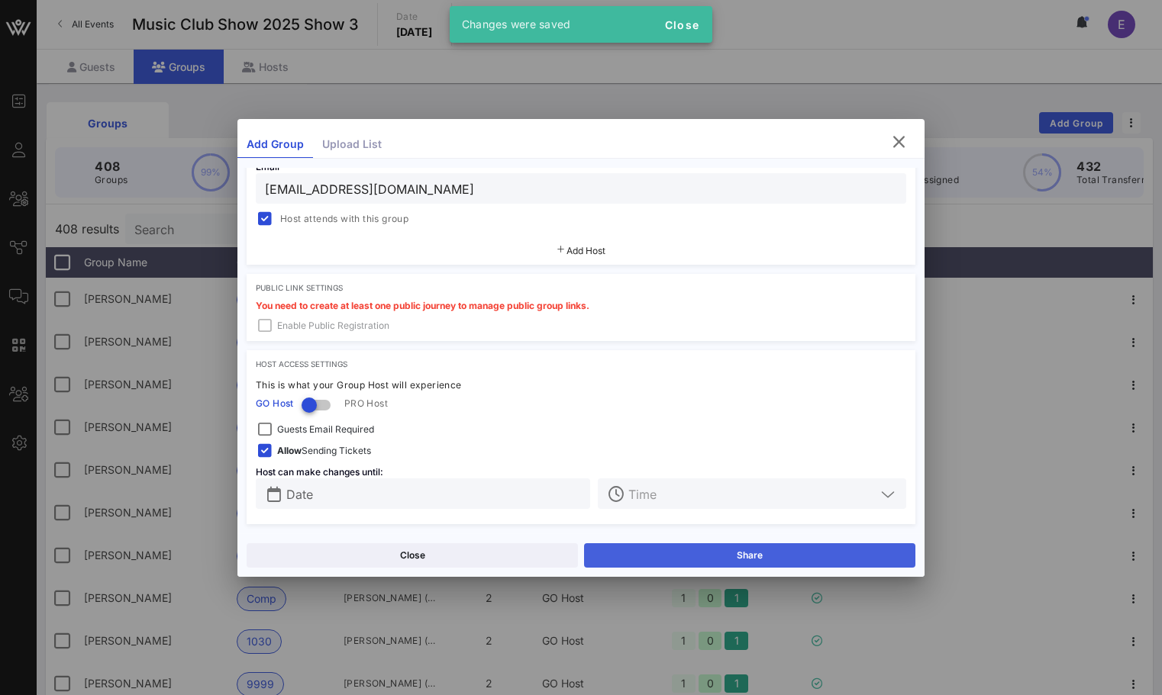
click at [656, 548] on button "Share" at bounding box center [749, 555] width 331 height 24
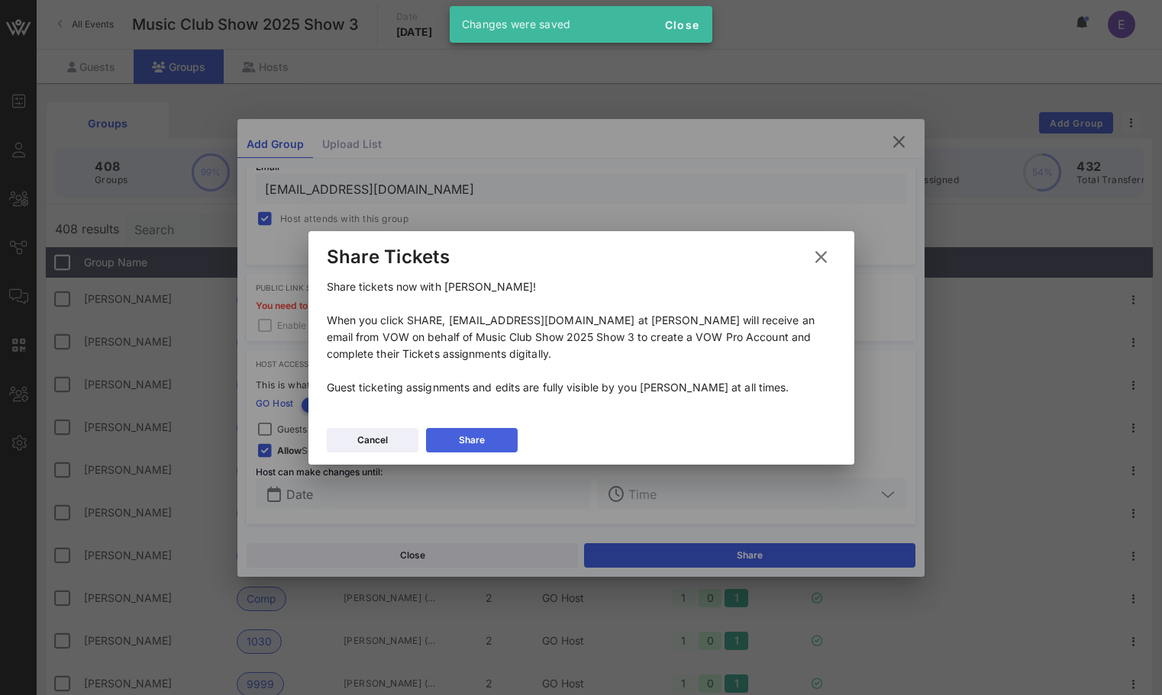
click at [506, 444] on button "Share" at bounding box center [472, 440] width 92 height 24
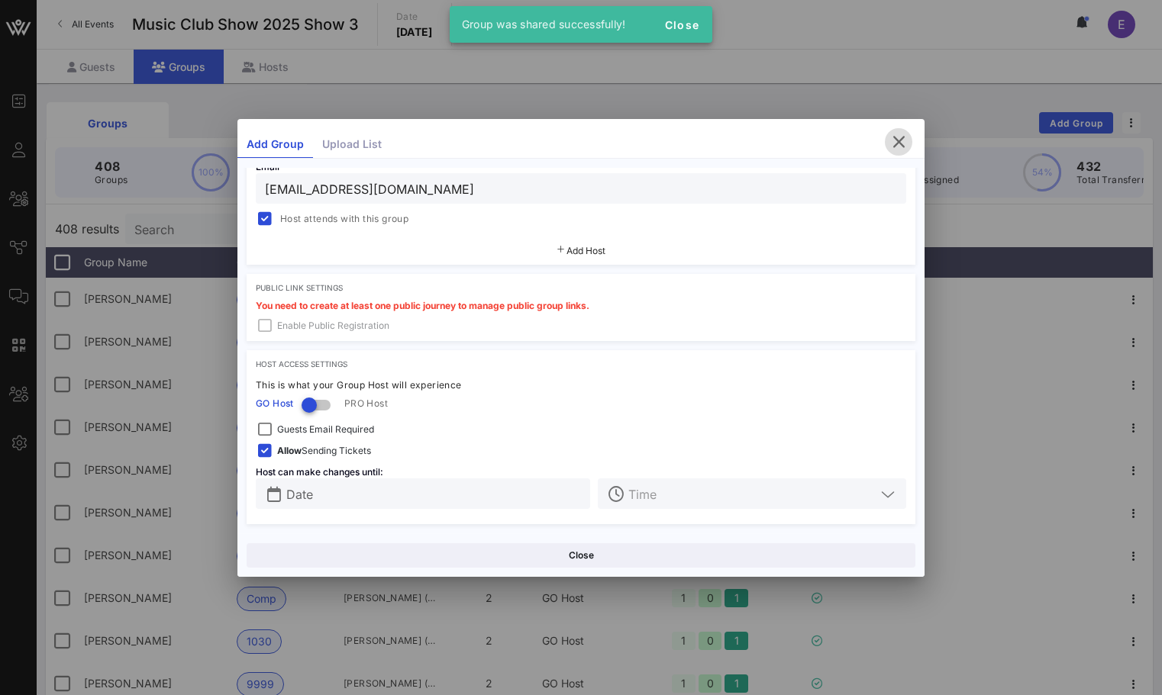
click at [897, 143] on icon "button" at bounding box center [898, 142] width 18 height 18
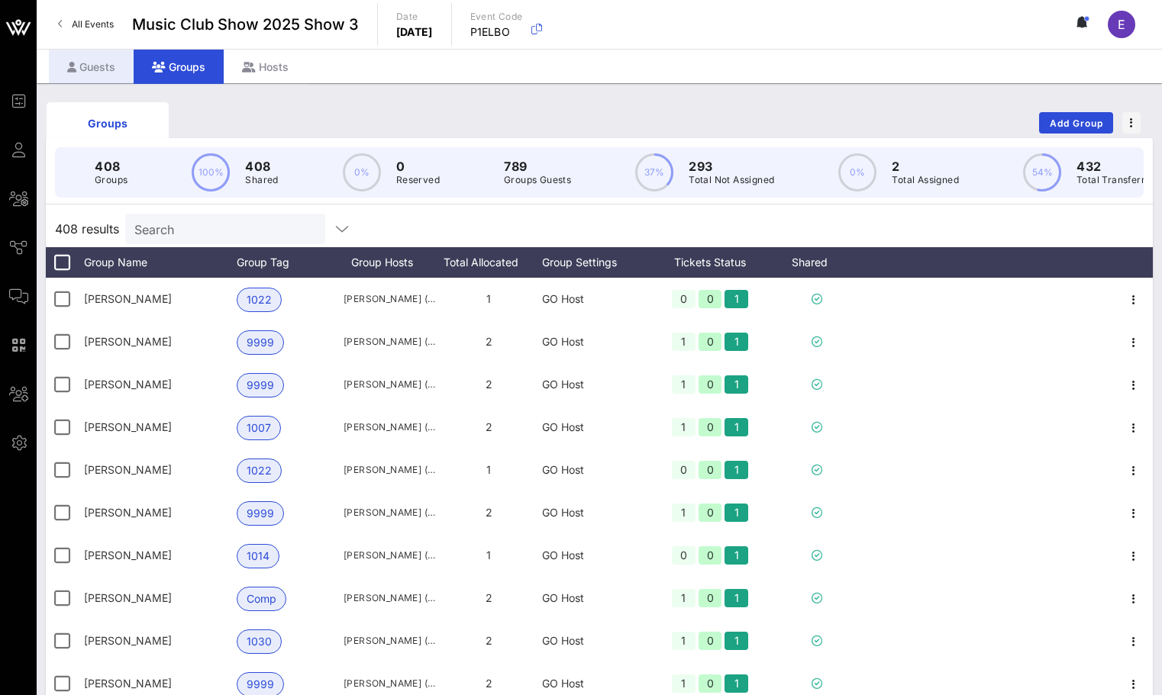
click at [123, 64] on div "Guests" at bounding box center [91, 67] width 85 height 34
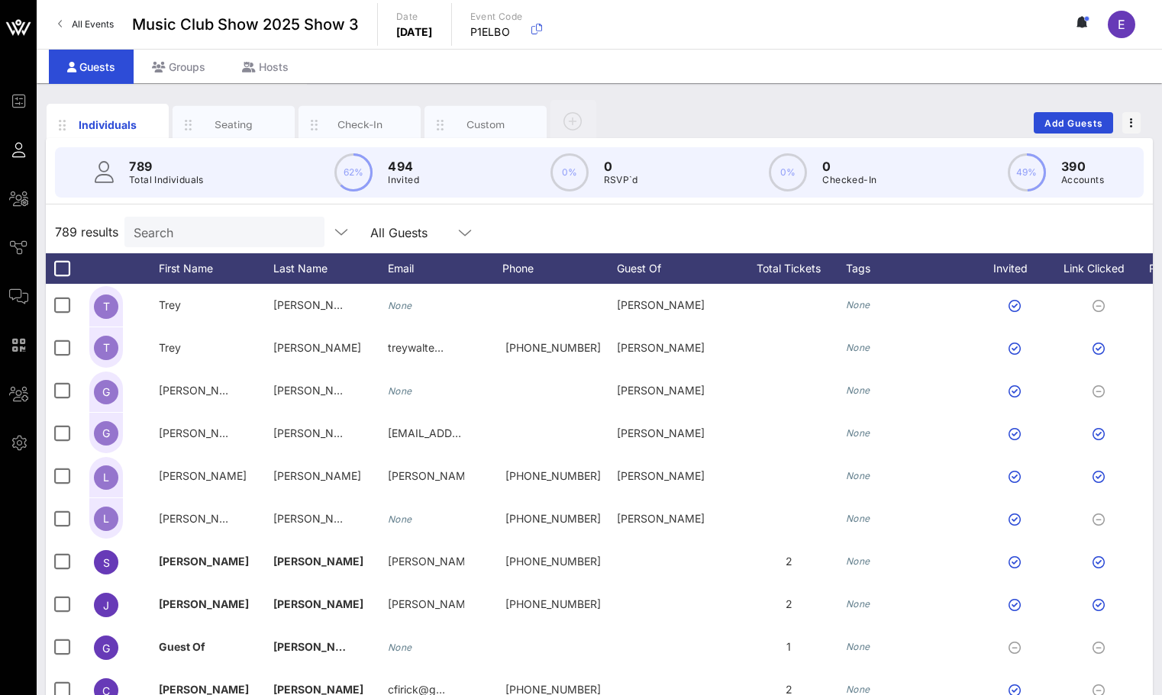
click at [253, 239] on input "Search" at bounding box center [223, 232] width 179 height 20
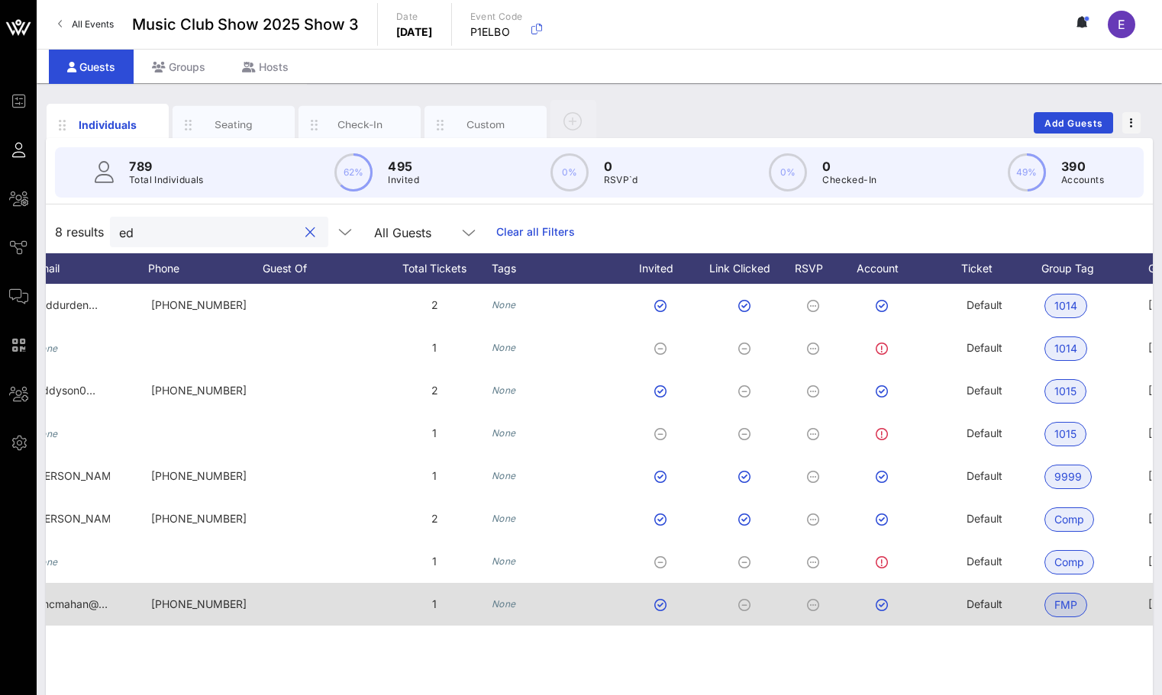
scroll to position [0, 586]
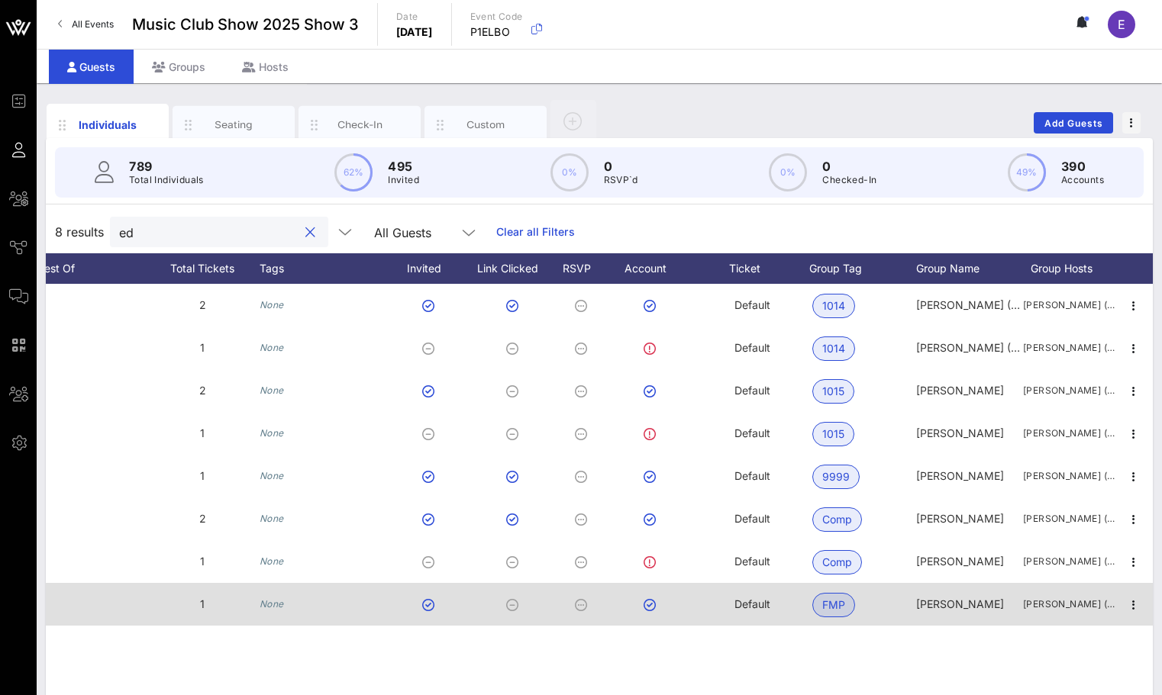
type input "ed"
click at [742, 600] on span "Default" at bounding box center [752, 604] width 36 height 13
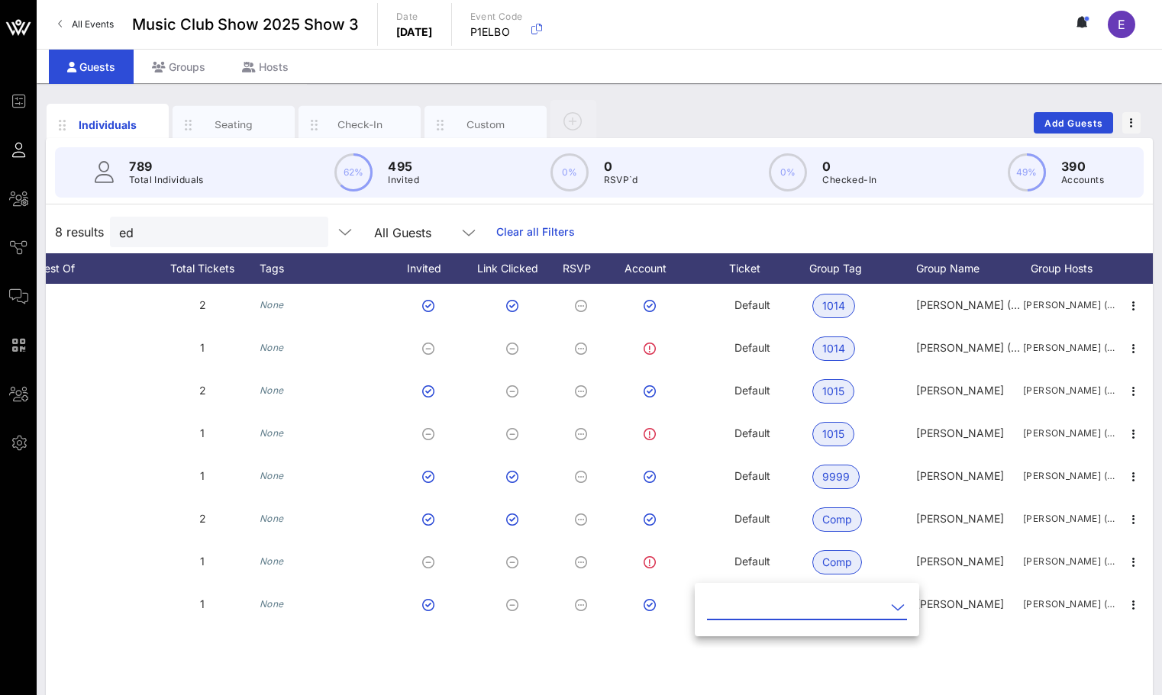
click at [742, 618] on input "text" at bounding box center [796, 607] width 179 height 24
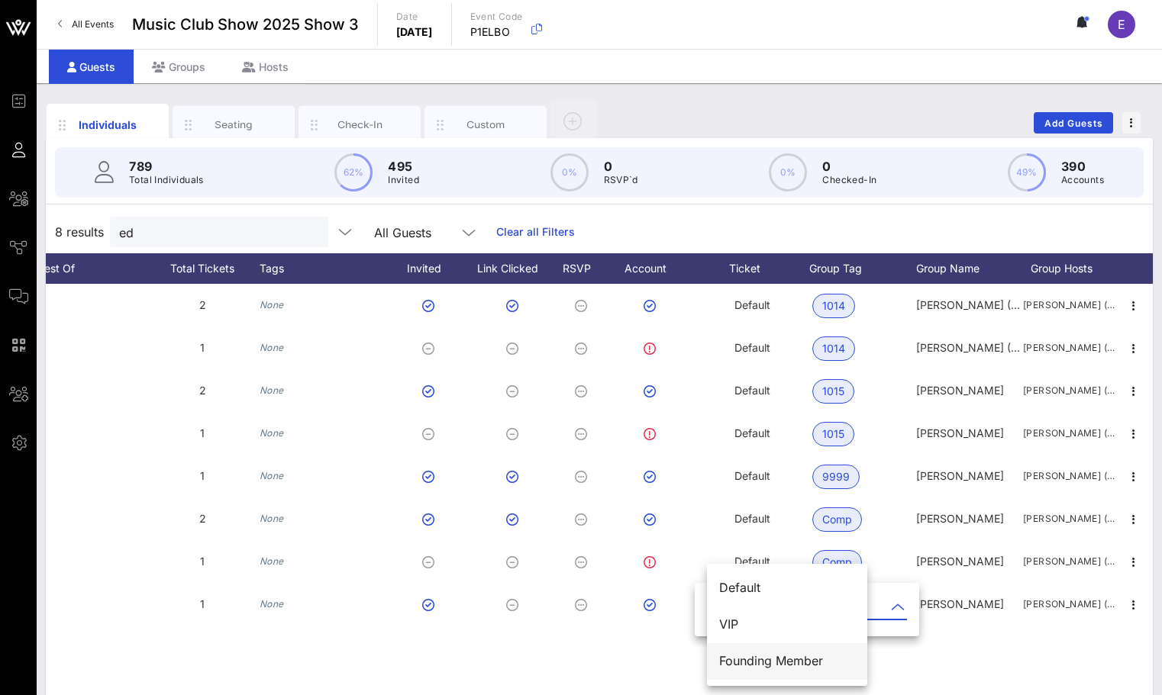
click at [747, 661] on div "Founding Member" at bounding box center [787, 661] width 136 height 15
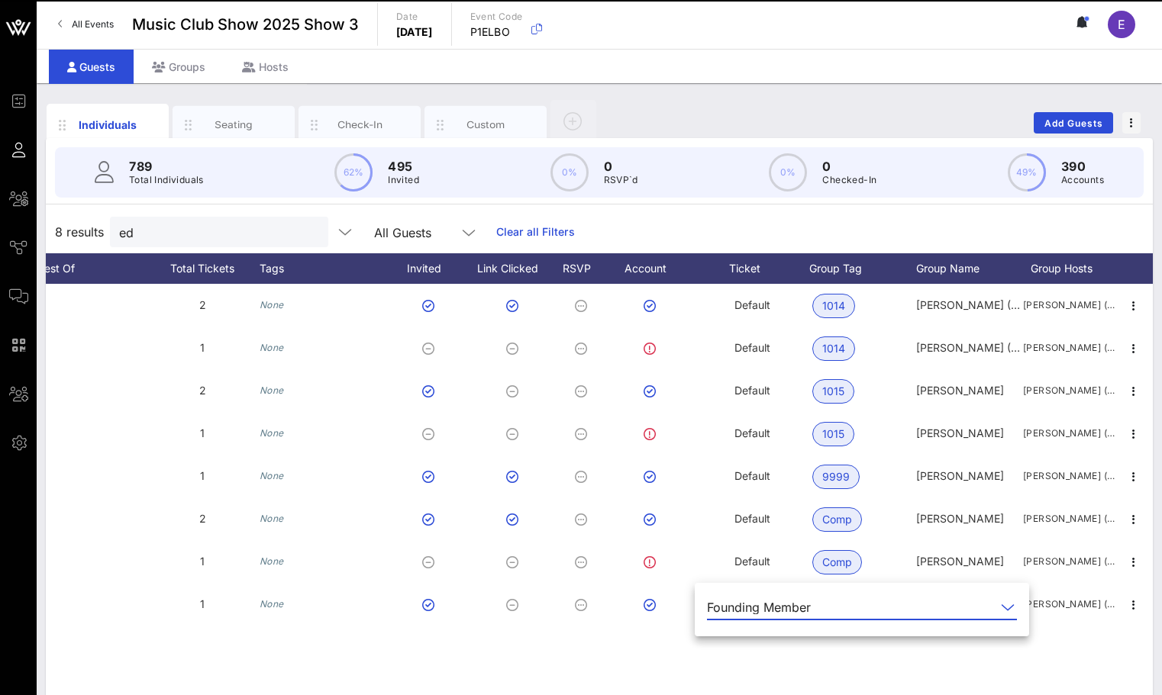
click at [846, 656] on div "N [PERSON_NAME][GEOGRAPHIC_DATA] neddurden… [PHONE_NUMBER] 2 None Default 1014 …" at bounding box center [599, 513] width 1107 height 458
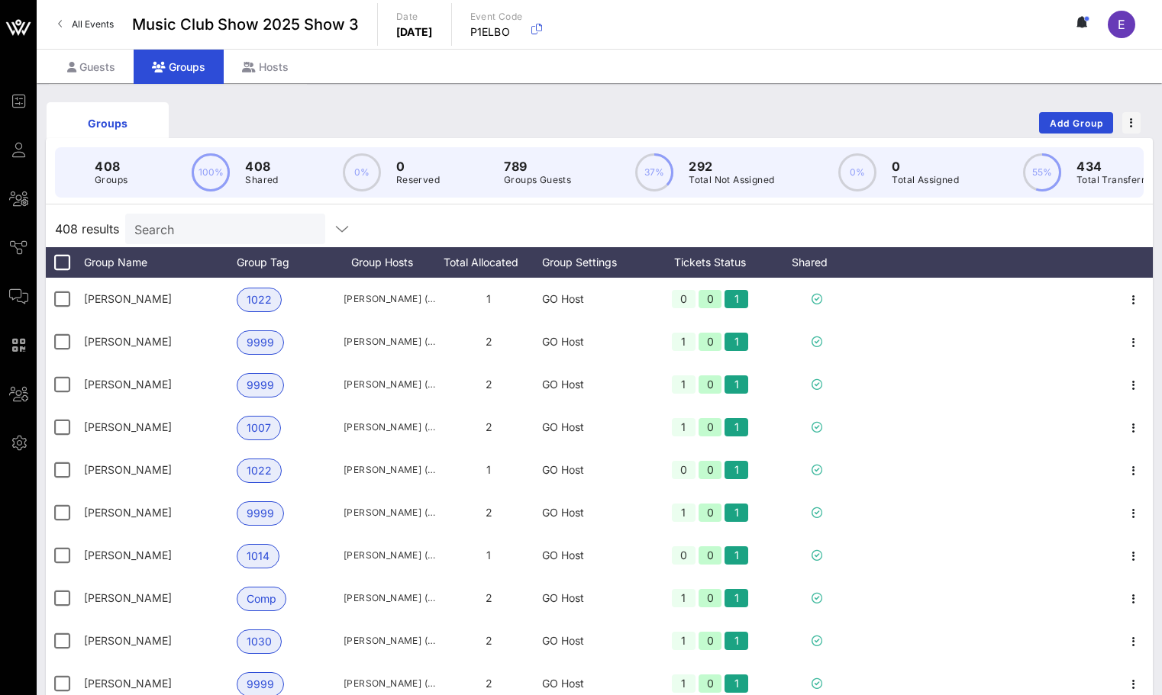
click at [110, 26] on span "All Events" at bounding box center [93, 23] width 42 height 11
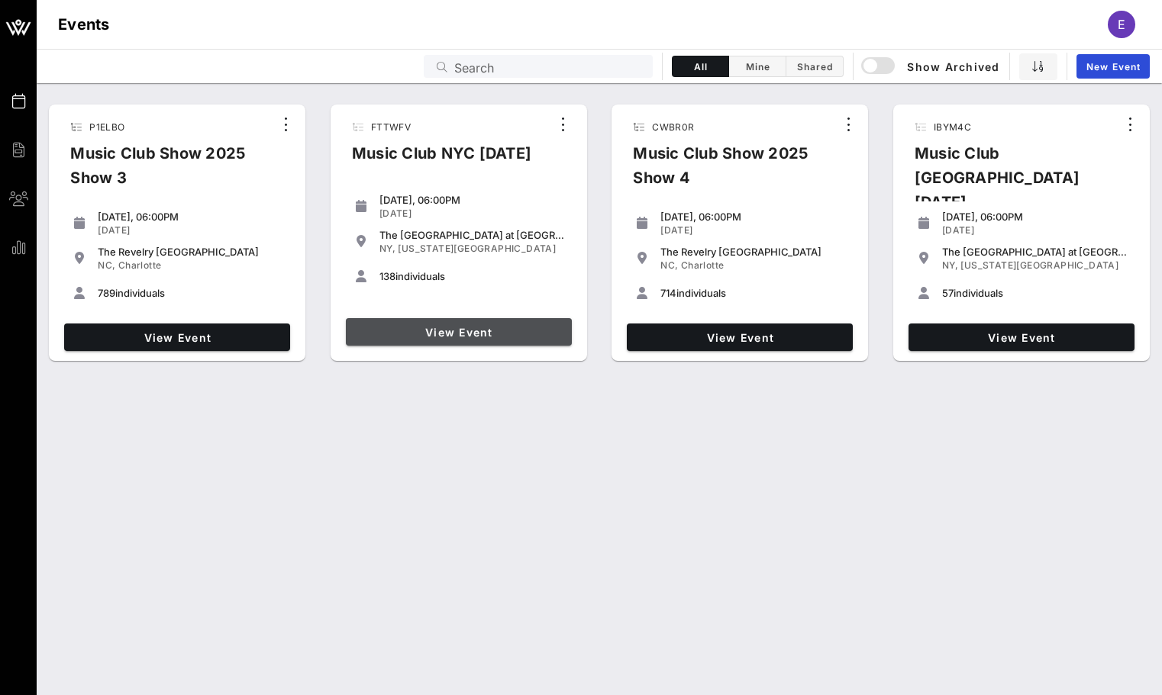
click at [442, 338] on link "View Event" at bounding box center [459, 331] width 226 height 27
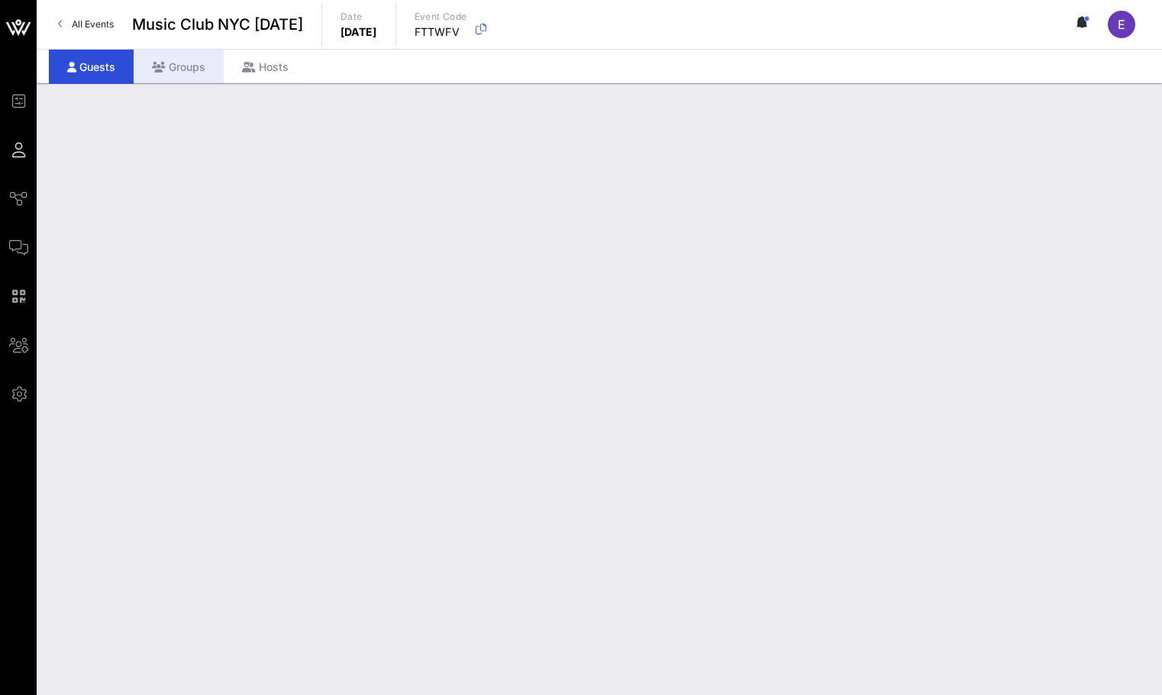
click at [179, 63] on div "Groups" at bounding box center [179, 67] width 90 height 34
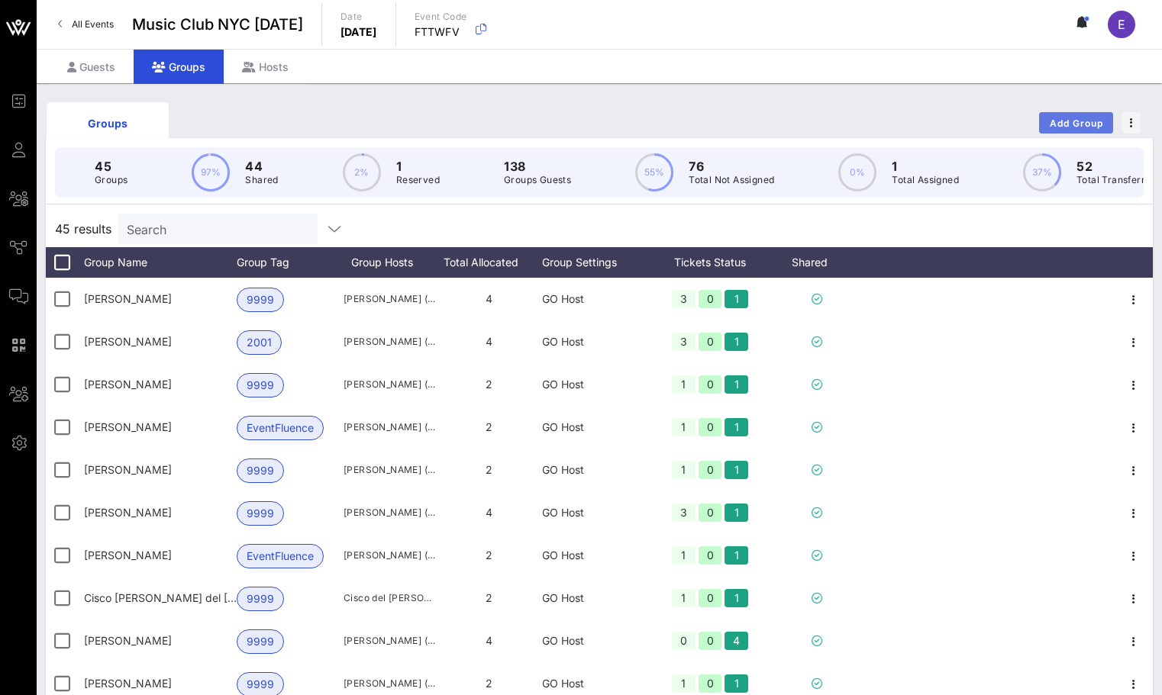
click at [1070, 127] on span "Add Group" at bounding box center [1076, 123] width 55 height 11
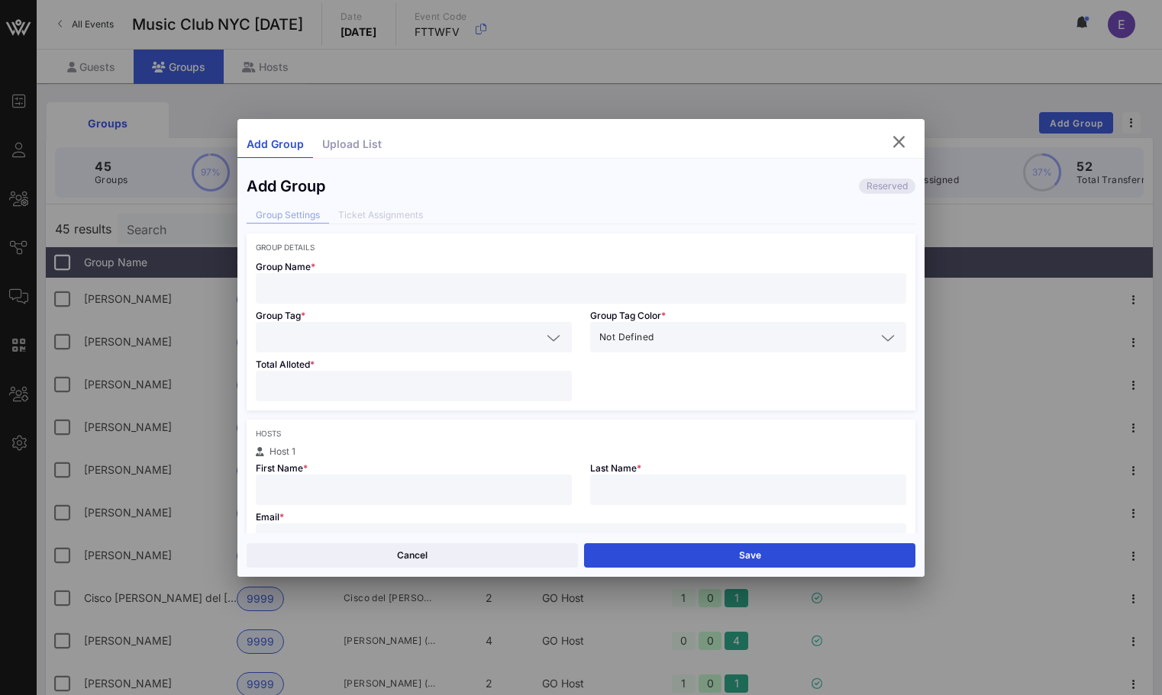
click at [474, 266] on div "Group Name *" at bounding box center [581, 278] width 669 height 52
click at [468, 298] on div at bounding box center [581, 288] width 632 height 31
type input "[PERSON_NAME]"
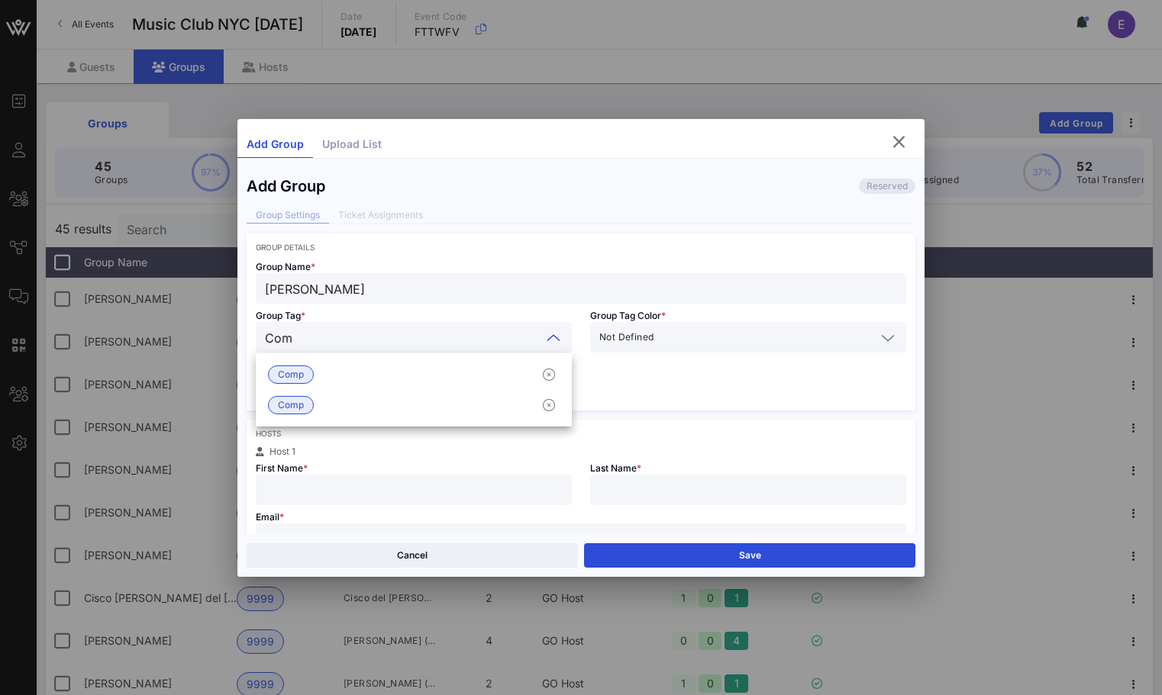
type input "Comp"
click at [414, 362] on div "Comp" at bounding box center [414, 375] width 316 height 31
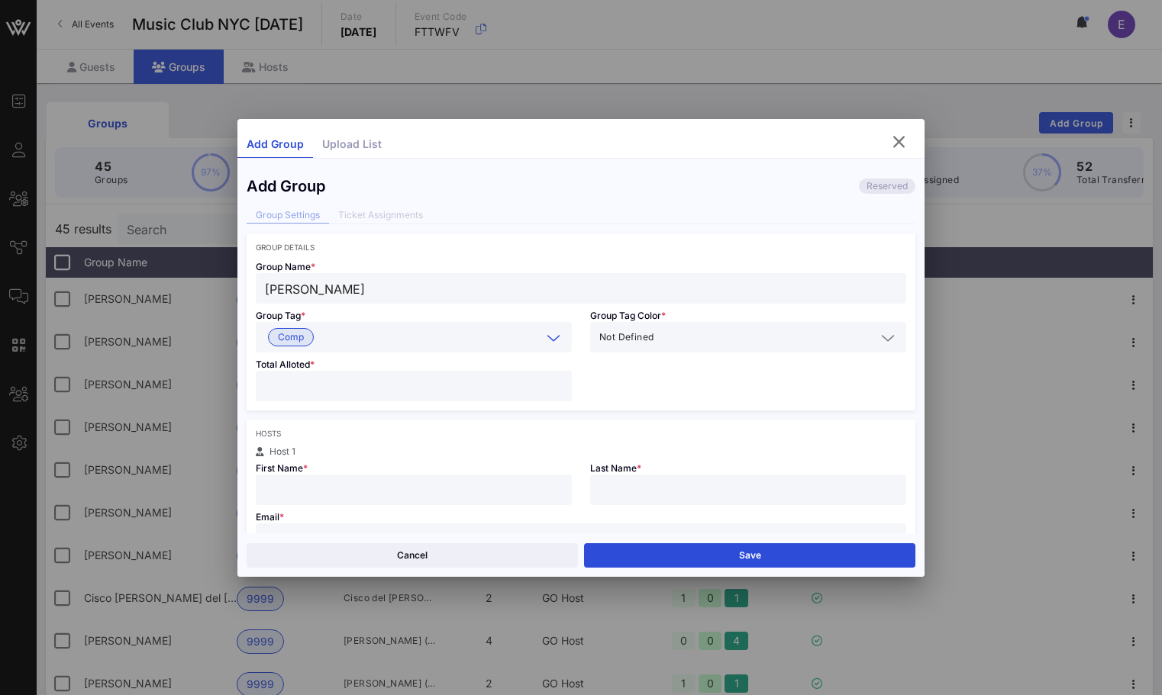
click at [376, 387] on input "number" at bounding box center [414, 386] width 298 height 20
type input "*"
click at [351, 489] on input "text" at bounding box center [414, 490] width 298 height 20
type input "[PERSON_NAME]"
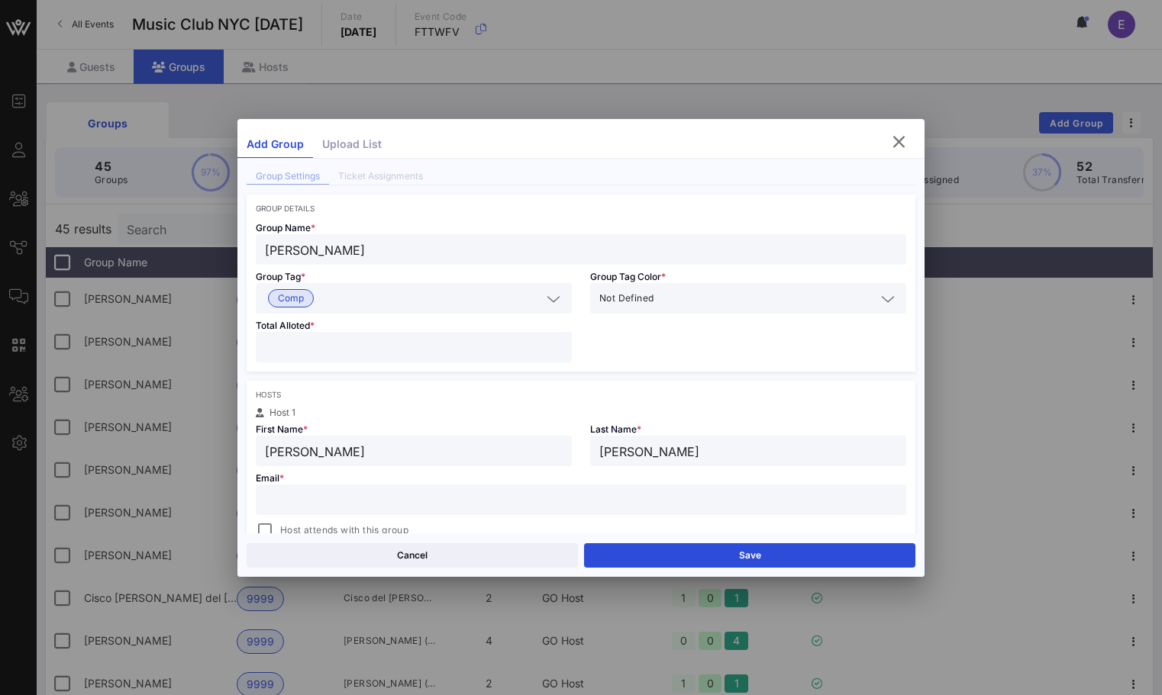
type input "[PERSON_NAME]"
click at [343, 498] on input "text" at bounding box center [581, 500] width 632 height 20
type input "[EMAIL_ADDRESS][DOMAIN_NAME]"
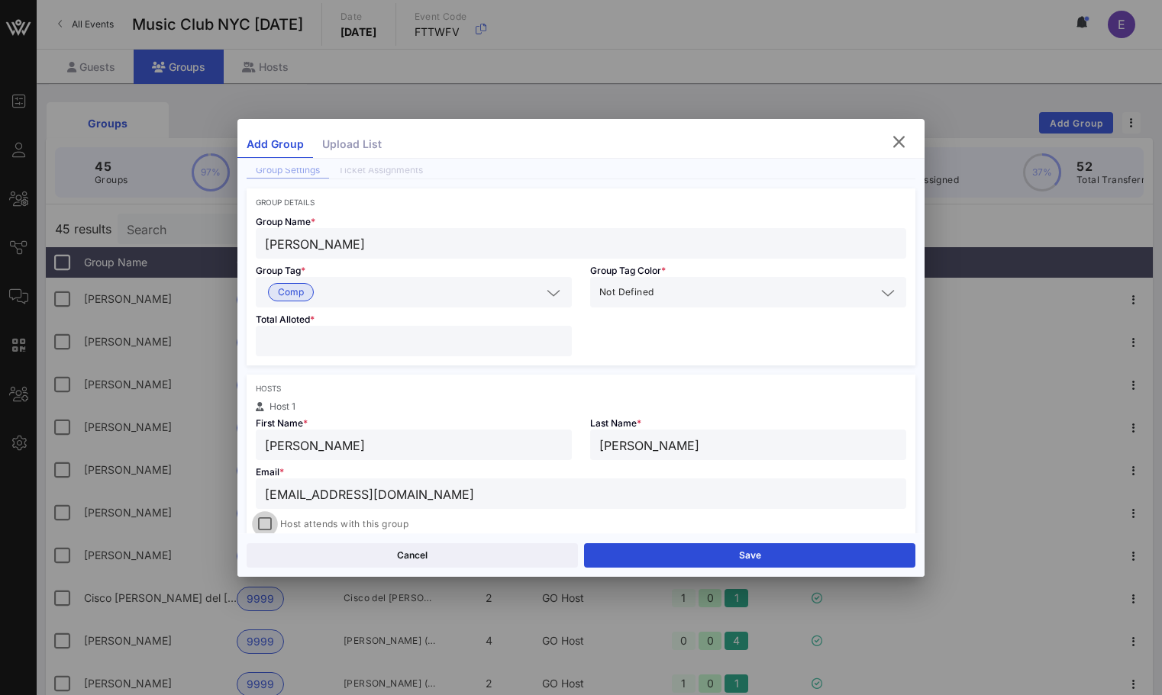
click at [281, 521] on span "Host attends with this group" at bounding box center [344, 524] width 128 height 15
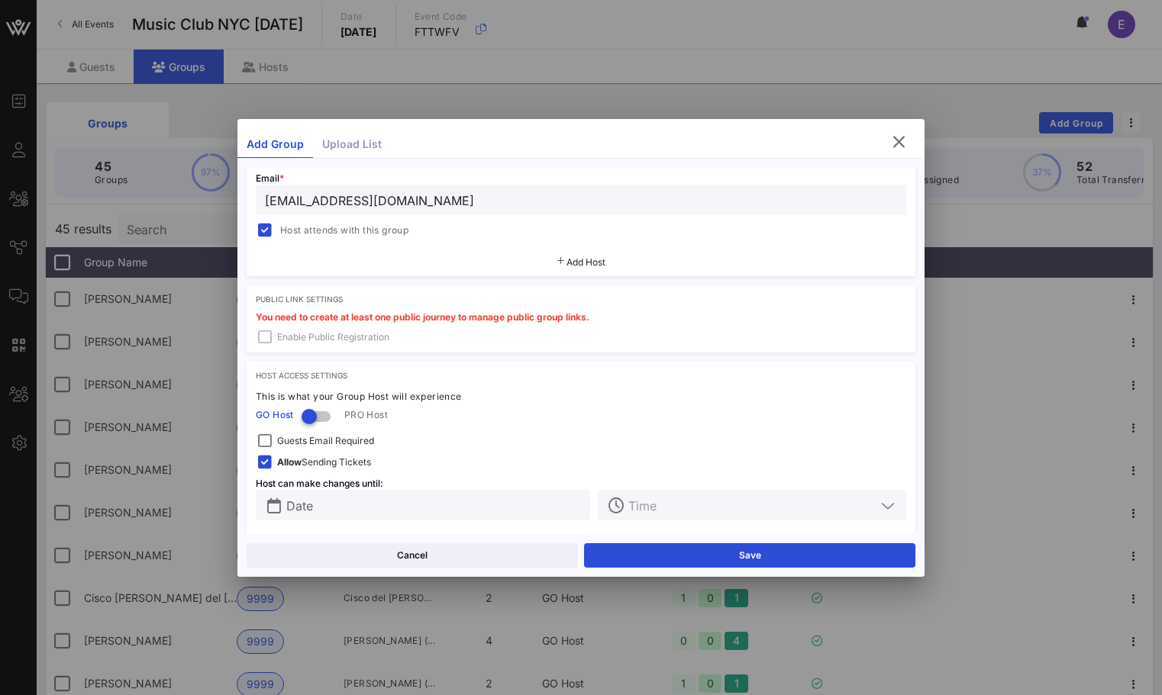
scroll to position [350, 0]
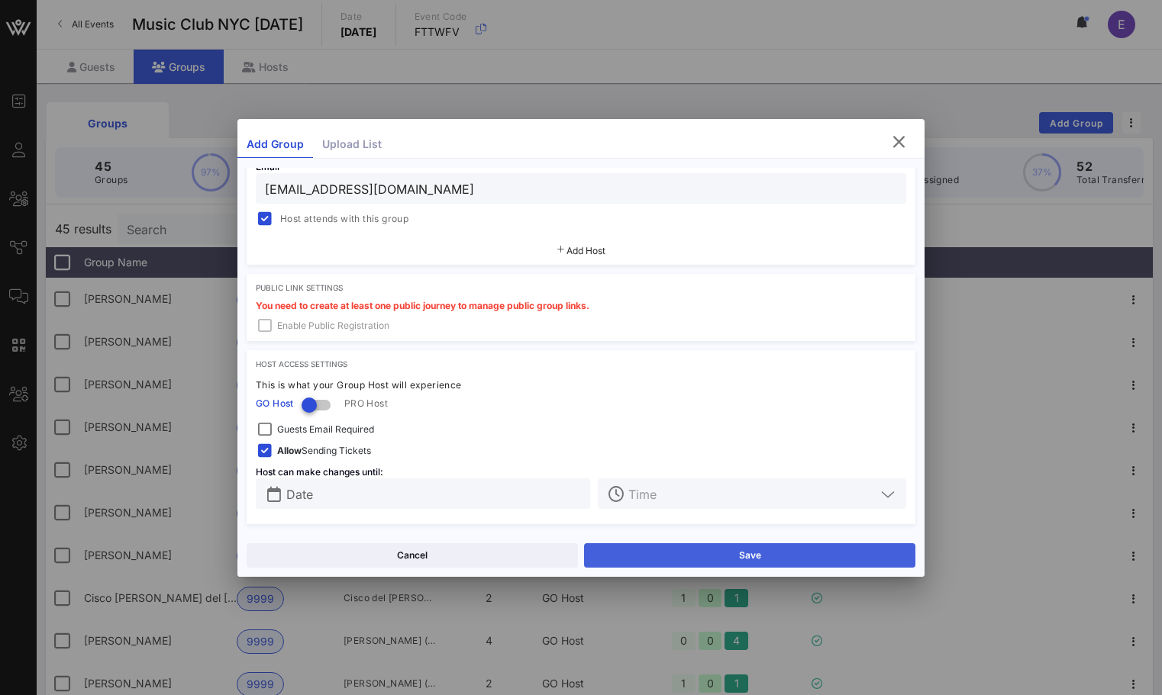
click at [596, 554] on button "Save" at bounding box center [749, 555] width 331 height 24
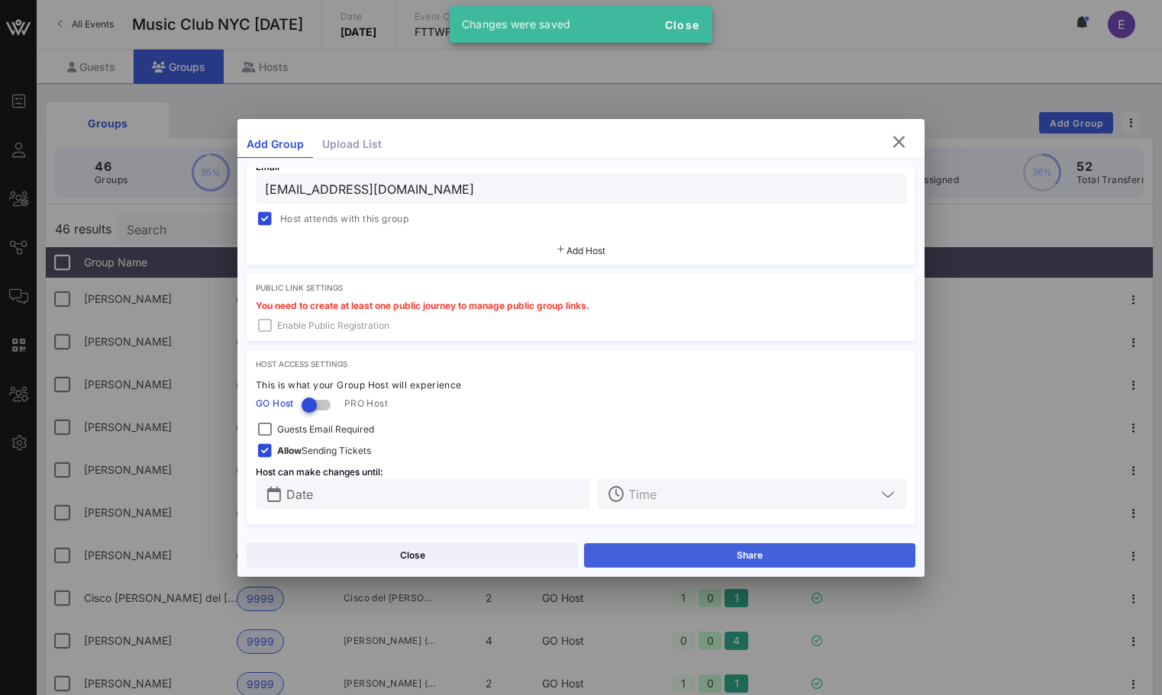
click at [621, 559] on button "Share" at bounding box center [749, 555] width 331 height 24
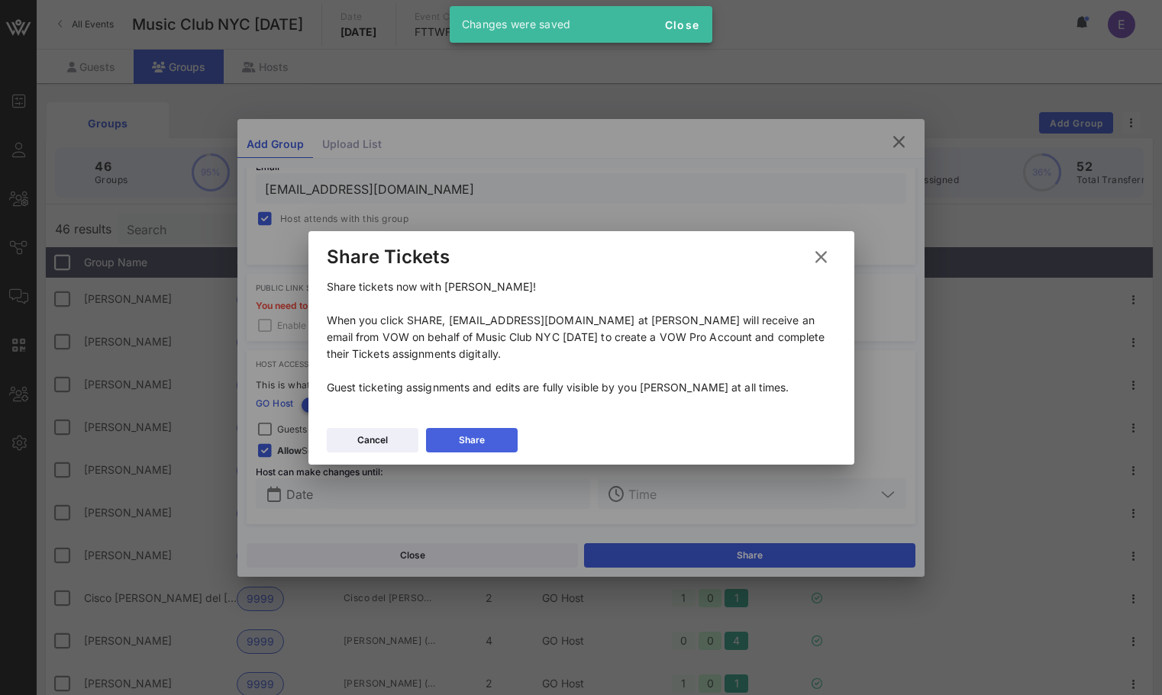
click at [498, 448] on button "Share" at bounding box center [472, 440] width 92 height 24
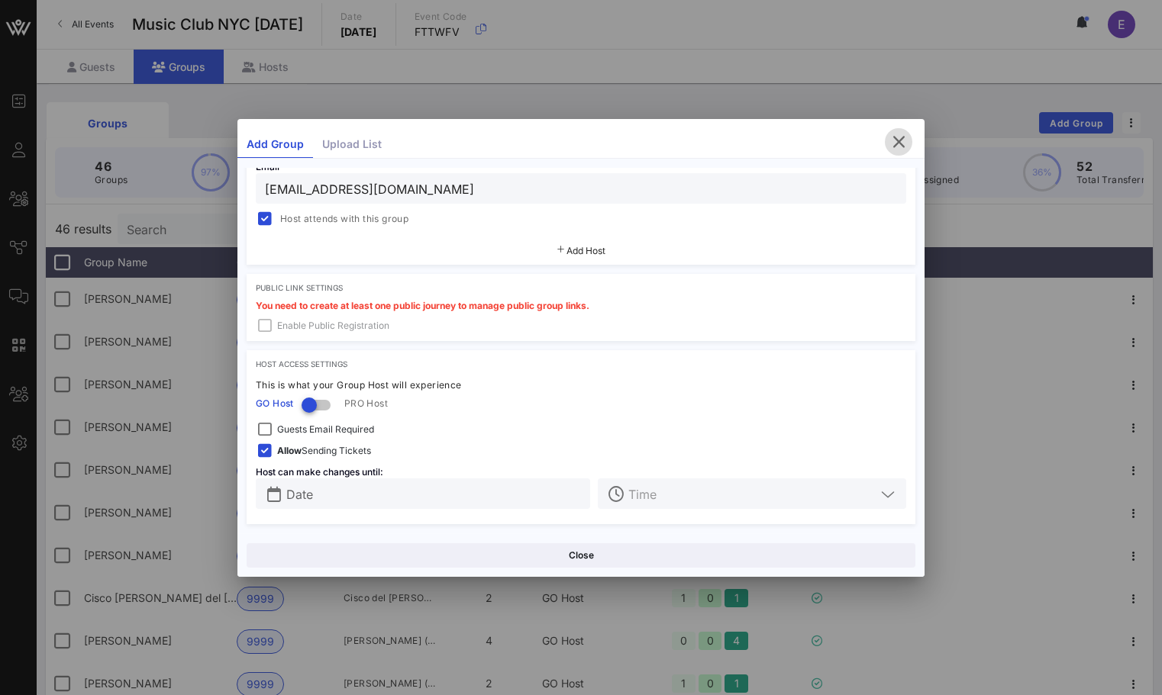
click at [891, 136] on icon "button" at bounding box center [898, 142] width 18 height 18
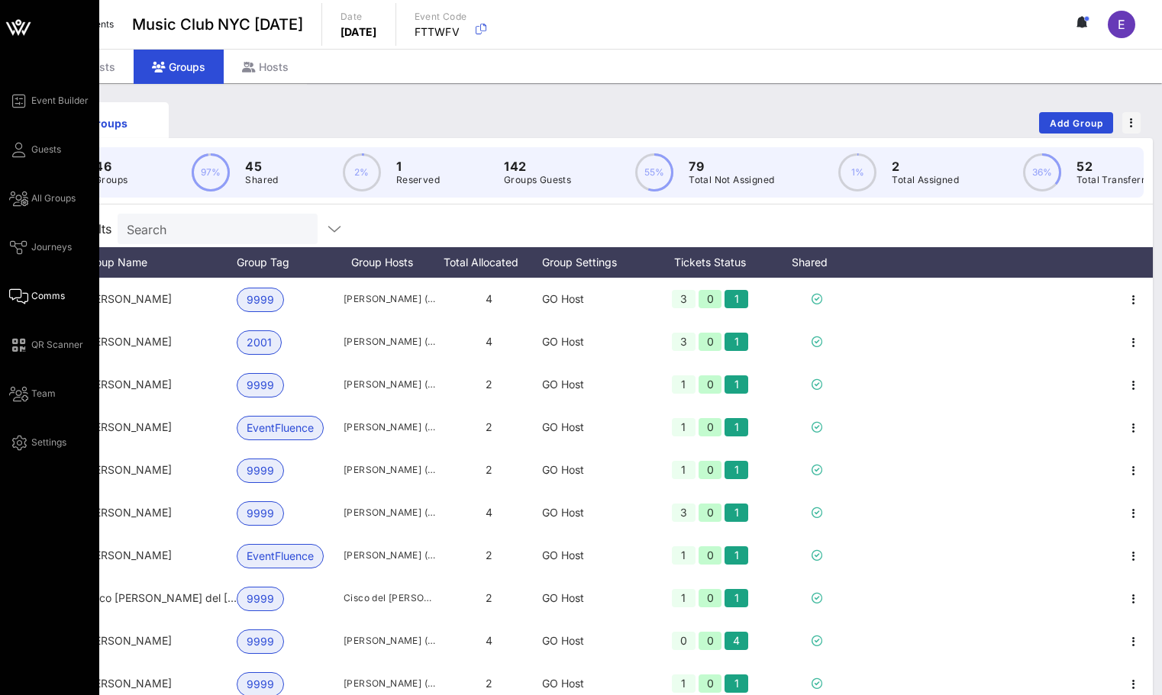
click at [23, 295] on icon at bounding box center [18, 296] width 19 height 2
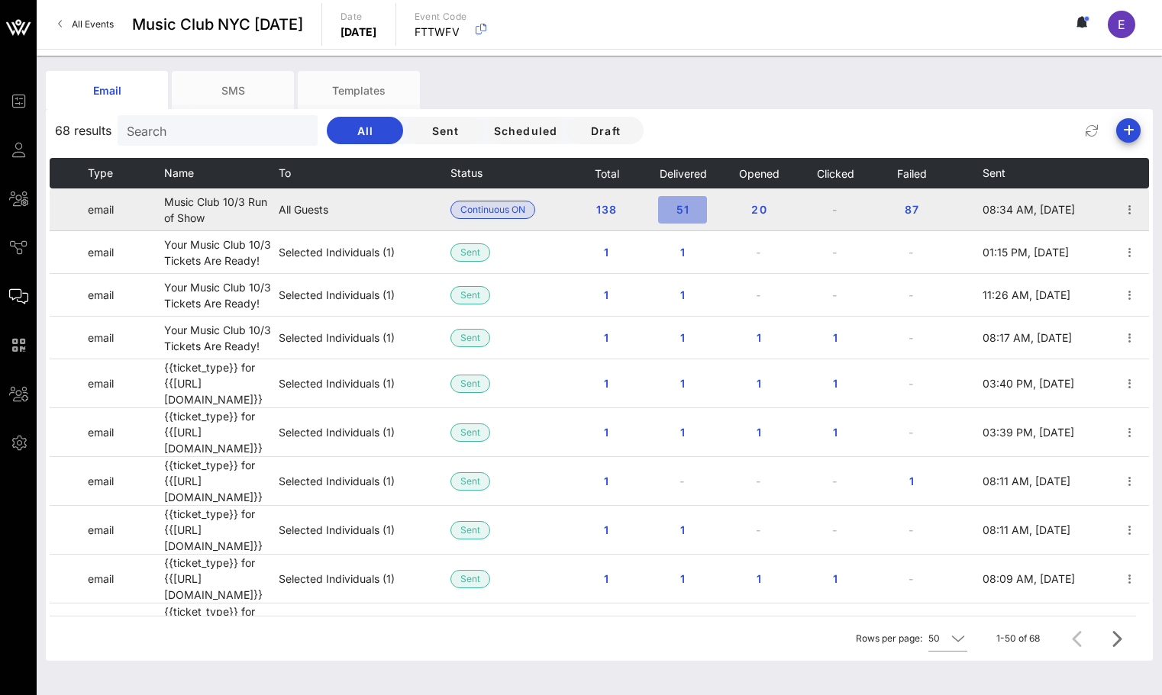
click at [676, 205] on span "51" at bounding box center [682, 209] width 24 height 13
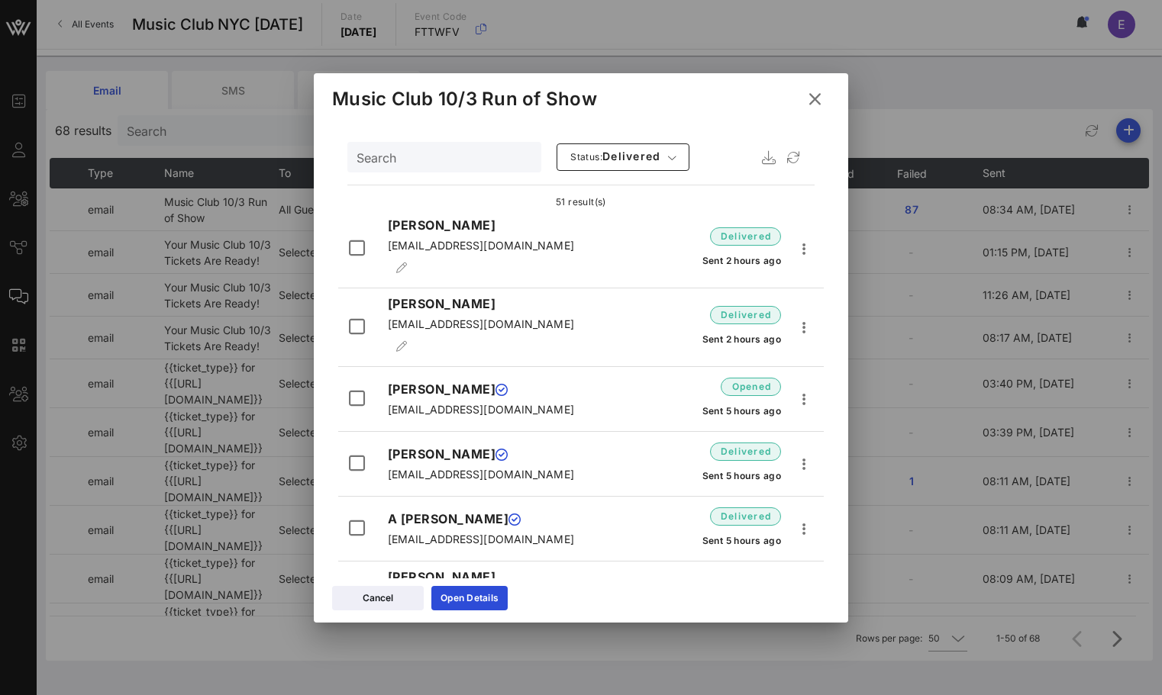
click at [815, 91] on icon at bounding box center [815, 99] width 21 height 18
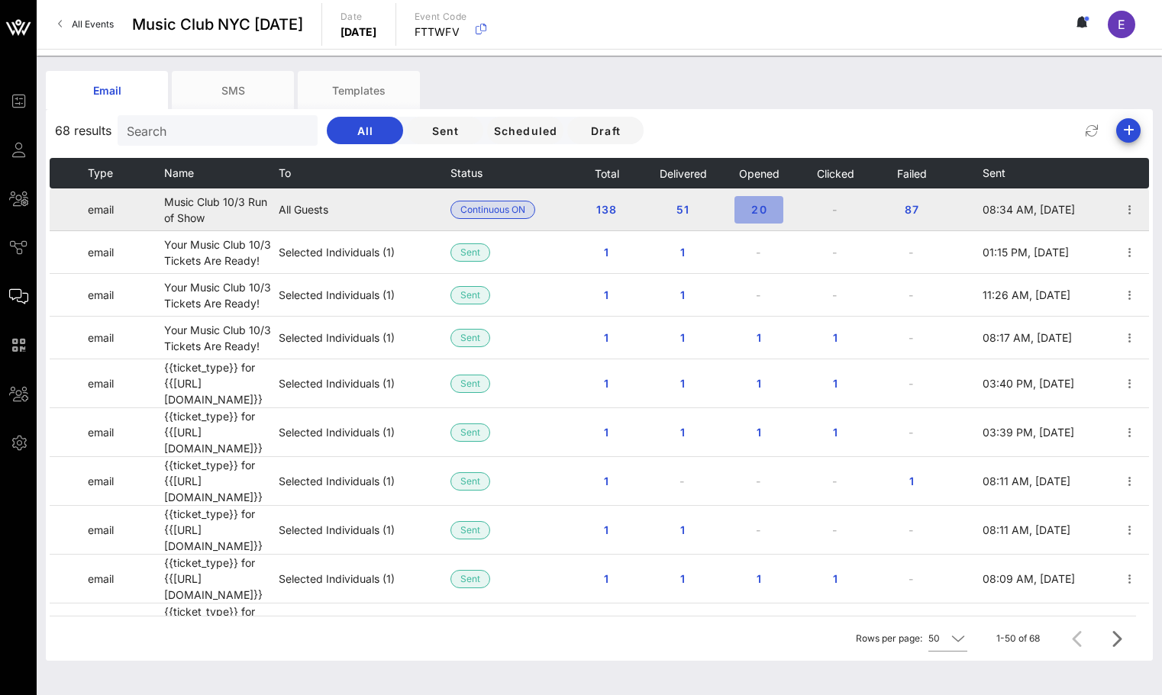
click at [751, 209] on span "20" at bounding box center [759, 209] width 24 height 13
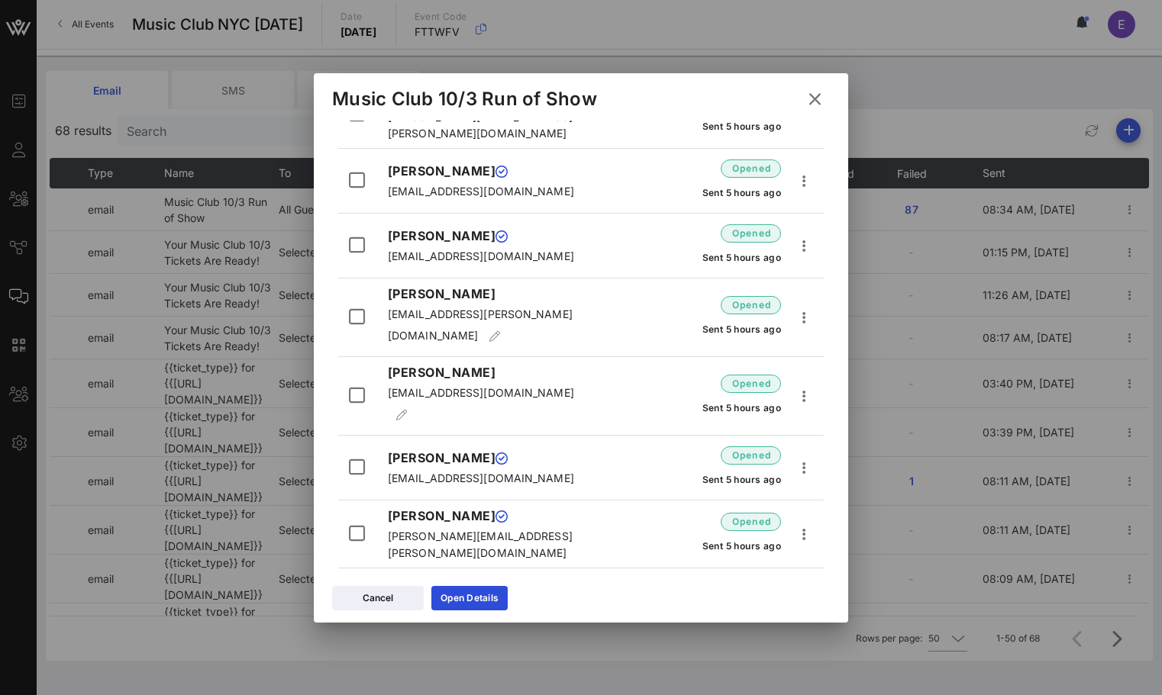
scroll to position [1011, 0]
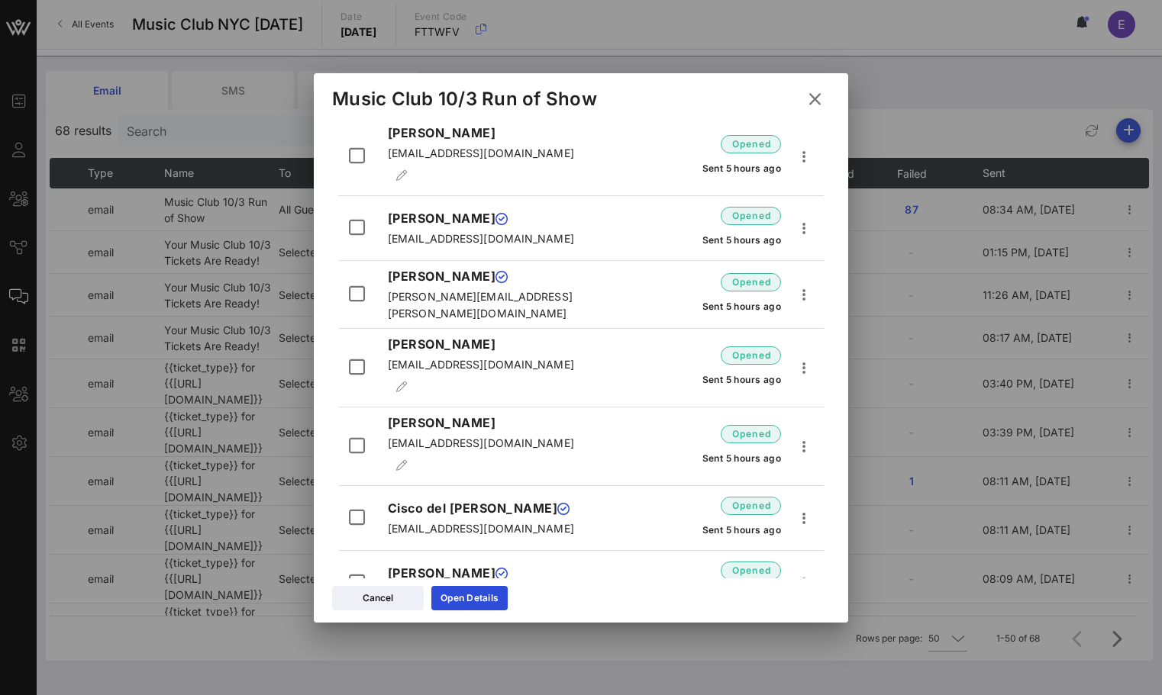
click at [817, 93] on icon at bounding box center [814, 98] width 21 height 19
